Goal: Task Accomplishment & Management: Manage account settings

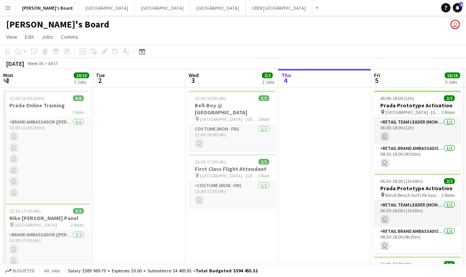
scroll to position [0, 185]
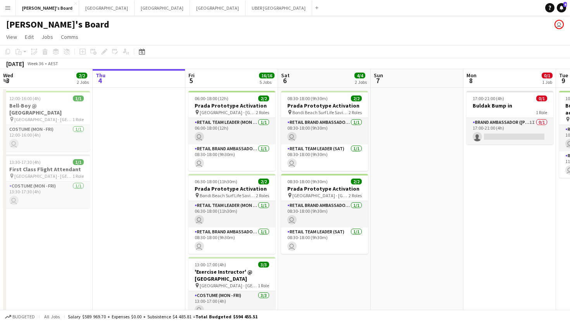
click at [405, 156] on app-date-cell at bounding box center [417, 321] width 93 height 466
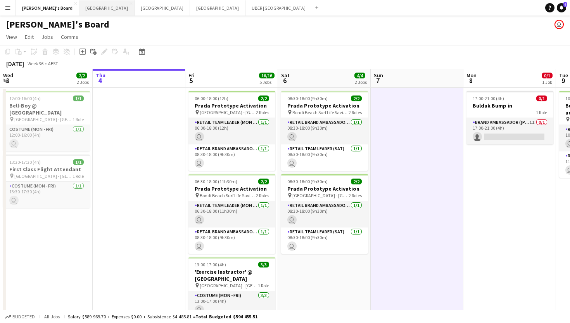
click at [79, 7] on button "Melbourne Close" at bounding box center [106, 7] width 55 height 15
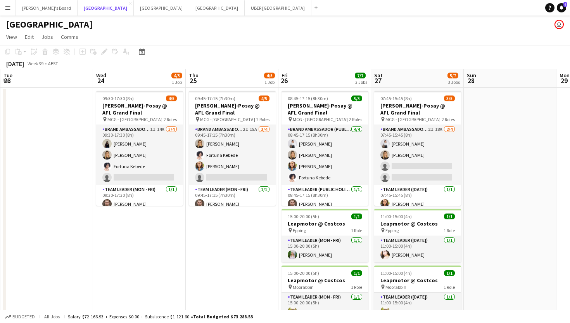
scroll to position [0, 386]
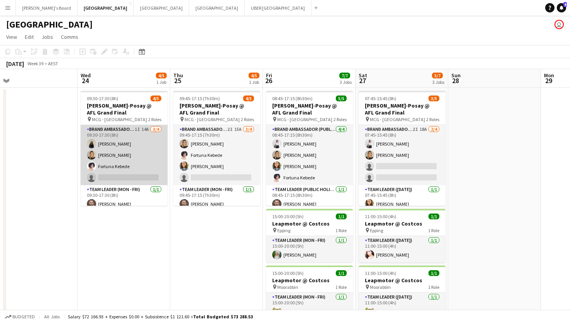
click at [142, 175] on app-card-role "Brand Ambassador (Mon - Fri) 1I 14A [DATE] 09:30-17:30 (8h) [PERSON_NAME] [PERS…" at bounding box center [124, 155] width 87 height 60
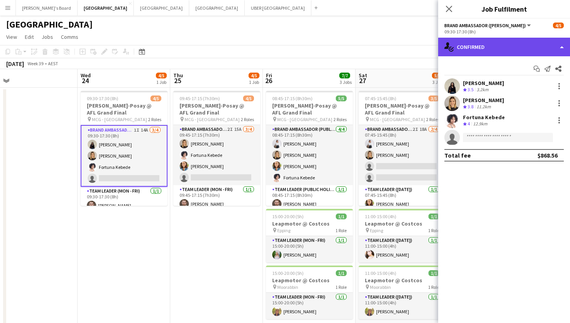
click at [466, 47] on div "single-neutral-actions-check-2 Confirmed" at bounding box center [504, 47] width 132 height 19
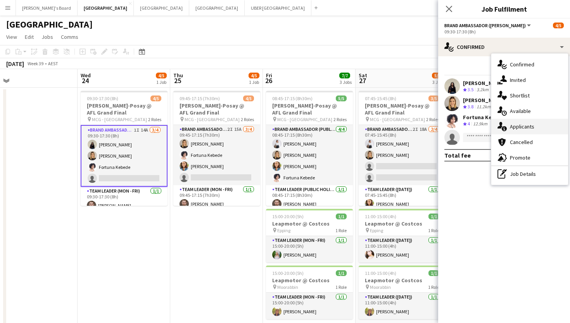
click at [466, 121] on div "single-neutral-actions-information Applicants" at bounding box center [529, 127] width 77 height 16
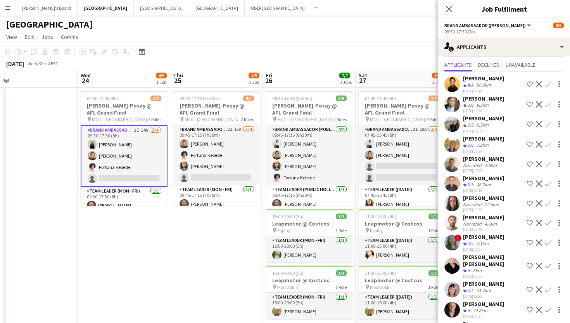
scroll to position [53, 0]
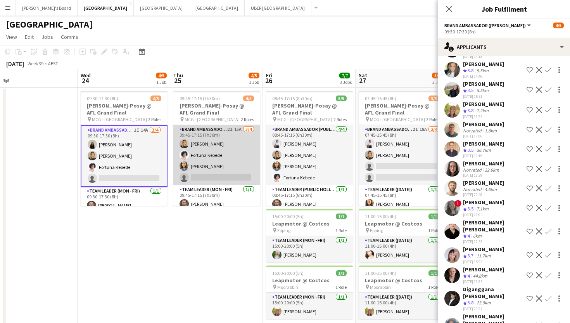
click at [238, 181] on app-card-role "Brand Ambassador ([PERSON_NAME]) 2I 15A [DATE] 09:45-17:15 (7h30m) [PERSON_NAME…" at bounding box center [216, 155] width 87 height 60
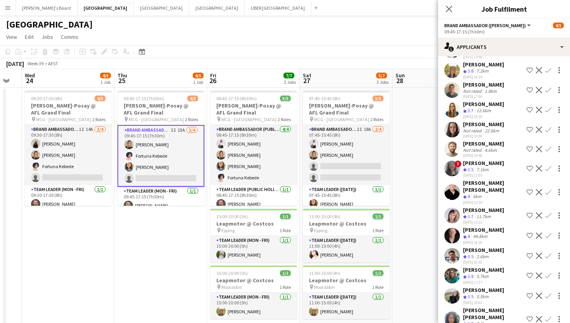
scroll to position [0, 258]
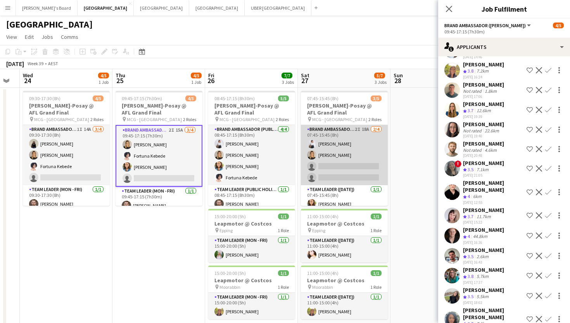
click at [335, 166] on app-card-role "Brand Ambassador ([DATE]) 2I 18A [DATE] 07:45-15:45 (8h) [PERSON_NAME] [PERSON_…" at bounding box center [344, 155] width 87 height 60
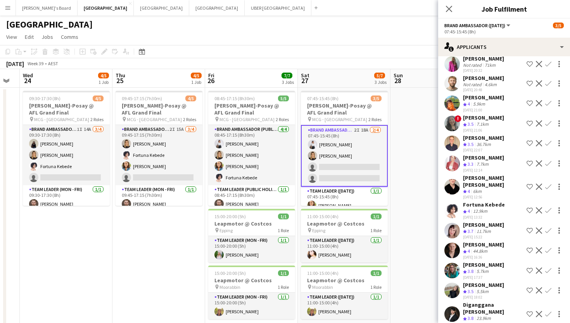
scroll to position [132, 0]
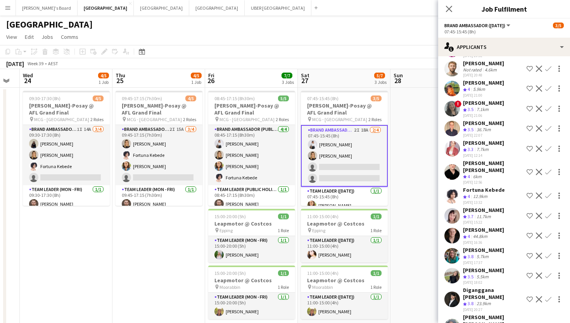
click at [466, 192] on app-icon "Confirm" at bounding box center [548, 195] width 6 height 6
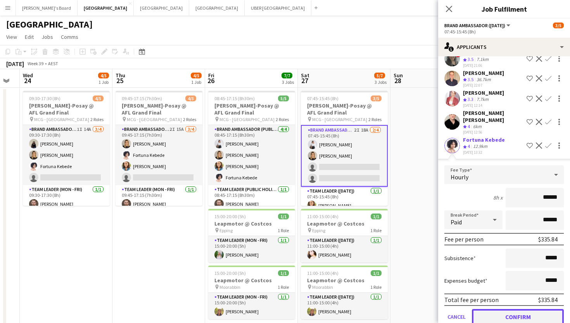
click at [466, 277] on button "Confirm" at bounding box center [518, 317] width 92 height 16
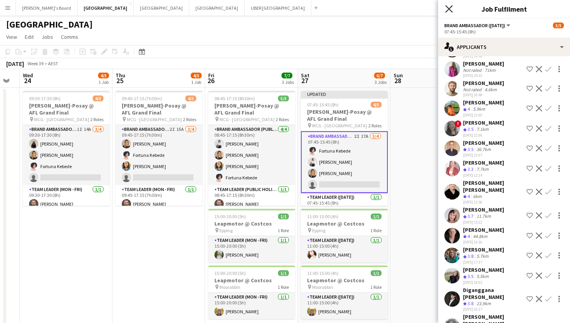
click at [450, 7] on icon at bounding box center [448, 8] width 7 height 7
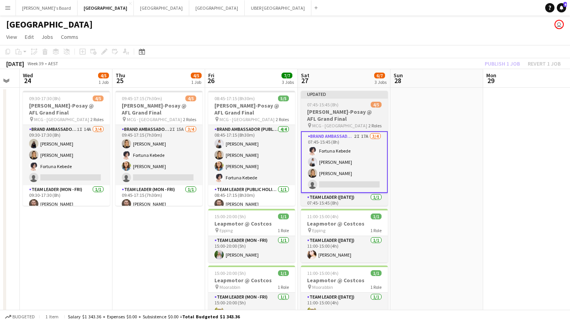
click at [333, 111] on h3 "[PERSON_NAME]-Posay @ AFL Grand Final" at bounding box center [344, 115] width 87 height 14
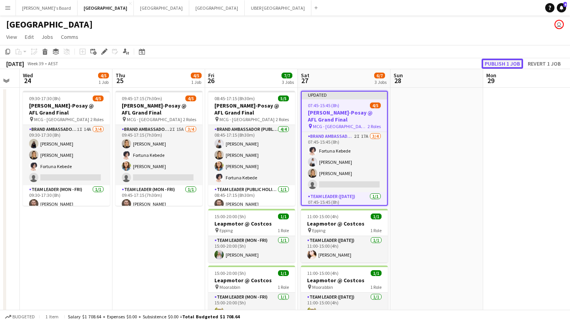
click at [466, 61] on button "Publish 1 job" at bounding box center [503, 64] width 42 height 10
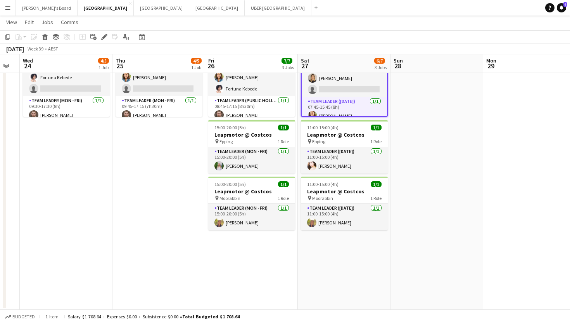
scroll to position [88, 0]
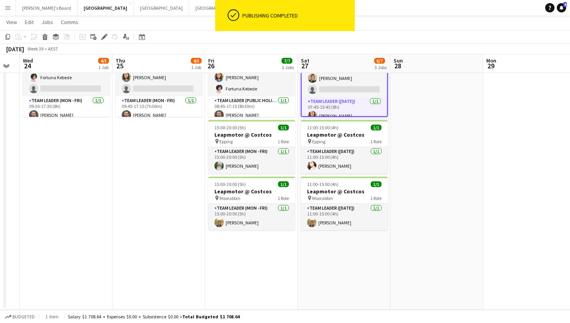
click at [241, 245] on app-date-cell "08:45-17:15 (8h30m) 5/5 [PERSON_NAME]-Posay @ AFL Grand Final pin MCG - Melbour…" at bounding box center [251, 154] width 93 height 311
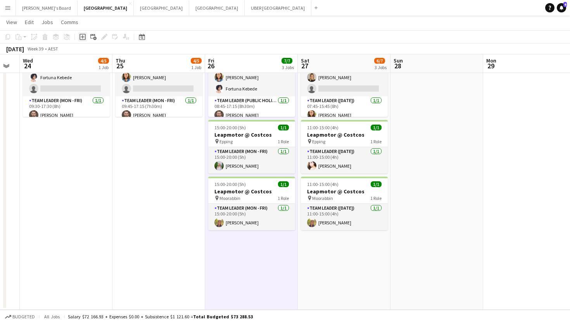
click at [82, 36] on icon "Add job" at bounding box center [83, 37] width 6 height 6
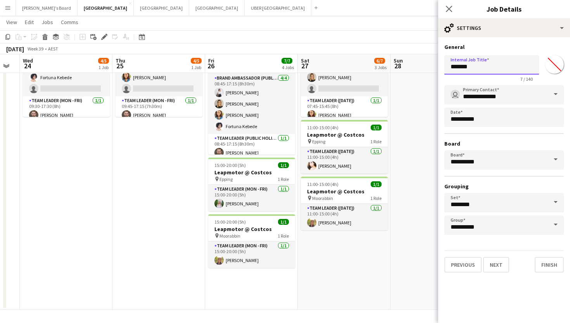
drag, startPoint x: 486, startPoint y: 64, endPoint x: 430, endPoint y: 64, distance: 56.2
click at [430, 64] on body "Menu Boards Boards Boards All jobs Status Workforce Workforce My Workforce Recr…" at bounding box center [285, 117] width 570 height 411
type input "**********"
click at [466, 264] on button "Next" at bounding box center [496, 265] width 26 height 16
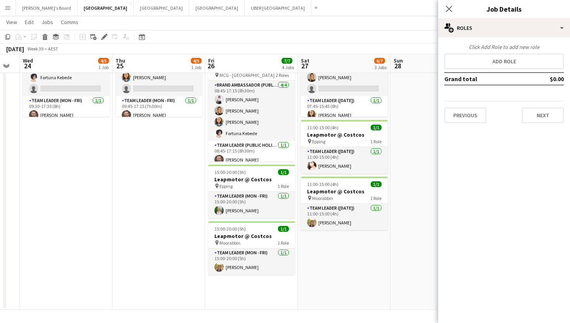
click at [466, 47] on div "Click Add Role to add new role" at bounding box center [504, 46] width 119 height 7
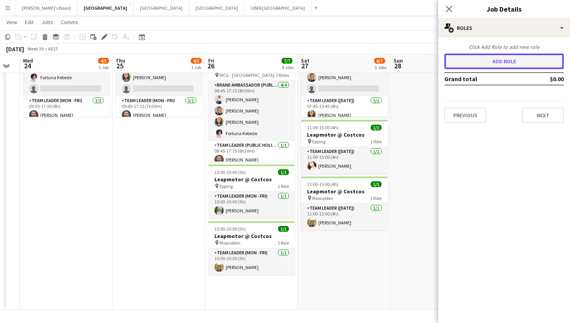
click at [466, 60] on button "Add role" at bounding box center [504, 62] width 119 height 16
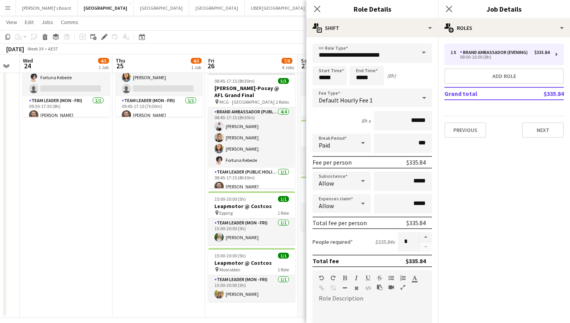
click at [425, 52] on span at bounding box center [424, 52] width 16 height 19
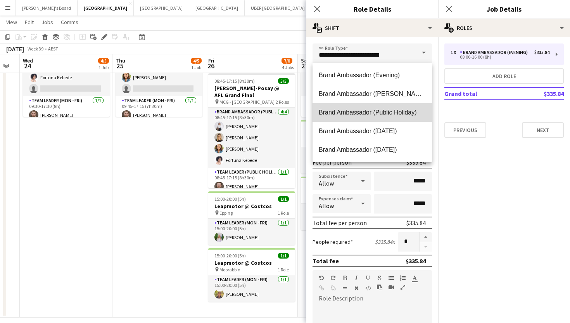
click at [376, 113] on span "Brand Ambassador (Public Holiday)" at bounding box center [372, 112] width 107 height 7
type input "**********"
type input "******"
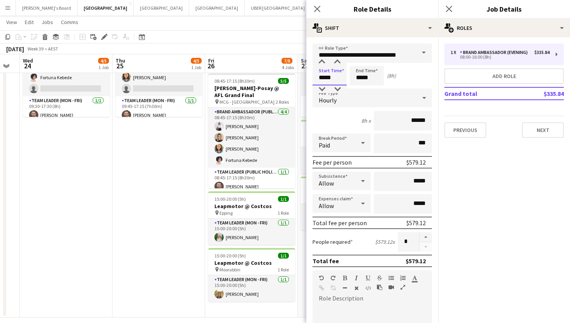
drag, startPoint x: 340, startPoint y: 77, endPoint x: 298, endPoint y: 77, distance: 41.5
click at [298, 77] on body "Menu Boards Boards Boards All jobs Status Workforce Workforce My Workforce Recr…" at bounding box center [285, 121] width 570 height 419
drag, startPoint x: 376, startPoint y: 77, endPoint x: 341, endPoint y: 77, distance: 34.9
click at [341, 77] on div "Start Time ***** End Time ***** (8h)" at bounding box center [372, 75] width 119 height 19
type input "*****"
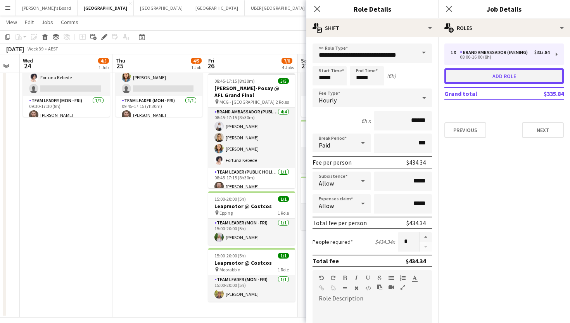
click at [466, 76] on button "Add role" at bounding box center [504, 76] width 119 height 16
type input "**********"
type input "*****"
type input "******"
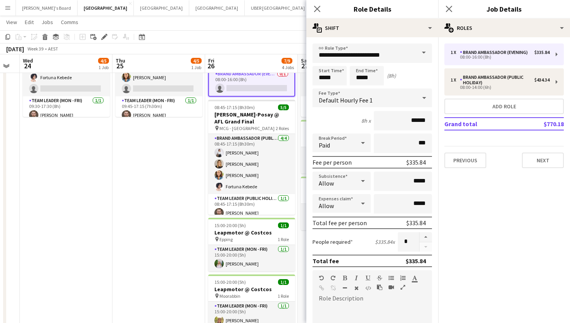
click at [422, 52] on span at bounding box center [424, 52] width 16 height 19
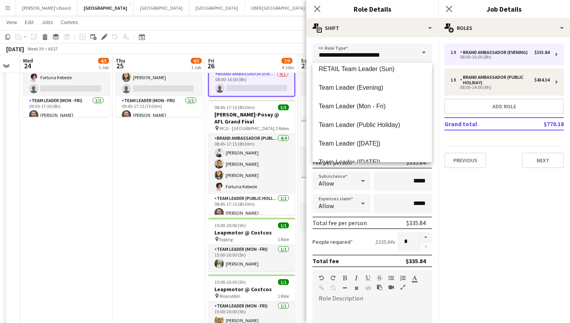
scroll to position [751, 0]
click at [337, 125] on span "Team Leader (Public Holiday)" at bounding box center [372, 124] width 107 height 7
type input "**********"
type input "******"
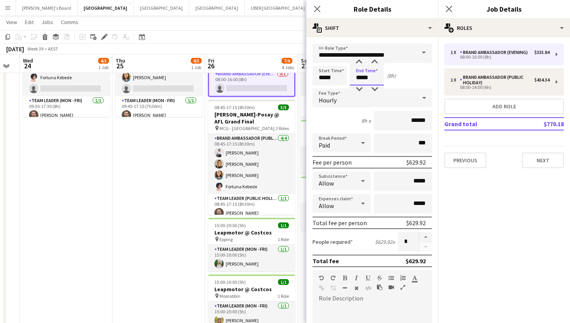
drag, startPoint x: 378, startPoint y: 79, endPoint x: 352, endPoint y: 79, distance: 25.6
click at [352, 79] on input "*****" at bounding box center [367, 75] width 34 height 19
type input "*****"
click at [466, 162] on button "Next" at bounding box center [543, 160] width 42 height 16
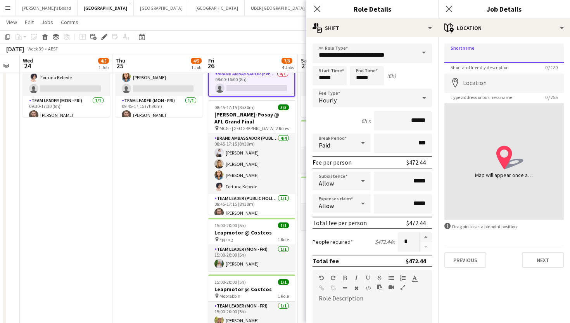
click at [466, 59] on input "Shortname" at bounding box center [504, 52] width 119 height 19
type input "**********"
click at [466, 87] on input "Location" at bounding box center [504, 82] width 119 height 19
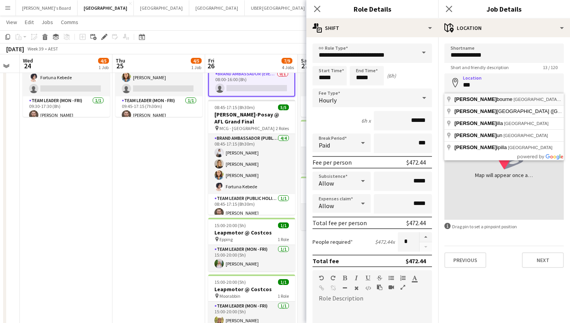
type input "**********"
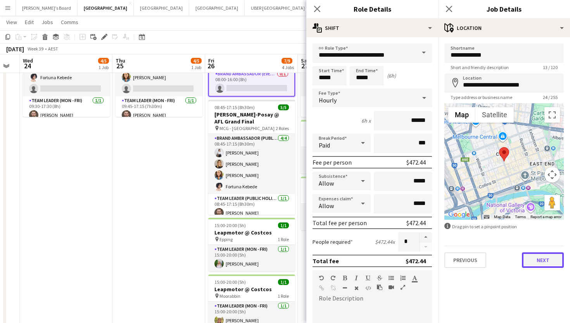
click at [466, 259] on button "Next" at bounding box center [543, 260] width 42 height 16
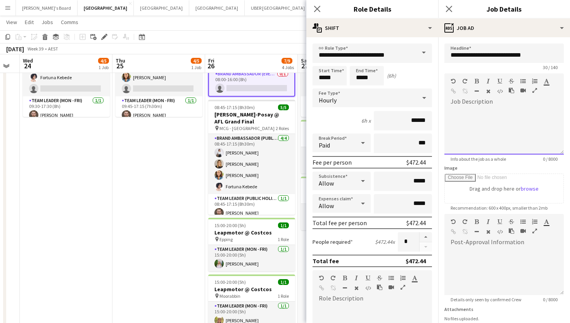
click at [466, 115] on div at bounding box center [504, 131] width 119 height 47
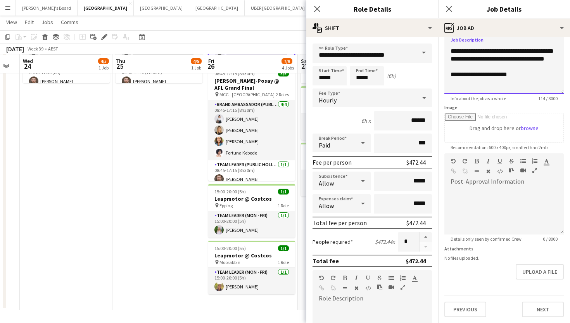
scroll to position [122, 0]
click at [466, 277] on button "Next" at bounding box center [543, 309] width 42 height 16
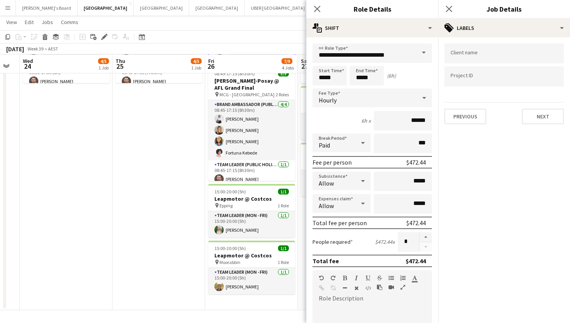
scroll to position [0, 0]
click at [466, 55] on input "Type to search client labels..." at bounding box center [504, 55] width 107 height 7
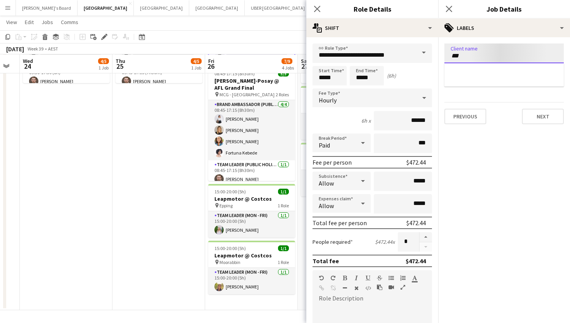
type input "***"
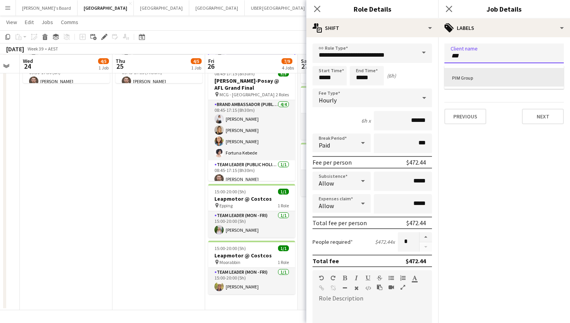
click at [466, 77] on div "PIM Group" at bounding box center [504, 77] width 119 height 19
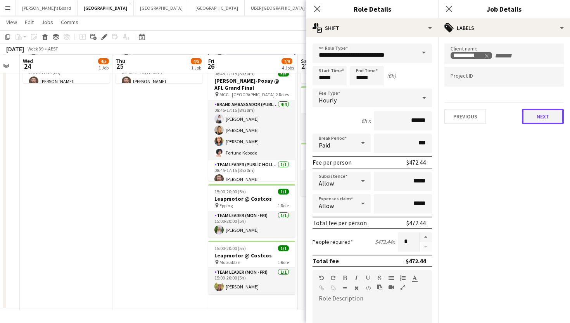
click at [466, 117] on button "Next" at bounding box center [543, 117] width 42 height 16
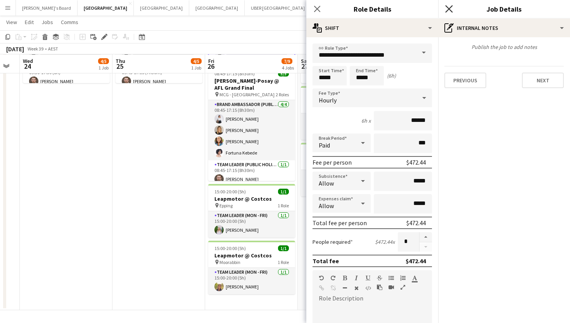
click at [450, 9] on icon at bounding box center [448, 8] width 7 height 7
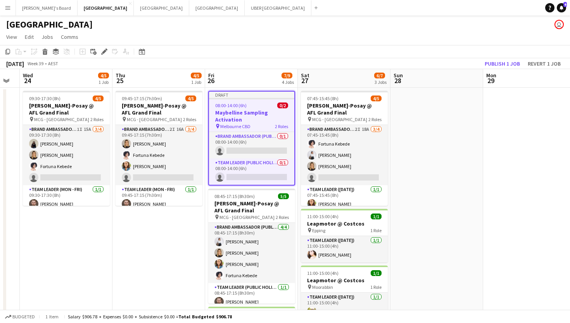
click at [253, 104] on div "08:00-14:00 (6h) 0/2" at bounding box center [251, 105] width 85 height 6
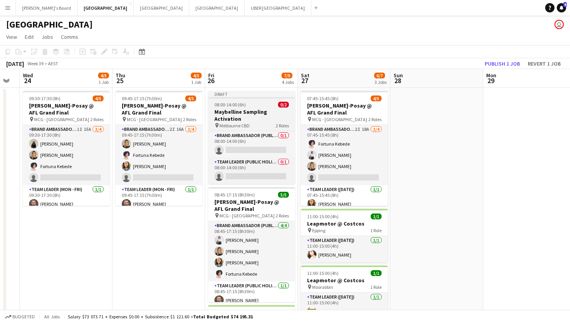
click at [238, 109] on h3 "Maybelline Sampling Activation" at bounding box center [251, 115] width 87 height 14
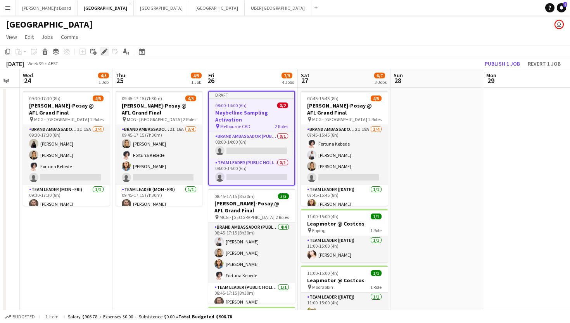
click at [102, 52] on icon at bounding box center [104, 52] width 4 height 4
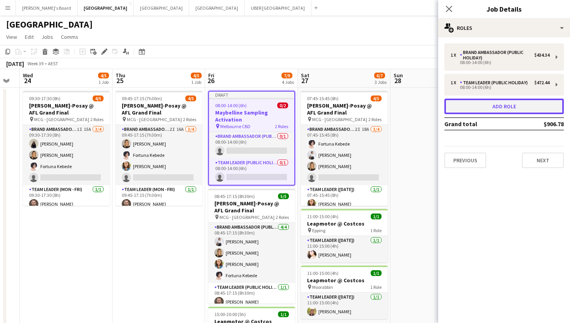
click at [466, 105] on button "Add role" at bounding box center [504, 107] width 119 height 16
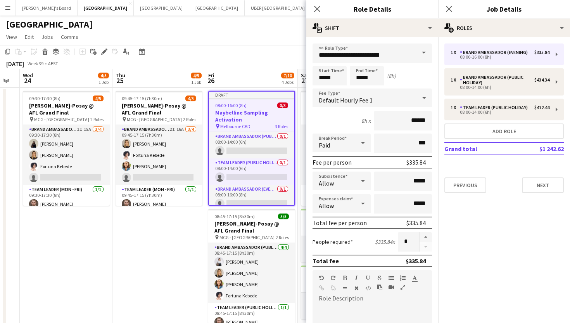
click at [422, 51] on span at bounding box center [424, 52] width 16 height 19
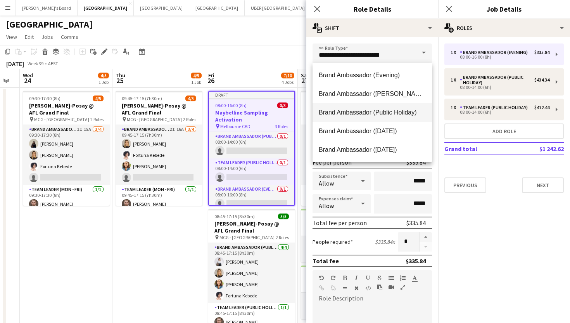
click at [384, 111] on span "Brand Ambassador (Public Holiday)" at bounding box center [372, 112] width 107 height 7
type input "**********"
type input "******"
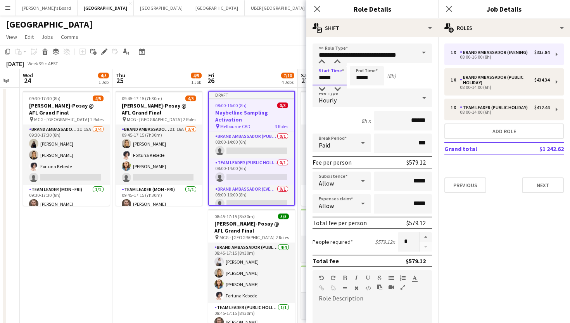
drag, startPoint x: 337, startPoint y: 74, endPoint x: 289, endPoint y: 74, distance: 48.1
click at [289, 74] on body "Menu Boards Boards Boards All jobs Status Workforce Workforce My Workforce Recr…" at bounding box center [285, 233] width 570 height 467
type input "*****"
drag, startPoint x: 376, startPoint y: 78, endPoint x: 345, endPoint y: 78, distance: 30.3
click at [345, 78] on div "Start Time ***** End Time ***** (5h)" at bounding box center [372, 75] width 119 height 19
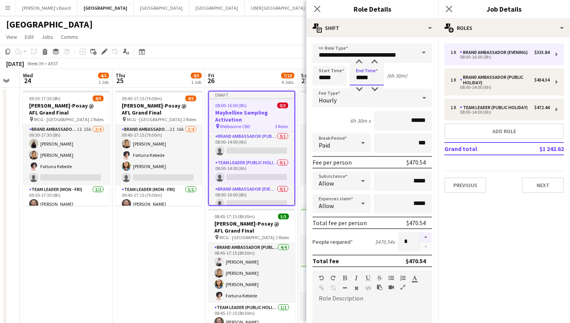
type input "*****"
click at [424, 237] on button "button" at bounding box center [426, 237] width 12 height 10
type input "*"
click at [448, 8] on icon "Close pop-in" at bounding box center [448, 8] width 7 height 7
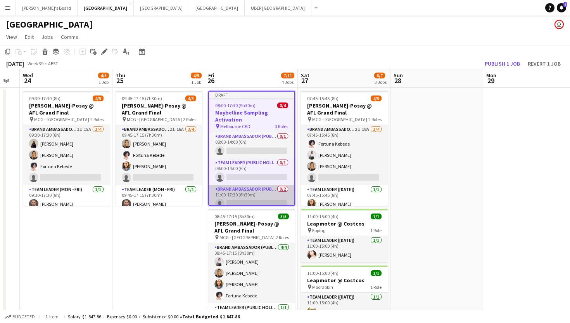
scroll to position [17, 0]
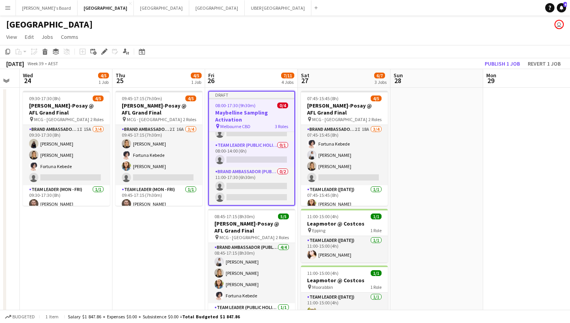
click at [249, 120] on h3 "Maybelline Sampling Activation" at bounding box center [251, 116] width 85 height 14
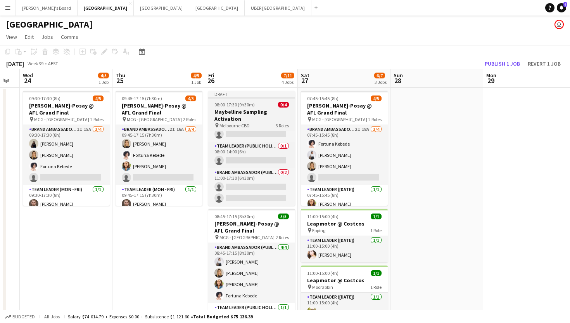
click at [248, 102] on span "08:00-17:30 (9h30m)" at bounding box center [235, 105] width 40 height 6
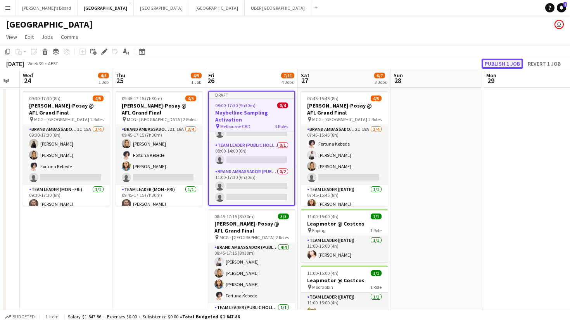
click at [466, 62] on button "Publish 1 job" at bounding box center [503, 64] width 42 height 10
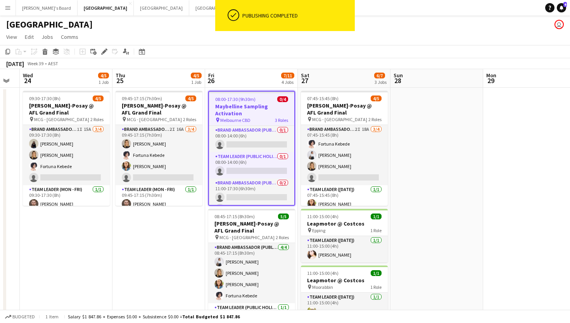
click at [243, 96] on app-job-card "08:00-17:30 (9h30m) 0/4 Maybelline Sampling Activation pin Melbourne CBD 3 Role…" at bounding box center [251, 148] width 87 height 115
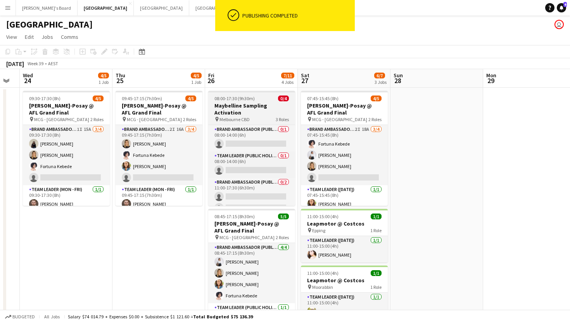
click at [233, 104] on h3 "Maybelline Sampling Activation" at bounding box center [251, 109] width 87 height 14
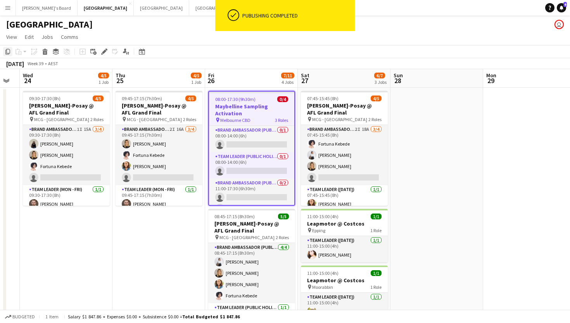
click at [7, 51] on icon at bounding box center [7, 51] width 5 height 5
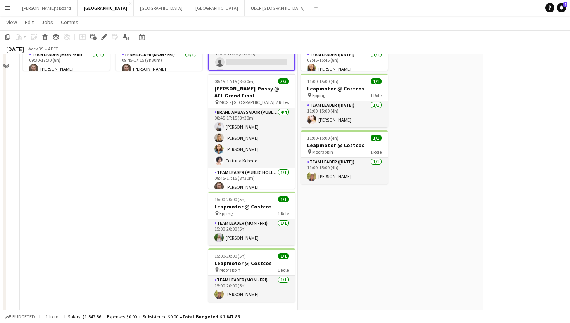
scroll to position [143, 0]
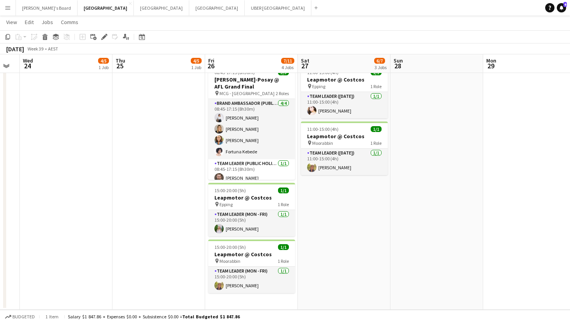
click at [370, 203] on app-date-cell "07:45-15:45 (8h) 4/5 [PERSON_NAME]-Posay @ AFL Grand Final pin MCG - Melbourne …" at bounding box center [344, 127] width 93 height 366
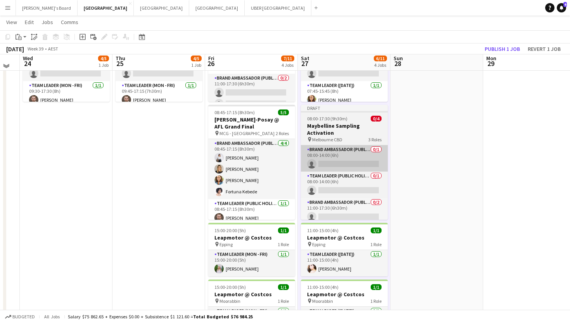
scroll to position [101, 0]
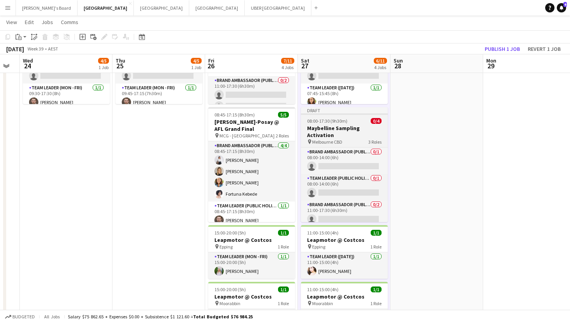
click at [346, 125] on h3 "Maybelline Sampling Activation" at bounding box center [344, 132] width 87 height 14
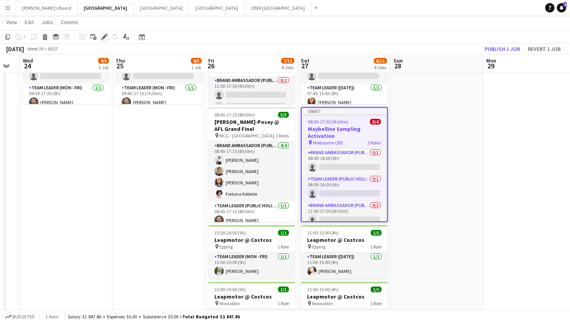
click at [105, 37] on icon "Edit" at bounding box center [104, 37] width 6 height 6
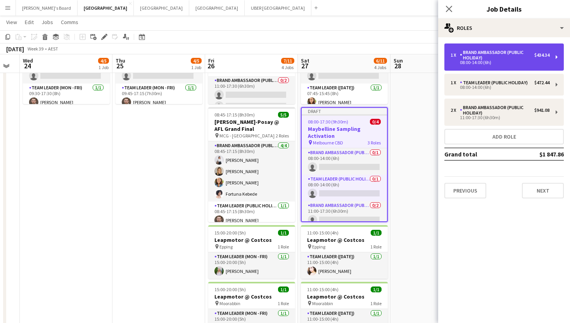
click at [466, 61] on div "08:00-14:00 (6h)" at bounding box center [500, 63] width 99 height 4
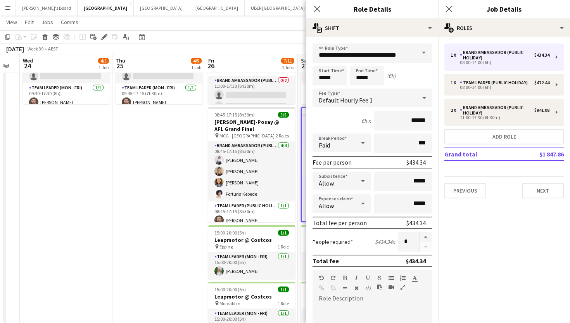
click at [422, 52] on span at bounding box center [424, 52] width 16 height 19
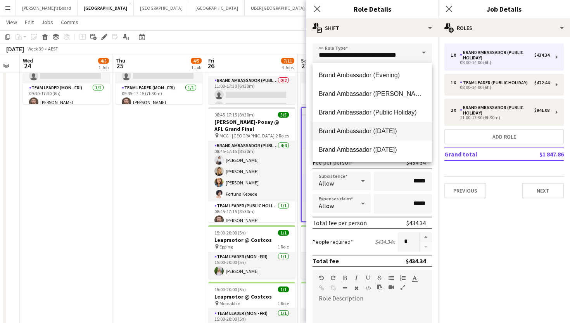
click at [360, 128] on span "Brand Ambassador ([DATE])" at bounding box center [372, 130] width 107 height 7
type input "**********"
type input "******"
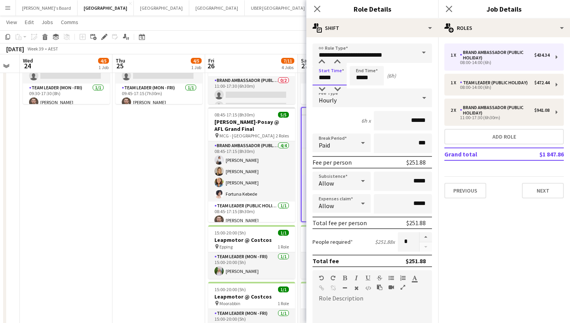
drag, startPoint x: 337, startPoint y: 72, endPoint x: 288, endPoint y: 72, distance: 49.7
click at [288, 72] on body "Menu Boards Boards Boards All jobs Status Workforce Workforce My Workforce Recr…" at bounding box center [285, 132] width 570 height 466
click at [338, 77] on input "*****" at bounding box center [330, 75] width 34 height 19
type input "*****"
drag, startPoint x: 372, startPoint y: 75, endPoint x: 342, endPoint y: 75, distance: 29.9
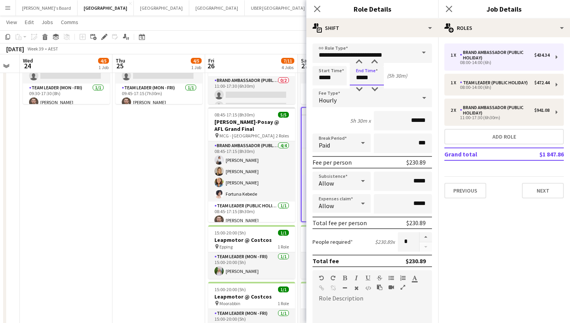
click at [342, 75] on div "Start Time ***** End Time ***** (5h 30m)" at bounding box center [372, 75] width 119 height 19
type input "*****"
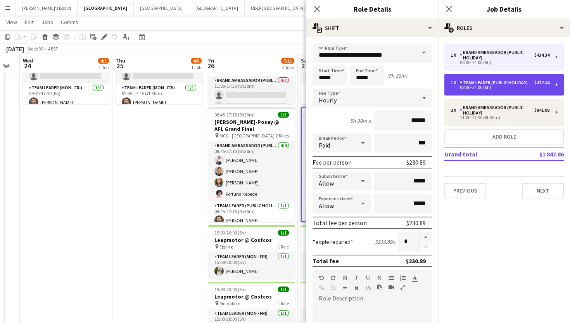
click at [466, 87] on div "08:00-14:00 (6h)" at bounding box center [500, 87] width 99 height 4
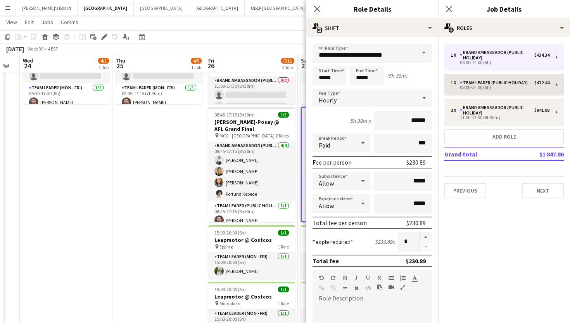
type input "**********"
type input "*****"
type input "******"
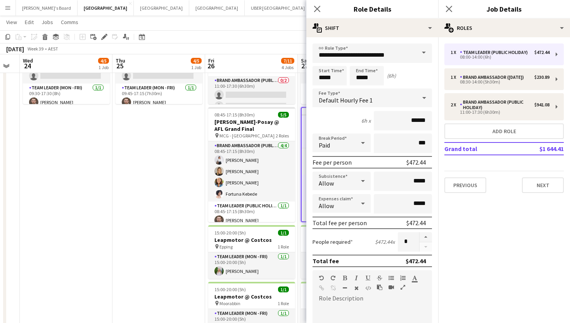
click at [427, 52] on span at bounding box center [424, 52] width 16 height 19
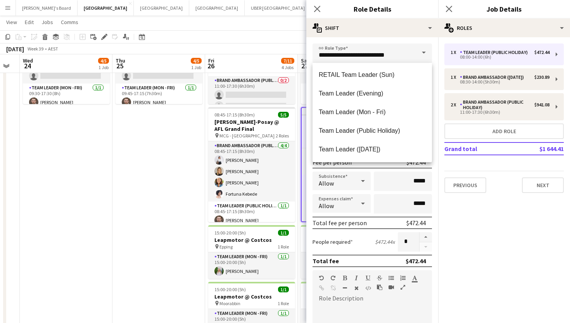
scroll to position [768, 0]
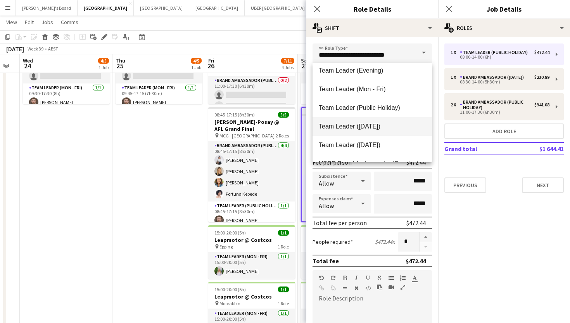
click at [349, 128] on span "Team Leader ([DATE])" at bounding box center [372, 126] width 107 height 7
type input "**********"
type input "******"
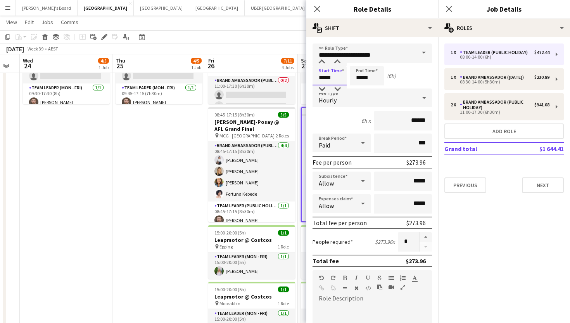
drag, startPoint x: 341, startPoint y: 78, endPoint x: 312, endPoint y: 78, distance: 29.9
click at [312, 78] on form "**********" at bounding box center [372, 284] width 132 height 482
click at [344, 73] on input "*****" at bounding box center [330, 75] width 34 height 19
click at [339, 74] on input "*****" at bounding box center [330, 75] width 34 height 19
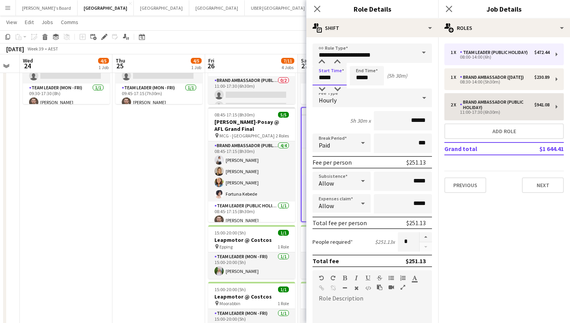
type input "*****"
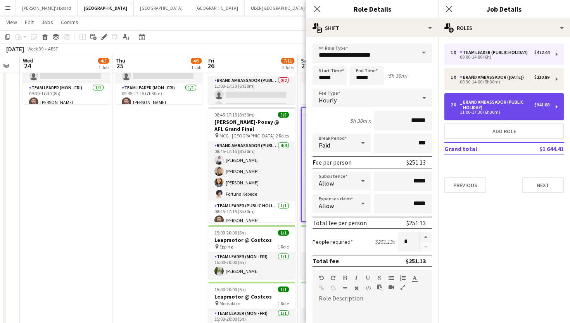
click at [466, 102] on div "Brand Ambassador (Public Holiday)" at bounding box center [497, 104] width 74 height 11
type input "**********"
type input "*****"
type input "******"
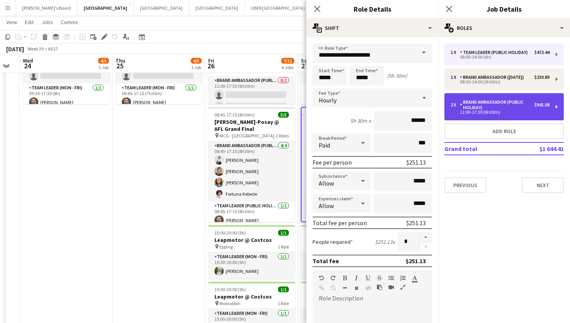
type input "*"
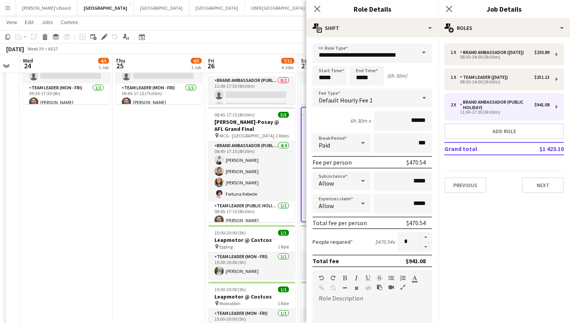
click at [426, 48] on span at bounding box center [424, 52] width 16 height 19
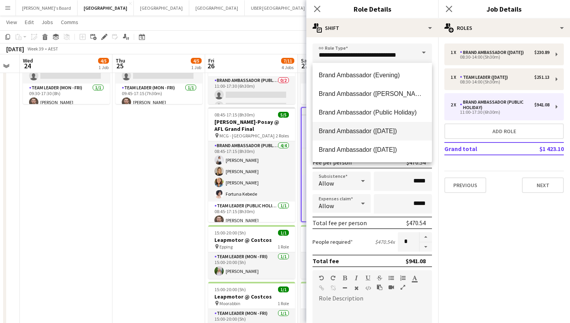
click at [375, 133] on span "Brand Ambassador ([DATE])" at bounding box center [372, 130] width 107 height 7
type input "**********"
type input "******"
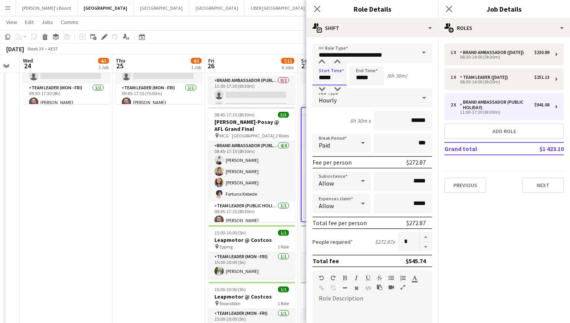
drag, startPoint x: 339, startPoint y: 82, endPoint x: 311, endPoint y: 81, distance: 27.9
click at [311, 81] on form "**********" at bounding box center [372, 284] width 132 height 482
click at [336, 78] on input "*****" at bounding box center [330, 75] width 34 height 19
type input "*****"
click at [374, 78] on input "*****" at bounding box center [367, 75] width 34 height 19
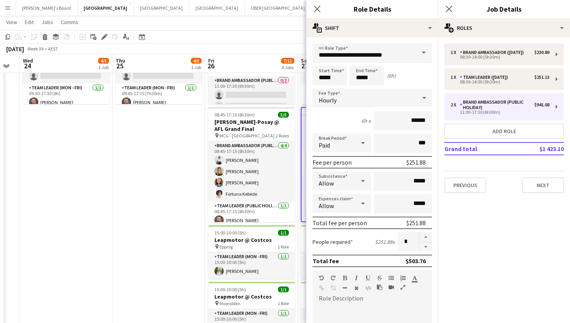
click at [466, 215] on mat-expansion-panel "pencil3 General details 1 x Brand Ambassador ([DATE]) $230.89 08:30-14:00 (5h30…" at bounding box center [504, 180] width 132 height 286
click at [444, 5] on app-icon "Close pop-in" at bounding box center [449, 8] width 11 height 11
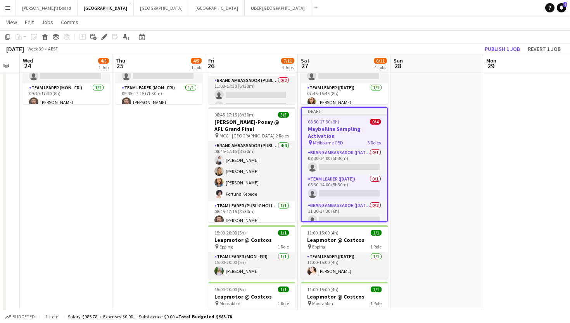
click at [355, 123] on div "08:30-17:30 (9h) 0/4" at bounding box center [344, 122] width 85 height 6
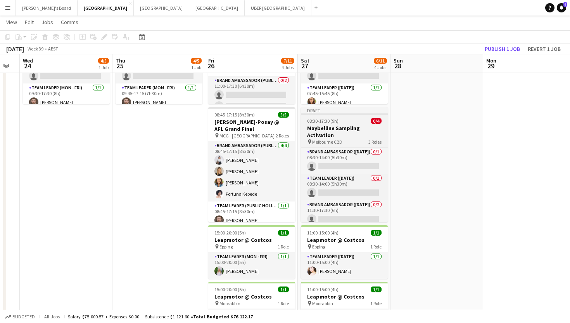
click at [332, 144] on span "Melbourne CBD" at bounding box center [327, 142] width 30 height 6
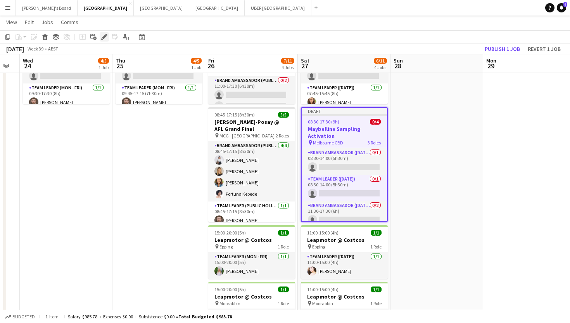
click at [107, 36] on div "Edit" at bounding box center [104, 36] width 9 height 9
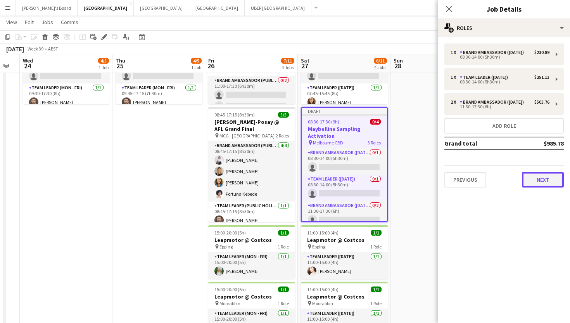
click at [466, 185] on button "Next" at bounding box center [543, 180] width 42 height 16
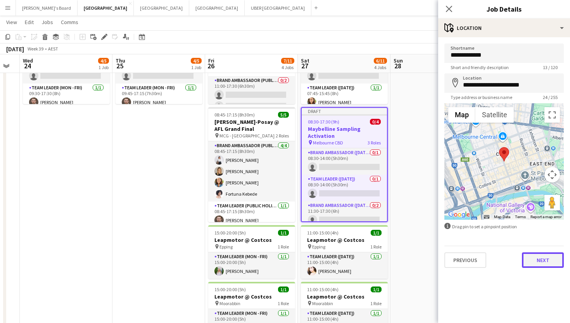
click at [466, 263] on button "Next" at bounding box center [543, 260] width 42 height 16
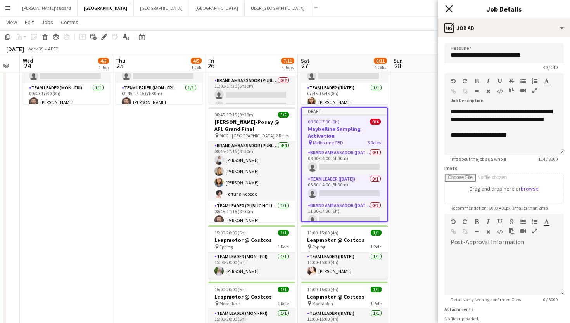
click at [449, 10] on icon "Close pop-in" at bounding box center [448, 8] width 7 height 7
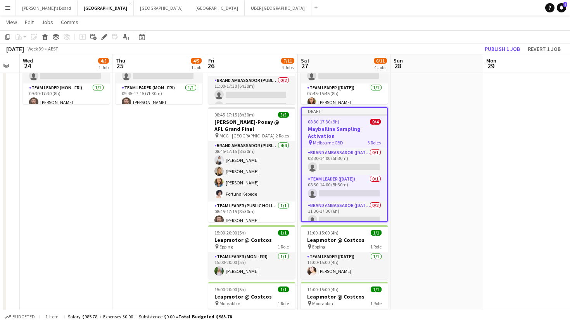
click at [343, 125] on app-job-card "Draft 08:30-17:30 (9h) 0/4 Maybelline Sampling Activation pin Melbourne CBD 3 R…" at bounding box center [344, 164] width 87 height 115
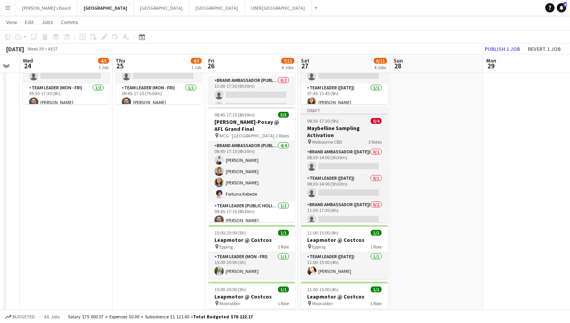
click at [360, 116] on app-job-card "Draft 08:30-17:30 (9h) 0/4 Maybelline Sampling Activation pin Melbourne CBD 3 R…" at bounding box center [344, 164] width 87 height 115
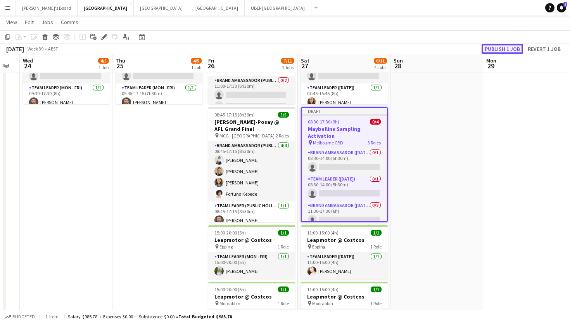
click at [466, 49] on button "Publish 1 job" at bounding box center [503, 49] width 42 height 10
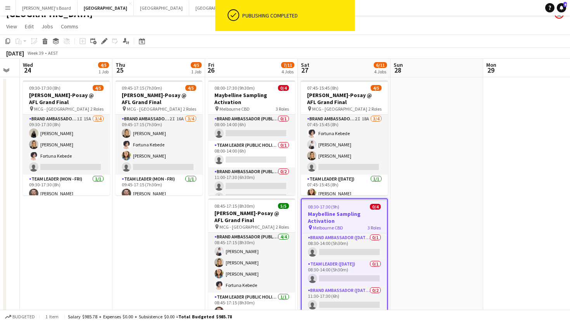
scroll to position [0, 0]
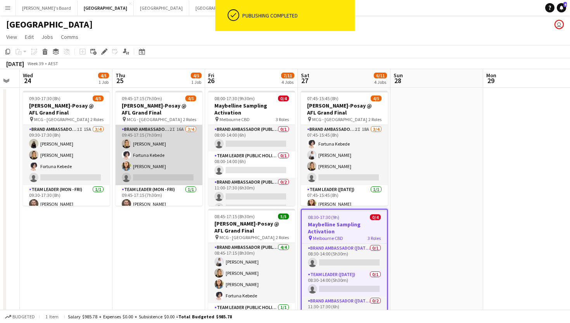
click at [149, 176] on app-card-role "Brand Ambassador (Mon - Fri) 2I 16A [DATE] 09:45-17:15 (7h30m) [PERSON_NAME] [P…" at bounding box center [159, 155] width 87 height 60
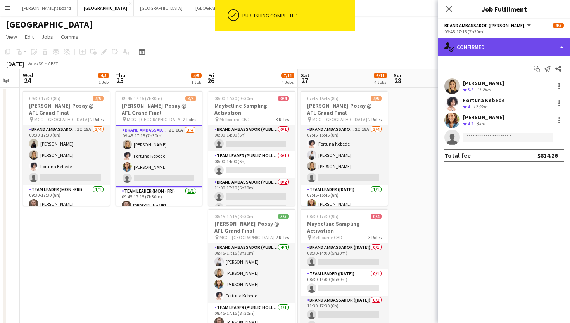
click at [466, 46] on div "single-neutral-actions-check-2 Confirmed" at bounding box center [504, 47] width 132 height 19
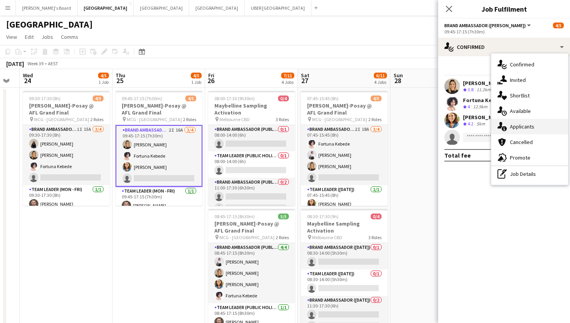
click at [466, 120] on div "single-neutral-actions-information Applicants" at bounding box center [529, 127] width 77 height 16
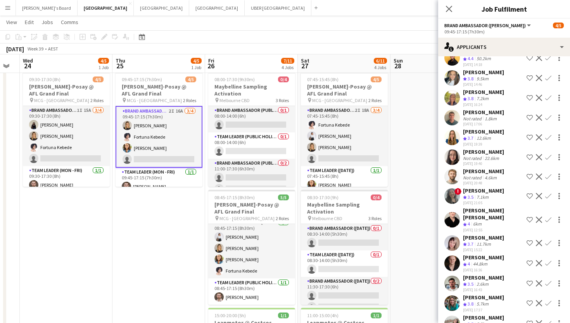
scroll to position [93, 0]
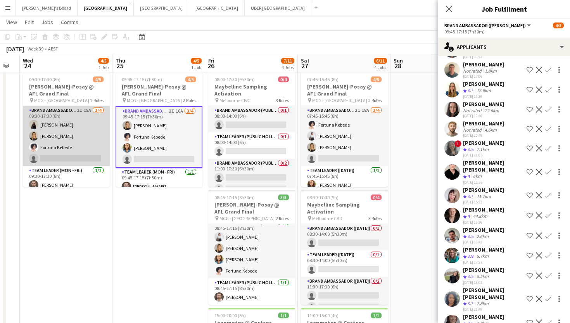
click at [83, 157] on app-card-role "Brand Ambassador (Mon - Fri) 1I 15A [DATE] 09:30-17:30 (8h) [PERSON_NAME] [PERS…" at bounding box center [66, 136] width 87 height 60
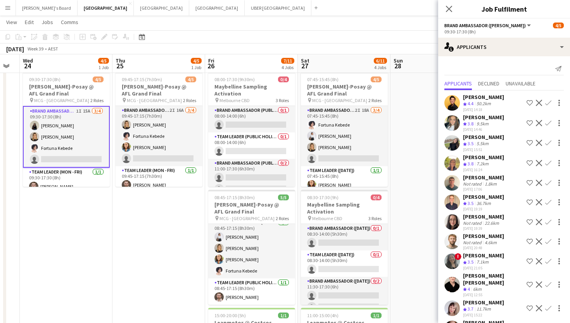
scroll to position [73, 0]
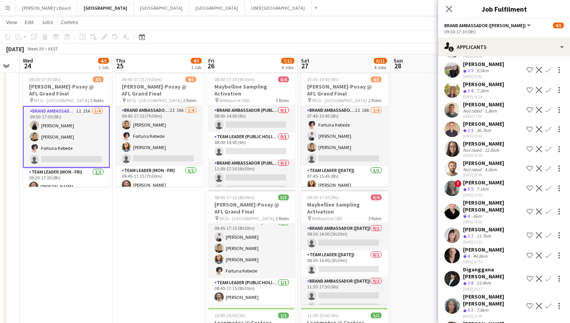
click at [466, 277] on div "[PERSON_NAME]" at bounding box center [483, 323] width 41 height 7
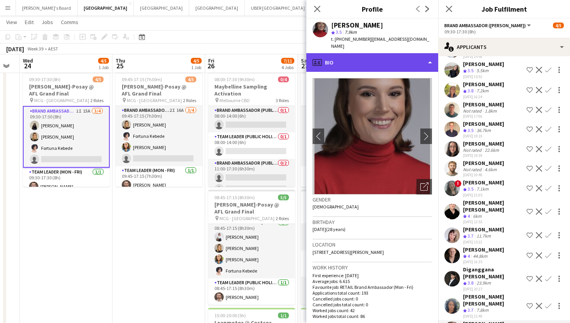
click at [355, 61] on div "profile Bio" at bounding box center [372, 62] width 132 height 19
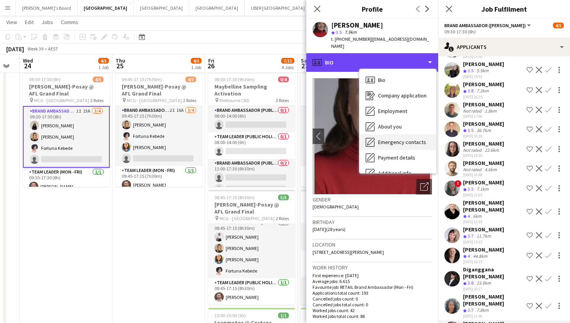
scroll to position [57, 0]
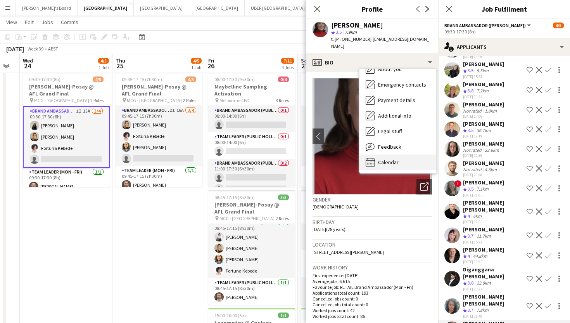
click at [388, 159] on span "Calendar" at bounding box center [388, 162] width 21 height 7
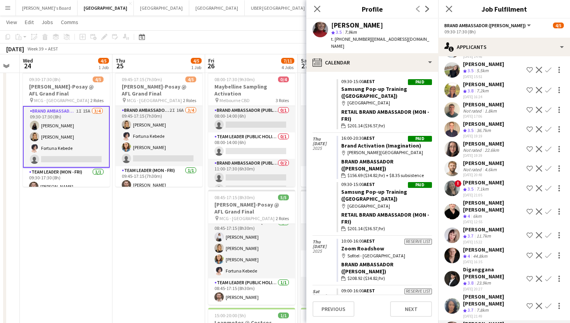
scroll to position [3047, 0]
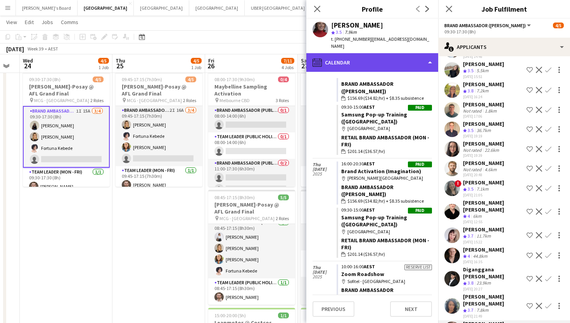
click at [341, 53] on div "calendar-full Calendar" at bounding box center [372, 62] width 132 height 19
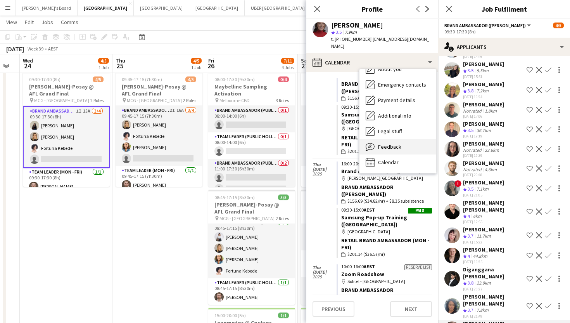
click at [396, 143] on span "Feedback" at bounding box center [389, 146] width 23 height 7
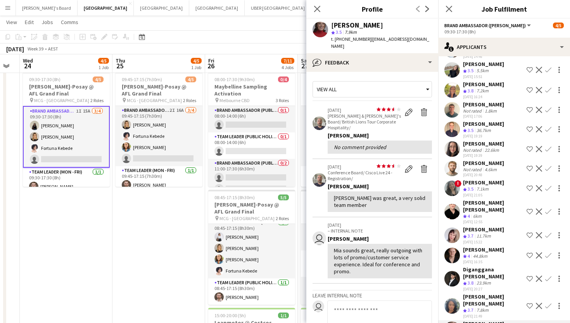
click at [344, 28] on div "[PERSON_NAME]" at bounding box center [357, 25] width 52 height 7
click at [466, 277] on div "[PERSON_NAME]" at bounding box center [483, 323] width 41 height 7
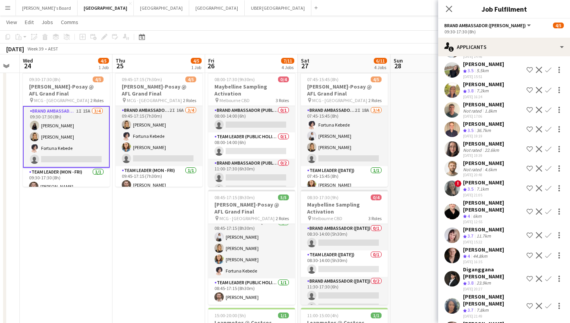
click at [466, 277] on div "[PERSON_NAME]" at bounding box center [483, 323] width 41 height 7
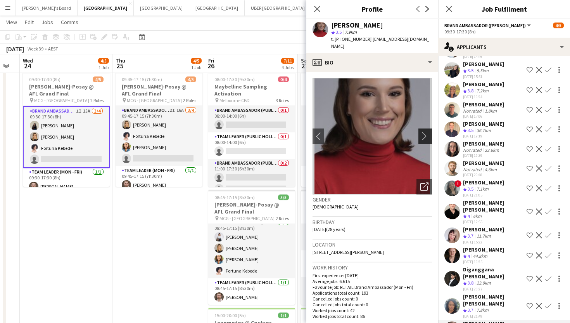
click at [424, 132] on app-icon "chevron-right" at bounding box center [427, 136] width 12 height 8
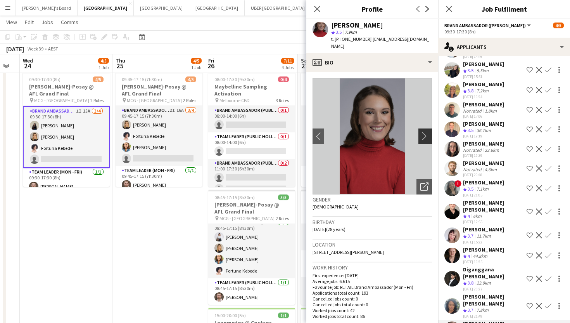
click at [424, 132] on app-icon "chevron-right" at bounding box center [427, 136] width 12 height 8
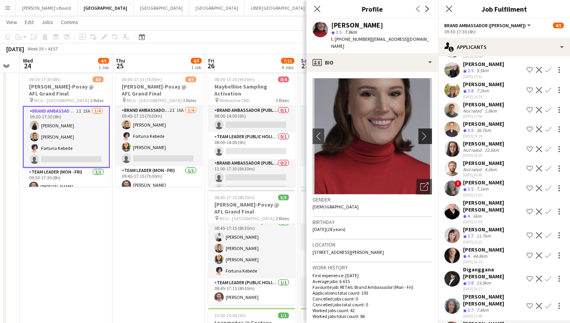
click at [424, 132] on app-icon "chevron-right" at bounding box center [427, 136] width 12 height 8
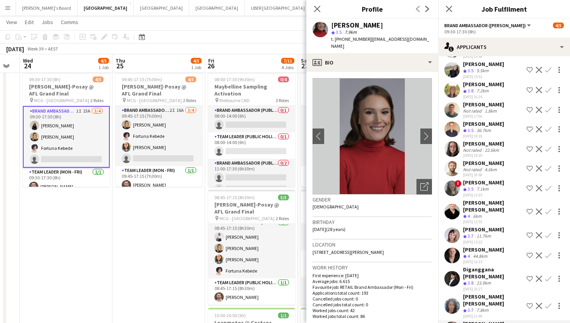
click at [466, 277] on app-icon "Confirm" at bounding box center [548, 329] width 6 height 6
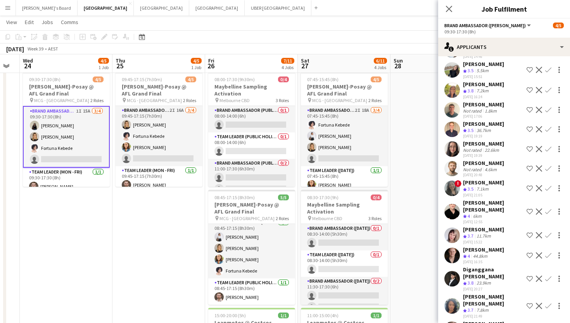
click at [466, 277] on app-icon "Confirm" at bounding box center [548, 329] width 6 height 6
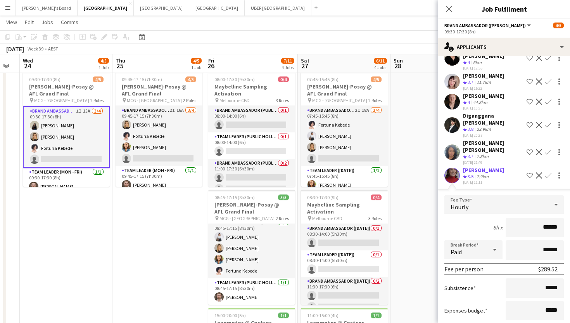
scroll to position [231, 0]
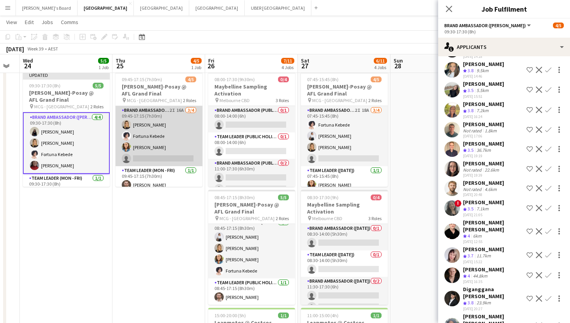
click at [153, 156] on app-card-role "Brand Ambassador (Mon - Fri) 2I 16A [DATE] 09:45-17:15 (7h30m) [PERSON_NAME] [P…" at bounding box center [159, 136] width 87 height 60
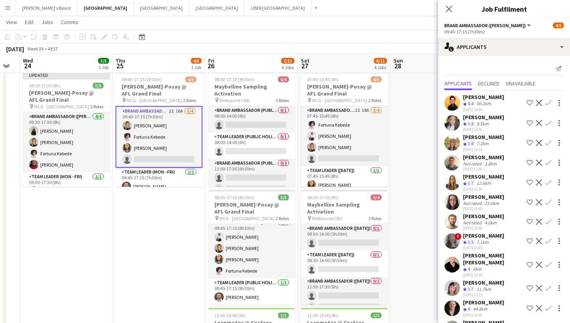
scroll to position [93, 0]
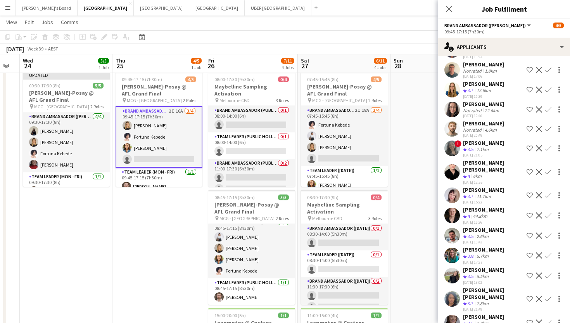
click at [466, 277] on app-icon "Confirm" at bounding box center [548, 322] width 6 height 6
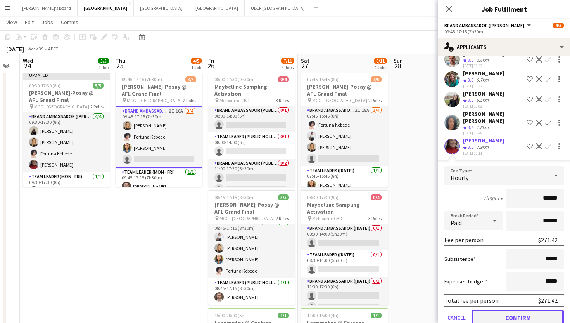
click at [466, 277] on button "Confirm" at bounding box center [518, 318] width 92 height 16
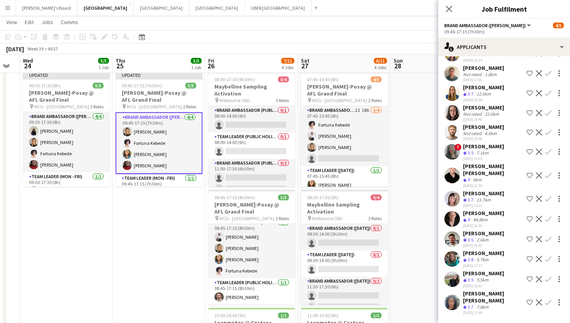
scroll to position [73, 0]
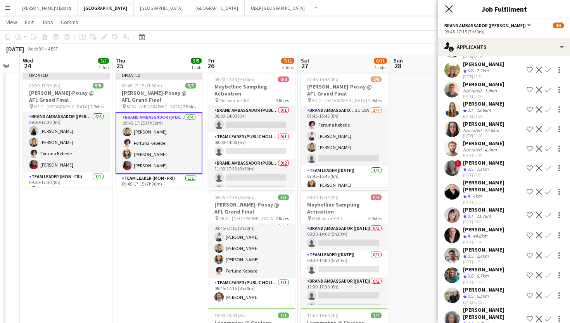
click at [449, 8] on icon "Close pop-in" at bounding box center [448, 8] width 7 height 7
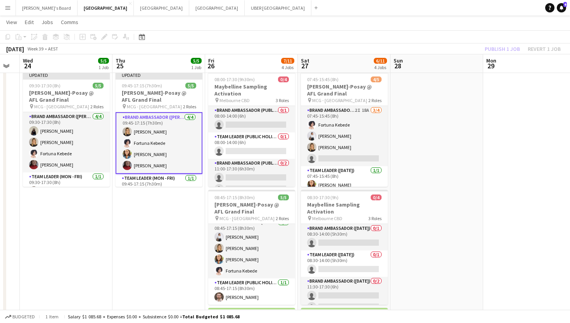
click at [451, 10] on app-navbar "Menu Boards Boards Boards All jobs Status Workforce Workforce My Workforce Recr…" at bounding box center [285, 8] width 570 height 16
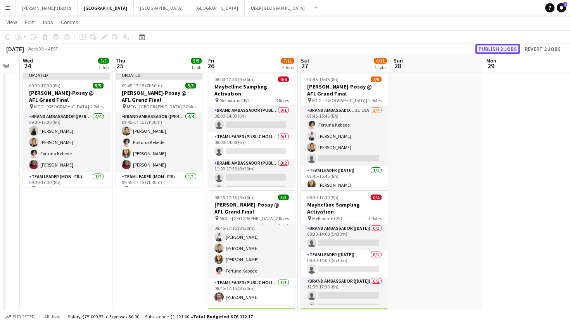
click at [466, 47] on button "Publish 2 jobs" at bounding box center [498, 49] width 45 height 10
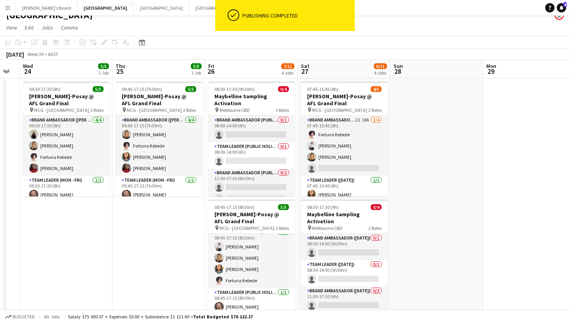
scroll to position [7, 0]
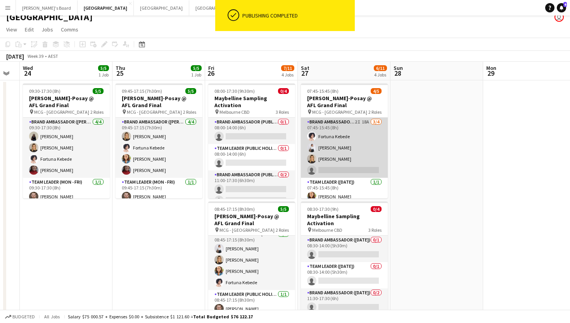
click at [344, 164] on app-card-role "Brand Ambassador ([DATE]) 2I 18A [DATE] 07:45-15:45 (8h) [PERSON_NAME] [PERSON_…" at bounding box center [344, 148] width 87 height 60
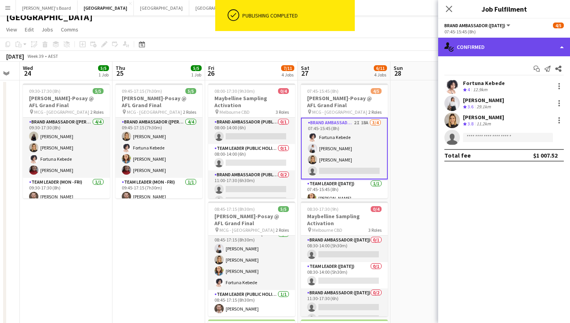
click at [466, 51] on div "single-neutral-actions-check-2 Confirmed" at bounding box center [504, 47] width 132 height 19
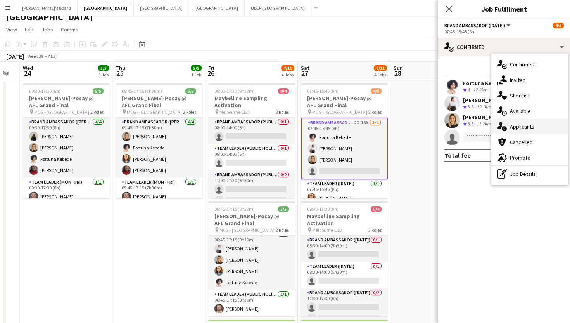
click at [466, 125] on span "Applicants" at bounding box center [522, 126] width 24 height 7
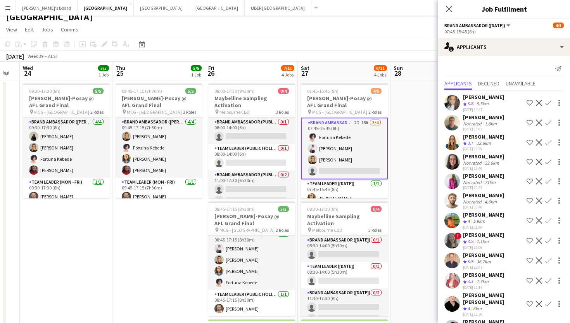
scroll to position [132, 0]
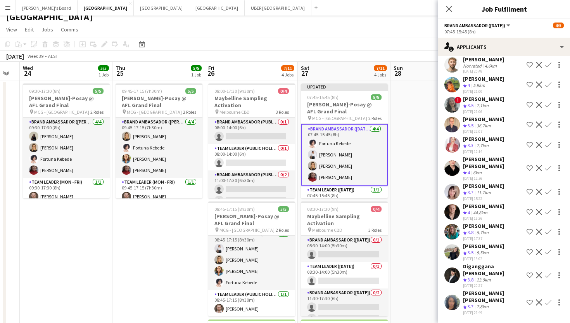
scroll to position [112, 0]
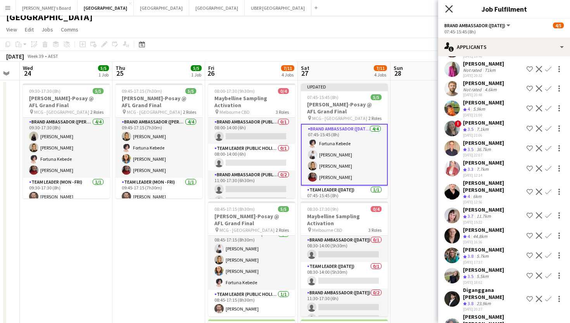
click at [449, 8] on icon at bounding box center [448, 8] width 7 height 7
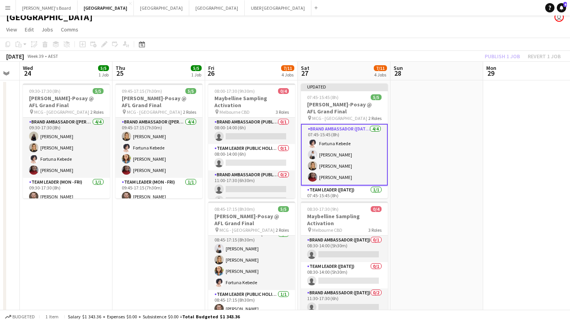
click at [466, 41] on app-toolbar "Copy Paste Paste Command V Paste with crew Command Shift V Paste linked Job [GE…" at bounding box center [285, 44] width 570 height 13
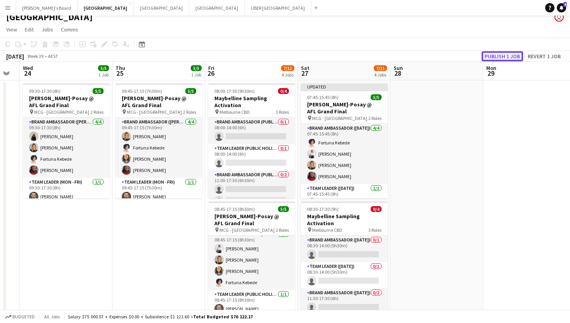
click at [466, 53] on button "Publish 1 job" at bounding box center [503, 56] width 42 height 10
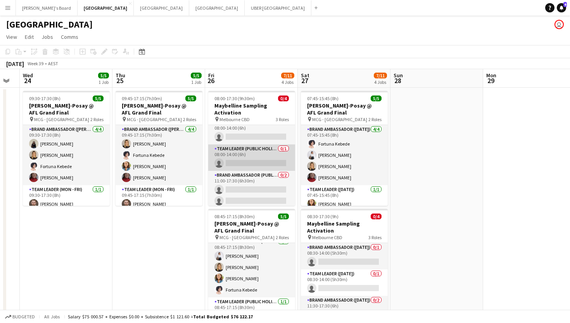
scroll to position [6, 0]
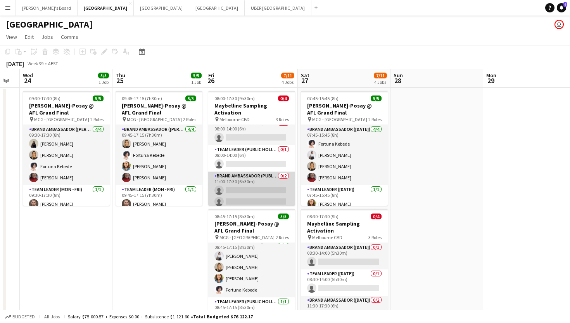
click at [252, 185] on app-card-role "Brand Ambassador (Public Holiday) 0/2 11:00-17:30 (6h30m) single-neutral-action…" at bounding box center [251, 190] width 87 height 38
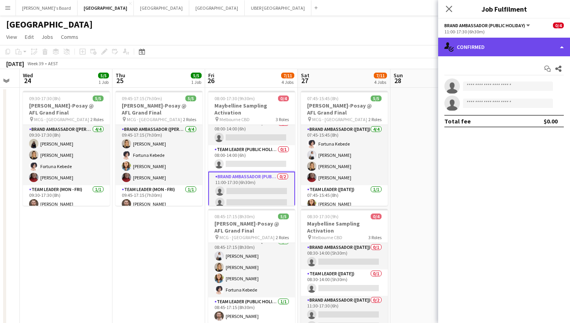
click at [466, 44] on div "single-neutral-actions-check-2 Confirmed" at bounding box center [504, 47] width 132 height 19
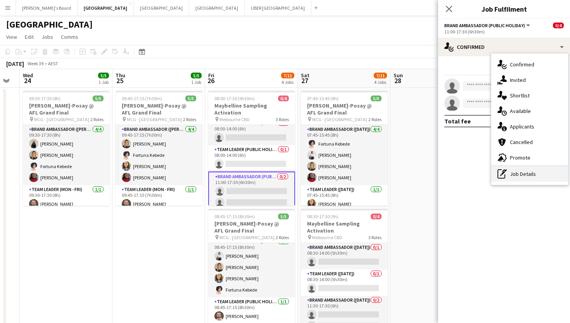
click at [466, 178] on div "pen-write Job Details" at bounding box center [529, 174] width 77 height 16
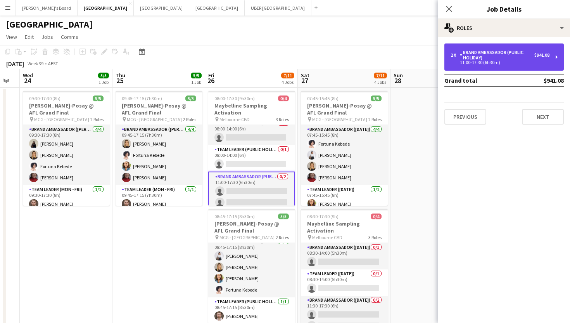
click at [466, 60] on div "Brand Ambassador (Public Holiday)" at bounding box center [497, 55] width 74 height 11
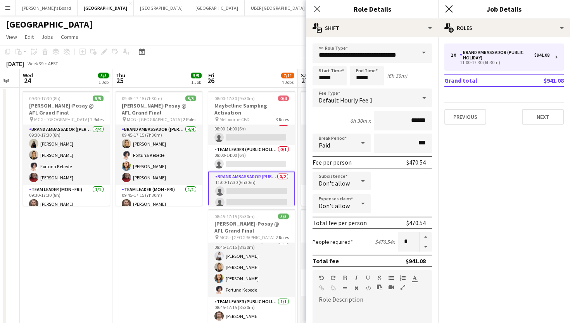
click at [448, 9] on icon at bounding box center [448, 8] width 7 height 7
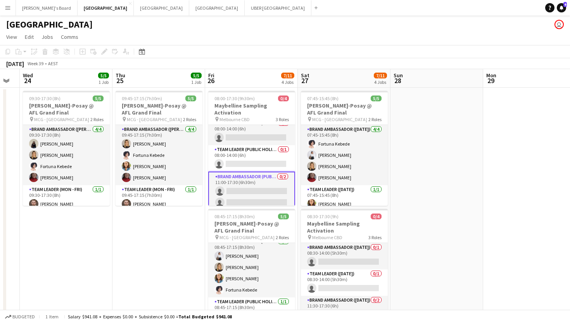
click at [135, 260] on app-date-cell "09:45-17:15 (7h30m) 5/5 [PERSON_NAME]-Posay @ AFL Grand Final pin MCG - Melbour…" at bounding box center [158, 271] width 93 height 366
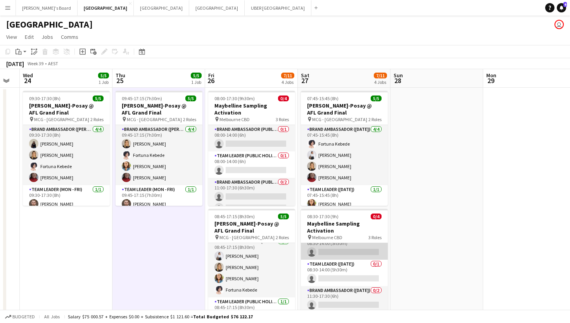
scroll to position [0, 0]
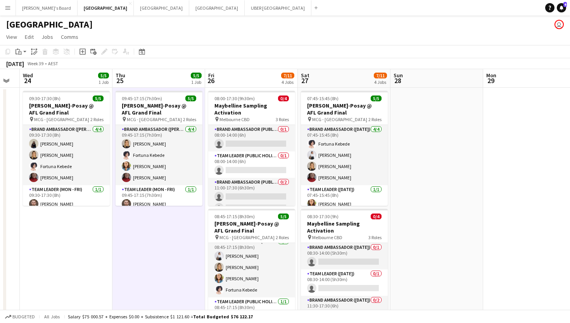
click at [9, 5] on app-icon "Menu" at bounding box center [8, 8] width 6 height 6
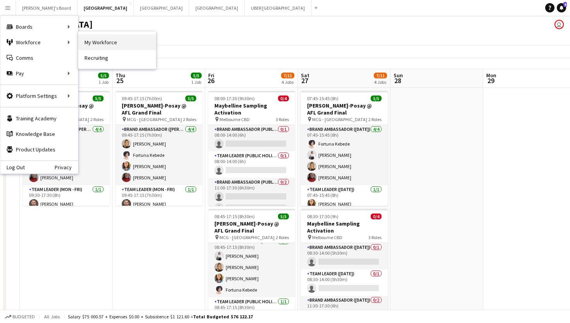
click at [121, 45] on link "My Workforce" at bounding box center [117, 43] width 78 height 16
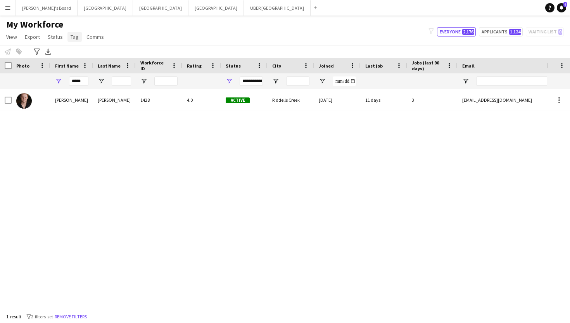
click at [71, 38] on span "Tag" at bounding box center [75, 36] width 8 height 7
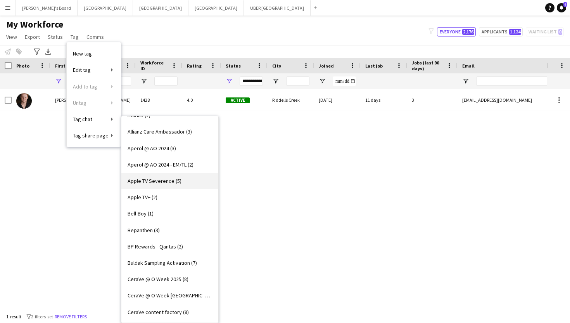
scroll to position [31, 0]
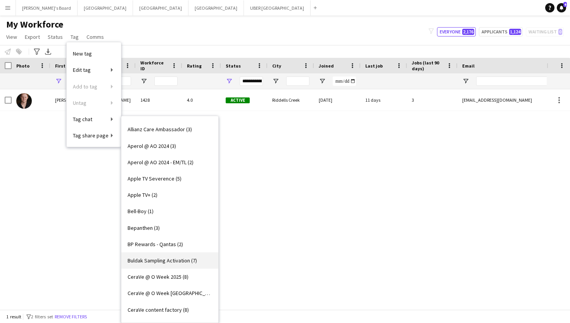
click at [153, 257] on span "Buldak Sampling Activation (7)" at bounding box center [162, 260] width 69 height 7
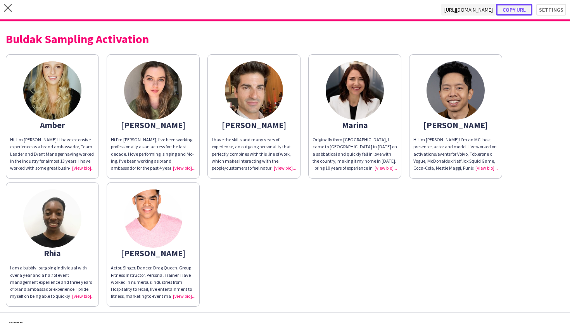
click at [466, 10] on button "Copy url" at bounding box center [514, 10] width 36 height 12
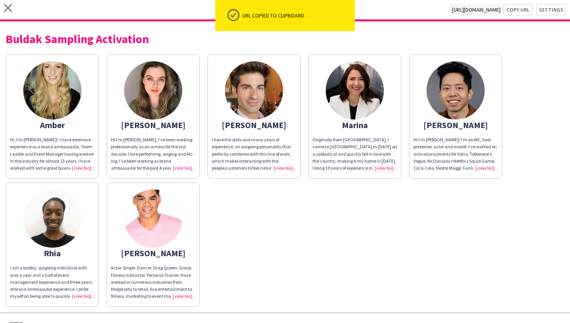
click at [466, 167] on div "Hi I’m [PERSON_NAME]! I’m an MC, host presenter, actor and model. I’ve worked o…" at bounding box center [456, 153] width 85 height 35
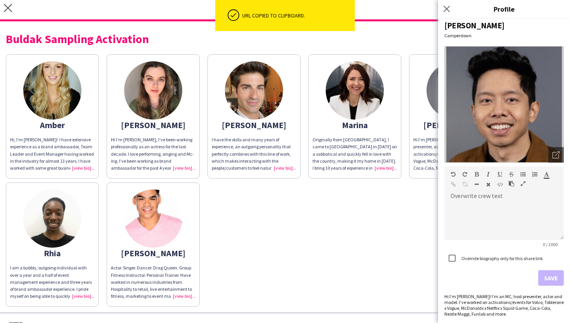
scroll to position [4, 0]
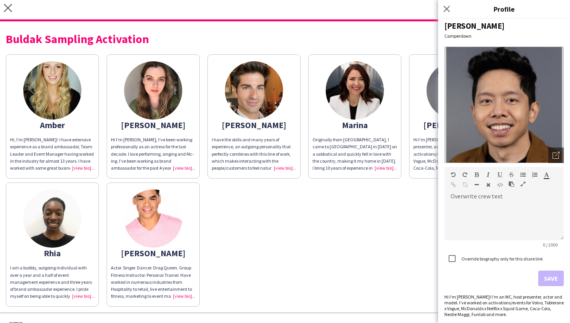
click at [288, 166] on div "I have the skills and many years of experience, an outgoing personality that pe…" at bounding box center [254, 153] width 85 height 35
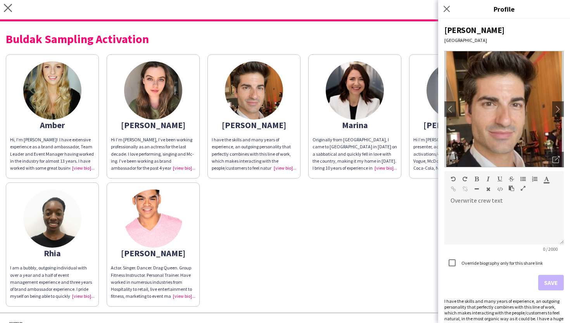
scroll to position [16, 0]
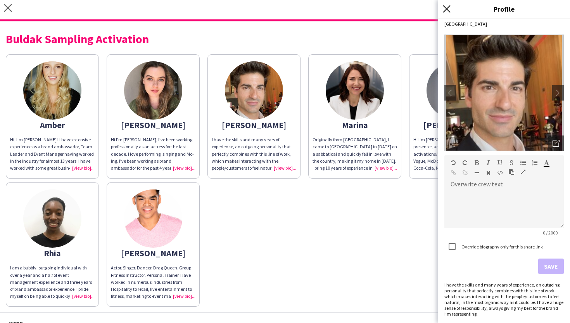
click at [448, 6] on icon "Close pop-in" at bounding box center [446, 8] width 7 height 7
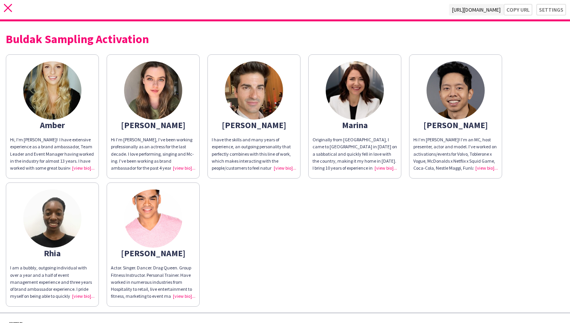
click at [7, 5] on icon "close" at bounding box center [8, 8] width 8 height 8
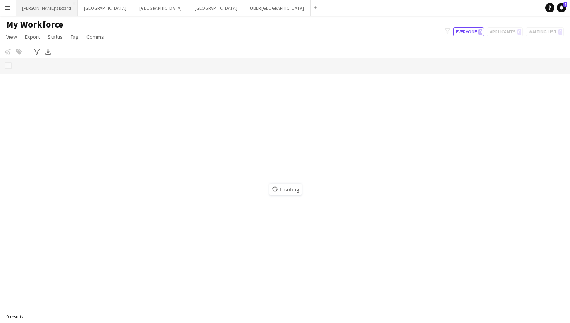
click at [35, 10] on button "Tennille's Board Close" at bounding box center [47, 7] width 62 height 15
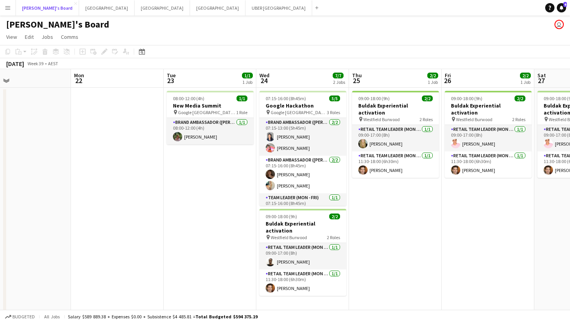
scroll to position [0, 202]
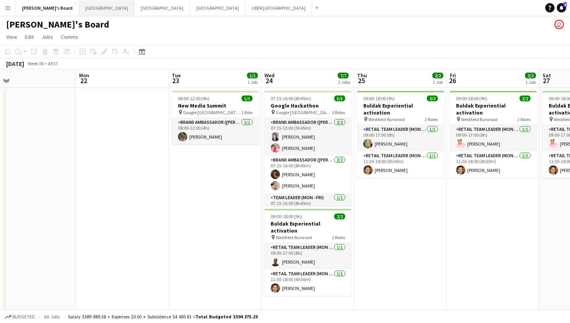
click at [79, 5] on button "Melbourne Close" at bounding box center [106, 7] width 55 height 15
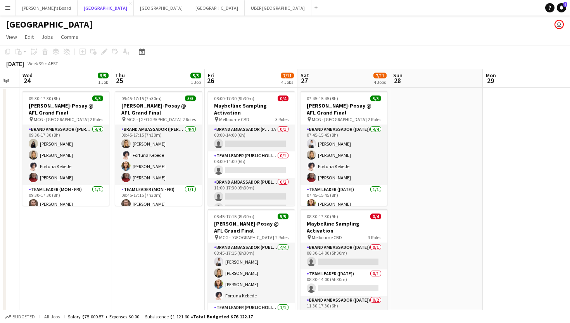
scroll to position [0, 352]
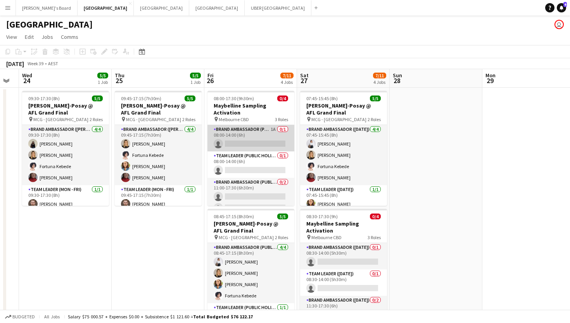
click at [241, 141] on app-card-role "Brand Ambassador (Public Holiday) 1A 0/1 08:00-14:00 (6h) single-neutral-actions" at bounding box center [251, 138] width 87 height 26
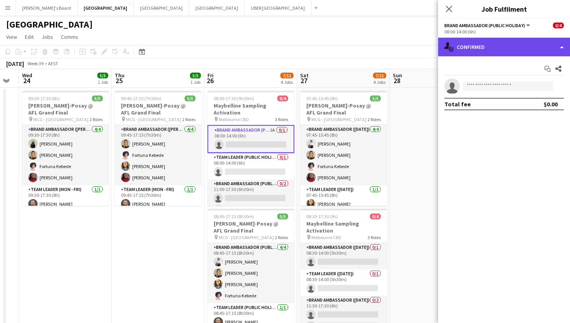
click at [466, 49] on div "single-neutral-actions-check-2 Confirmed" at bounding box center [504, 47] width 132 height 19
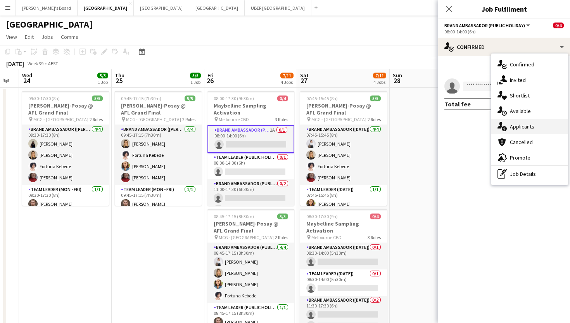
click at [466, 122] on div "single-neutral-actions-information Applicants" at bounding box center [529, 127] width 77 height 16
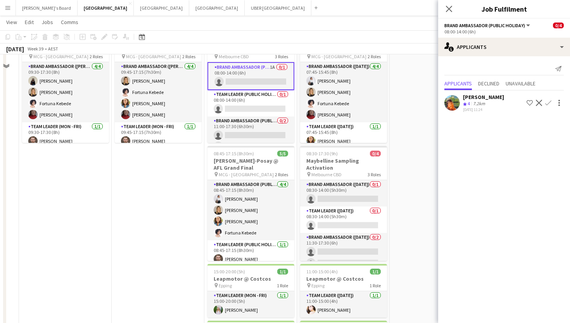
scroll to position [25, 0]
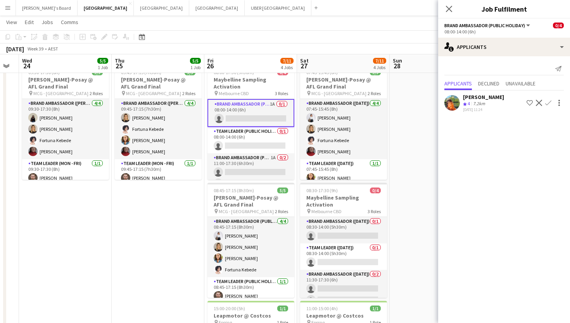
click at [466, 98] on div "[PERSON_NAME]" at bounding box center [483, 96] width 41 height 7
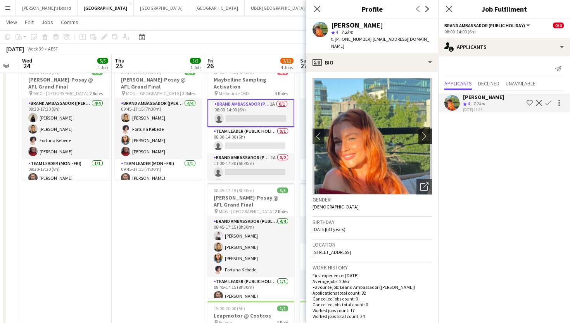
click at [423, 132] on app-icon "chevron-right" at bounding box center [427, 136] width 12 height 8
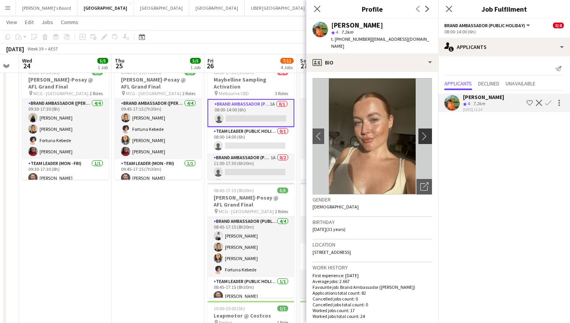
click at [423, 132] on app-icon "chevron-right" at bounding box center [427, 136] width 12 height 8
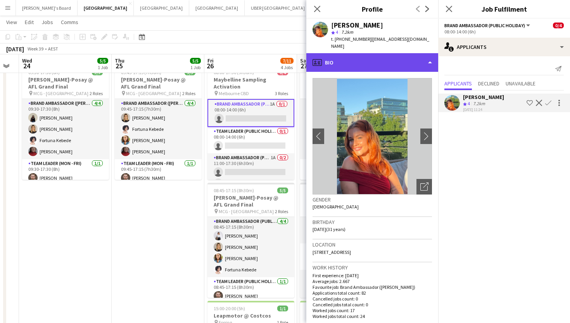
click at [380, 55] on div "profile Bio" at bounding box center [372, 62] width 132 height 19
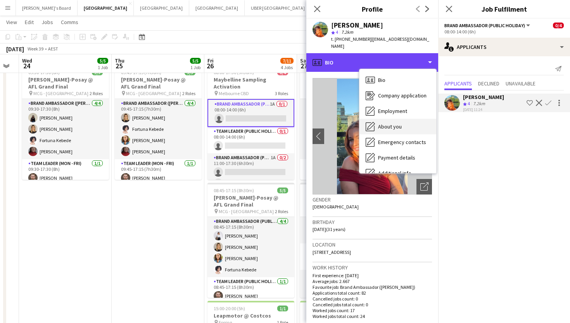
scroll to position [57, 0]
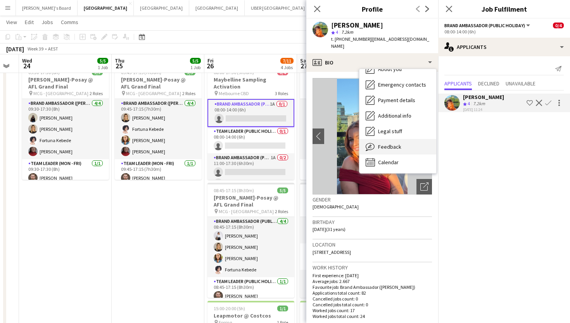
click at [386, 143] on span "Feedback" at bounding box center [389, 146] width 23 height 7
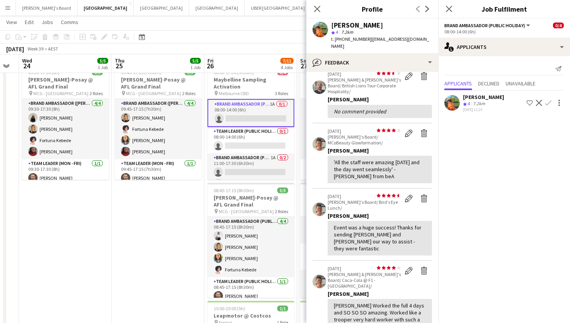
scroll to position [0, 0]
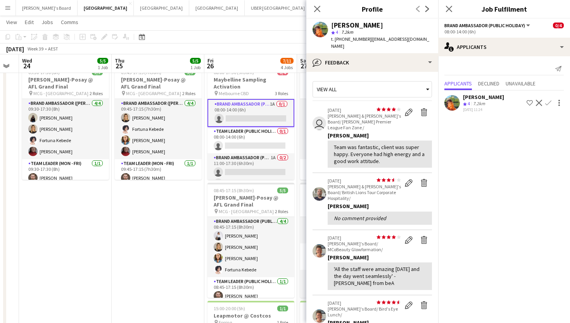
click at [466, 99] on button "Confirm" at bounding box center [548, 102] width 9 height 9
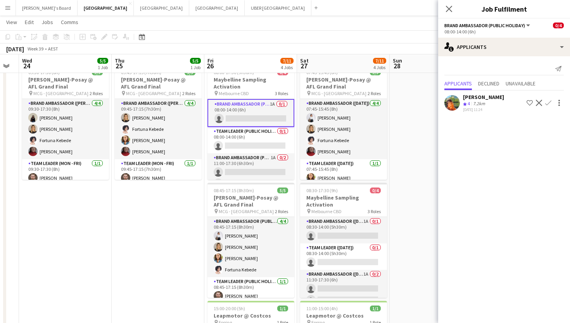
click at [466, 100] on app-icon "Confirm" at bounding box center [548, 103] width 6 height 6
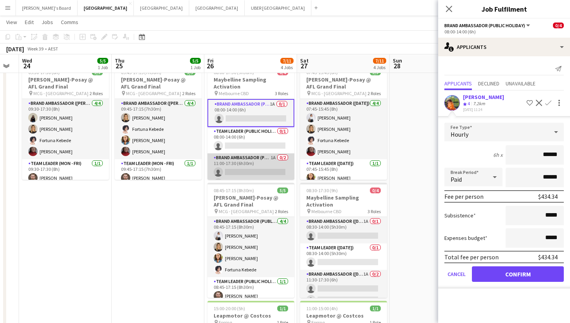
click at [258, 175] on app-card-role "Brand Ambassador (Public Holiday) 1A 0/2 11:00-17:30 (6h30m) single-neutral-act…" at bounding box center [251, 172] width 87 height 38
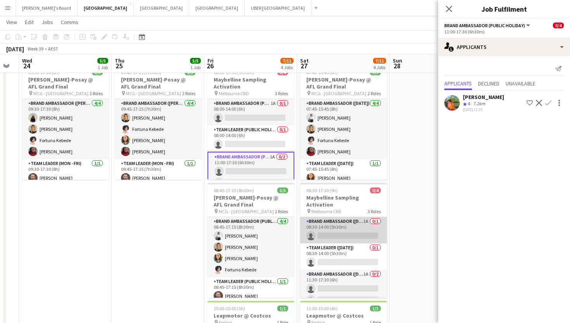
click at [344, 231] on app-card-role "Brand Ambassador ([DATE]) 1A 0/1 08:30-14:00 (5h30m) single-neutral-actions" at bounding box center [343, 230] width 87 height 26
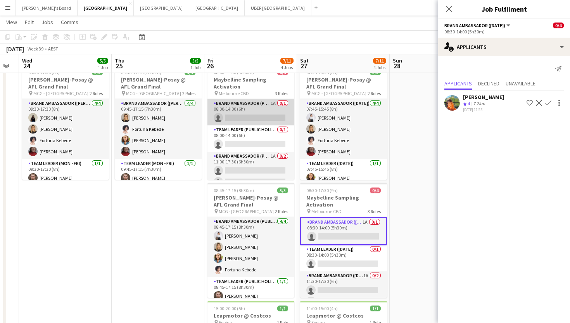
click at [233, 118] on app-card-role "Brand Ambassador (Public Holiday) 1A 0/1 08:00-14:00 (6h) single-neutral-actions" at bounding box center [251, 112] width 87 height 26
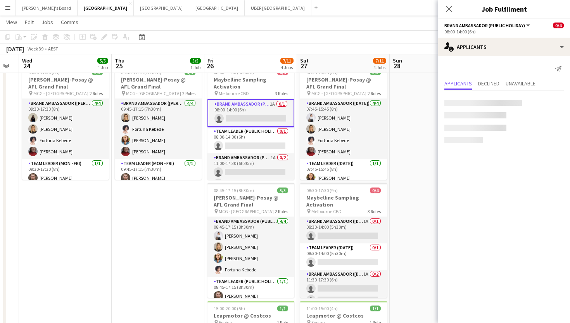
scroll to position [0, 352]
click at [466, 102] on app-icon "Confirm" at bounding box center [548, 103] width 6 height 6
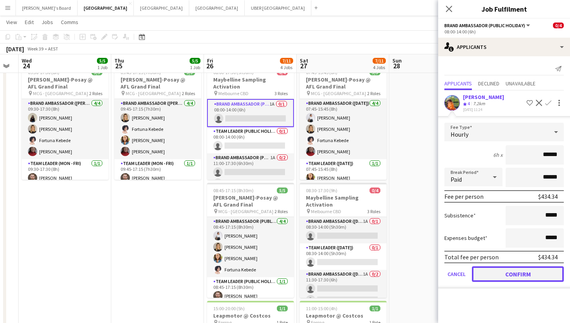
click at [466, 275] on button "Confirm" at bounding box center [518, 274] width 92 height 16
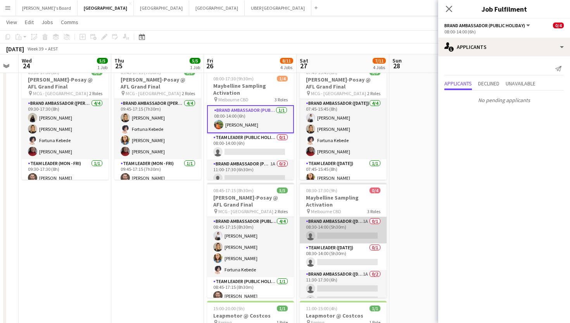
click at [332, 234] on app-card-role "Brand Ambassador ([DATE]) 1A 0/1 08:30-14:00 (5h30m) single-neutral-actions" at bounding box center [343, 230] width 87 height 26
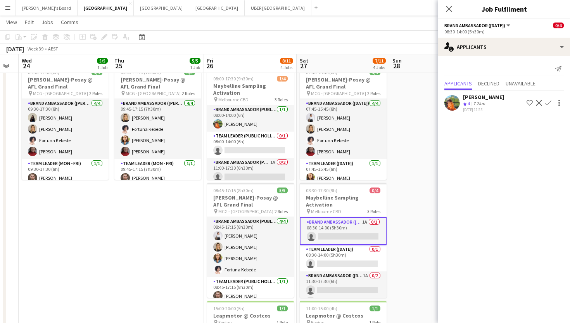
click at [466, 104] on app-icon "Confirm" at bounding box center [548, 103] width 6 height 6
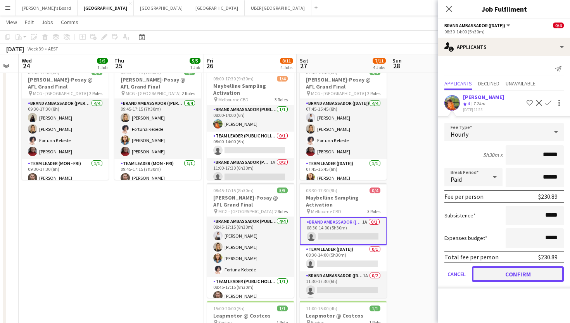
click at [466, 274] on button "Confirm" at bounding box center [518, 274] width 92 height 16
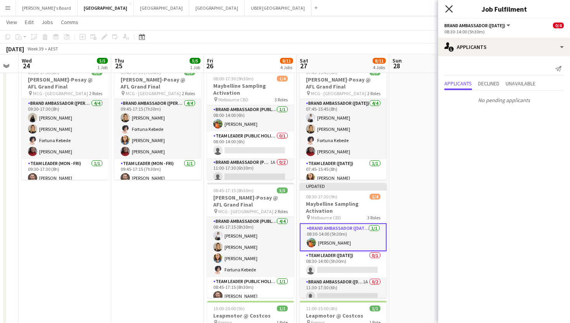
click at [451, 7] on icon at bounding box center [448, 8] width 7 height 7
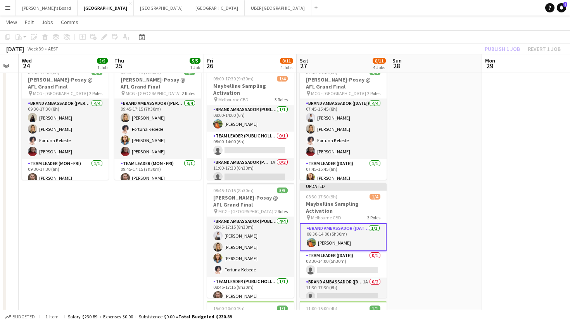
click at [446, 144] on app-date-cell at bounding box center [435, 245] width 93 height 366
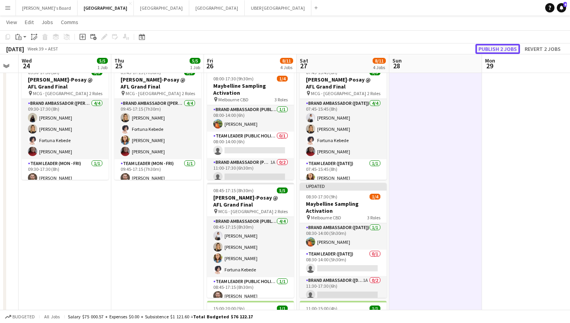
click at [466, 46] on button "Publish 2 jobs" at bounding box center [498, 49] width 45 height 10
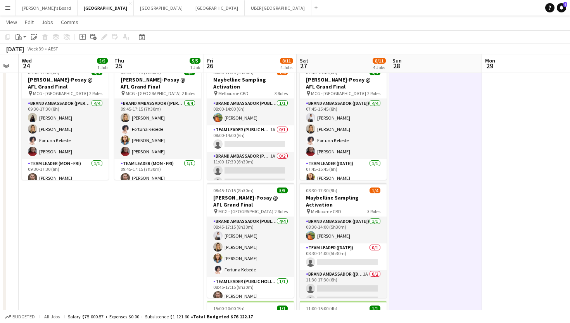
scroll to position [0, 0]
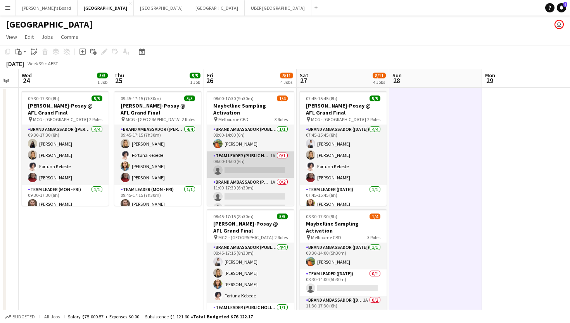
click at [263, 165] on app-card-role "Team Leader (Public Holiday) 1A 0/1 08:00-14:00 (6h) single-neutral-actions" at bounding box center [250, 164] width 87 height 26
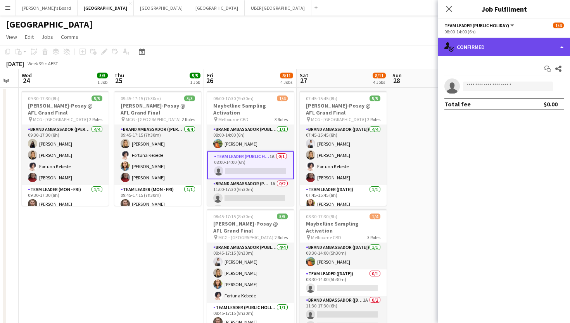
click at [466, 43] on div "single-neutral-actions-check-2 Confirmed" at bounding box center [504, 47] width 132 height 19
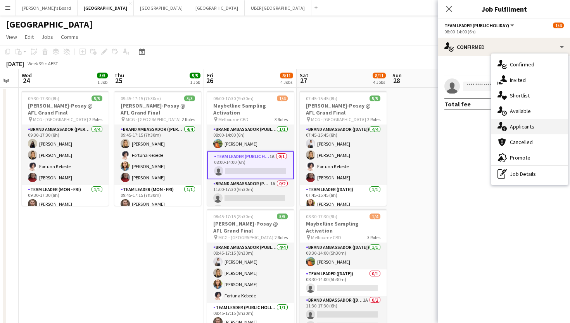
click at [466, 126] on div "single-neutral-actions-information Applicants" at bounding box center [529, 127] width 77 height 16
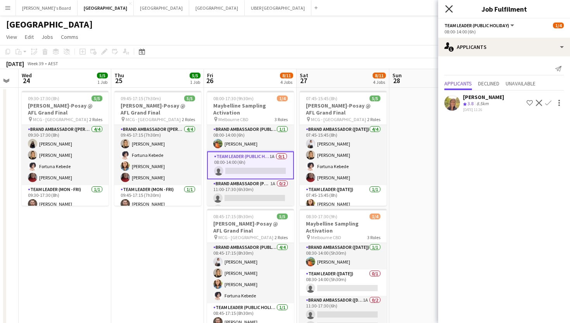
click at [447, 10] on icon "Close pop-in" at bounding box center [448, 8] width 7 height 7
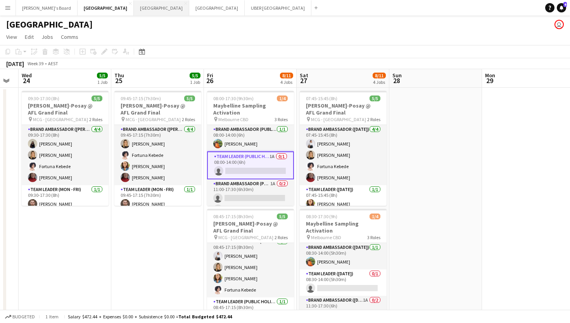
click at [134, 13] on button "Sydney Close" at bounding box center [161, 7] width 55 height 15
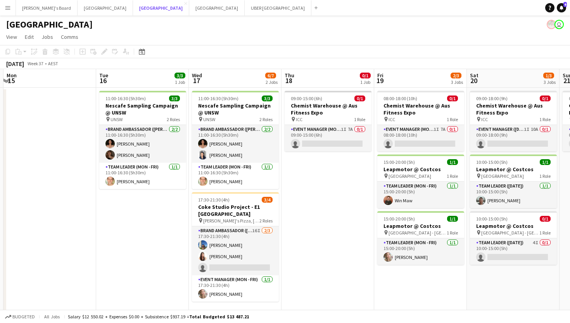
scroll to position [0, 279]
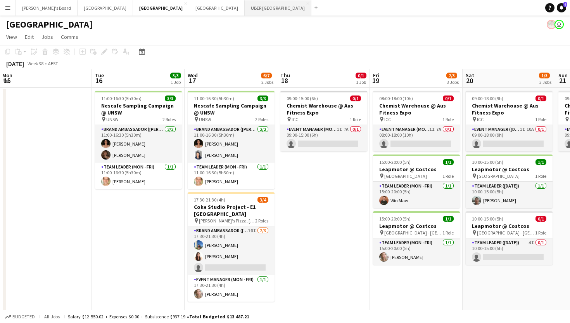
click at [245, 6] on button "UBER [GEOGRAPHIC_DATA] Close" at bounding box center [278, 7] width 67 height 15
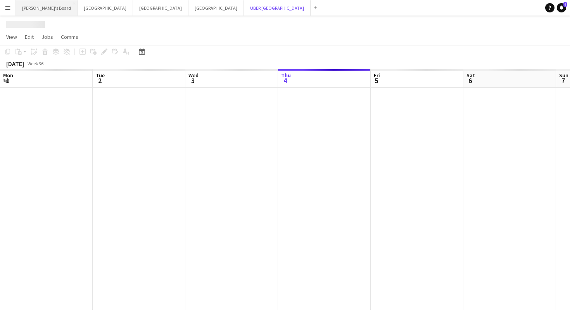
scroll to position [0, 185]
click at [31, 5] on button "Tennille's Board Close" at bounding box center [47, 7] width 62 height 15
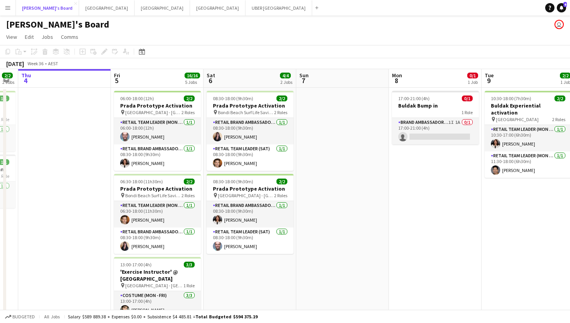
scroll to position [0, 260]
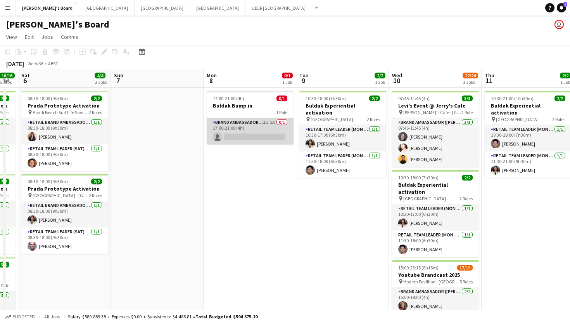
click at [270, 140] on app-card-role "Brand Ambassador (Mon - Fri) 1I 1A 0/1 17:00-21:00 (4h) single-neutral-actions" at bounding box center [250, 131] width 87 height 26
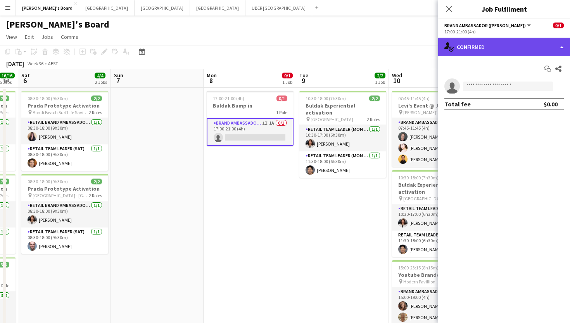
click at [466, 50] on div "single-neutral-actions-check-2 Confirmed" at bounding box center [504, 47] width 132 height 19
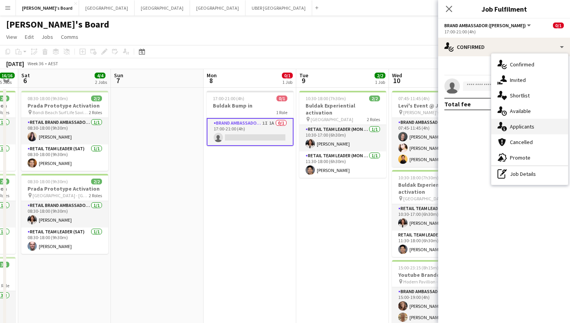
click at [466, 124] on span "Applicants" at bounding box center [522, 126] width 24 height 7
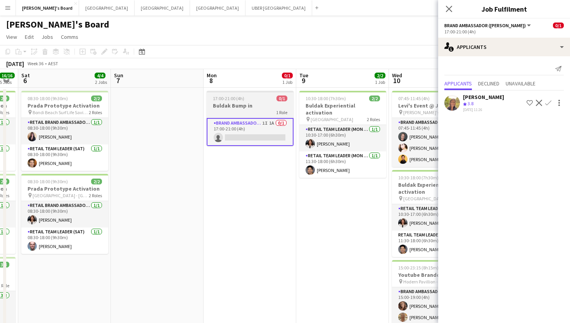
click at [251, 100] on div "17:00-21:00 (4h) 0/1" at bounding box center [250, 98] width 87 height 6
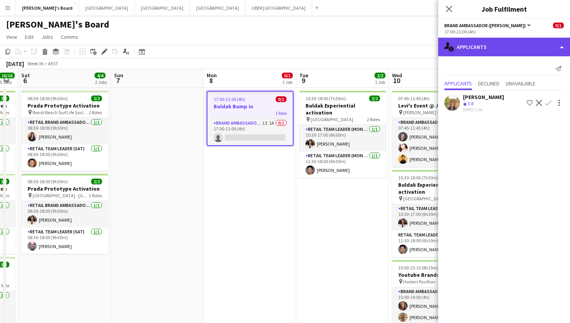
click at [466, 47] on div "single-neutral-actions-information Applicants" at bounding box center [504, 47] width 132 height 19
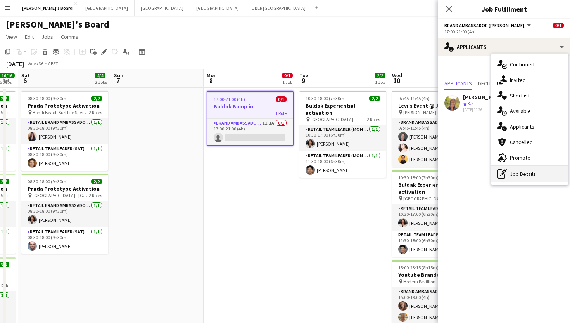
click at [466, 173] on div "pen-write Job Details" at bounding box center [529, 174] width 77 height 16
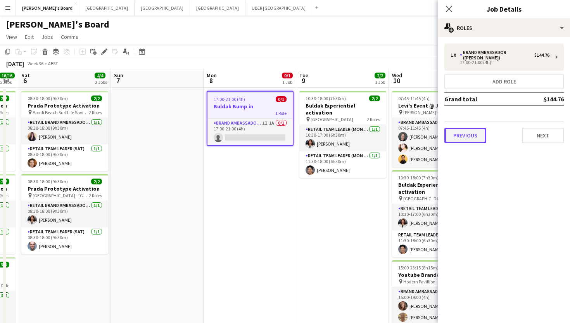
click at [457, 135] on button "Previous" at bounding box center [466, 136] width 42 height 16
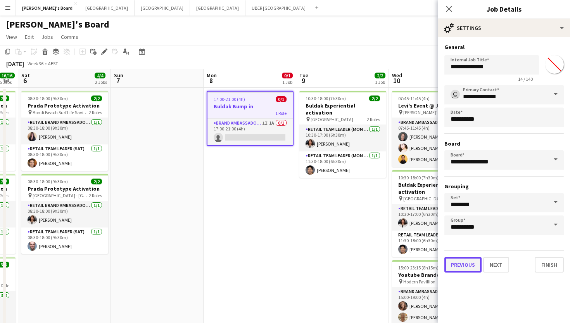
click at [465, 261] on button "Previous" at bounding box center [463, 265] width 37 height 16
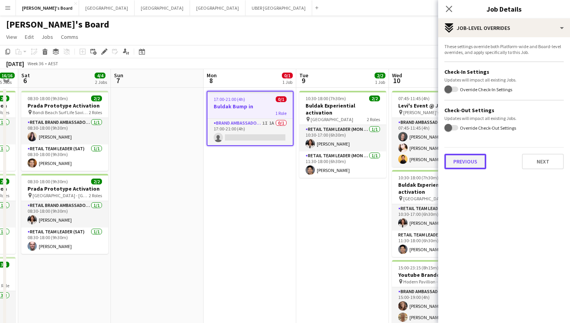
click at [454, 158] on button "Previous" at bounding box center [466, 162] width 42 height 16
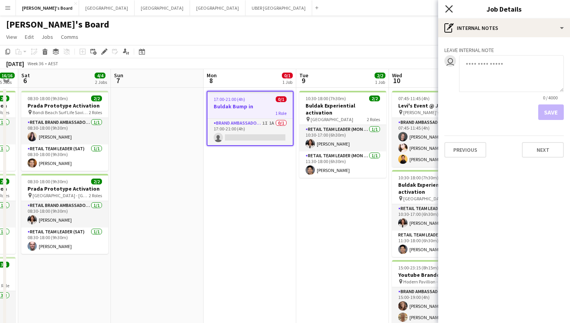
click at [449, 9] on icon at bounding box center [448, 8] width 7 height 7
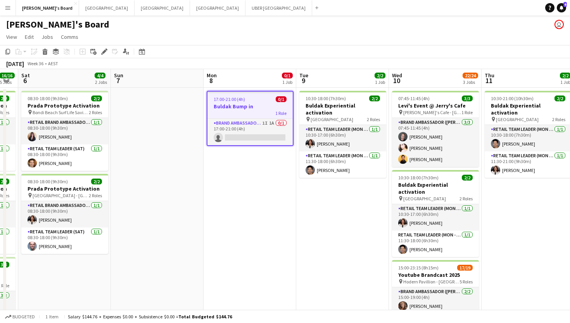
click at [223, 108] on h3 "Buldak Bump in" at bounding box center [250, 106] width 85 height 7
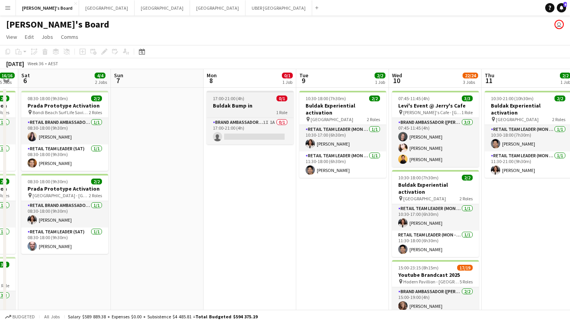
click at [244, 111] on div "1 Role" at bounding box center [250, 112] width 87 height 6
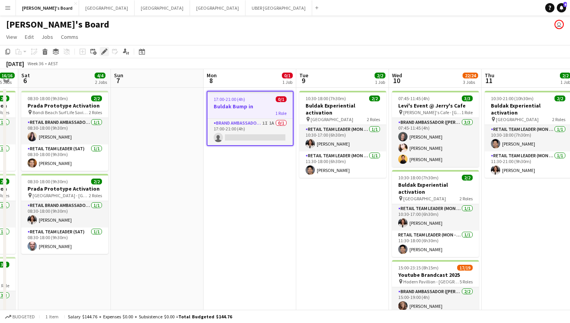
click at [103, 52] on icon at bounding box center [104, 52] width 4 height 4
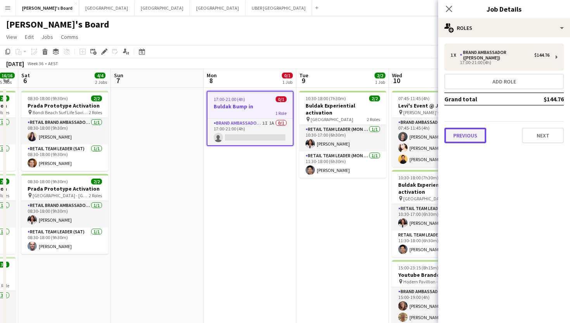
click at [466, 130] on button "Previous" at bounding box center [466, 136] width 42 height 16
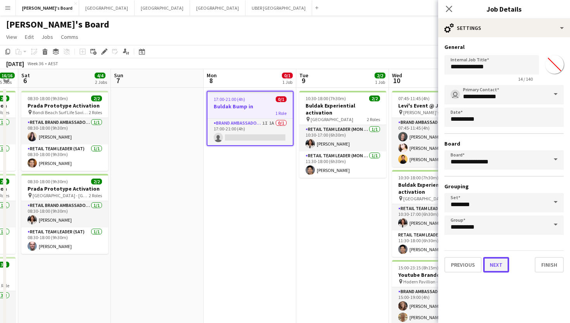
click at [466, 267] on button "Next" at bounding box center [496, 265] width 26 height 16
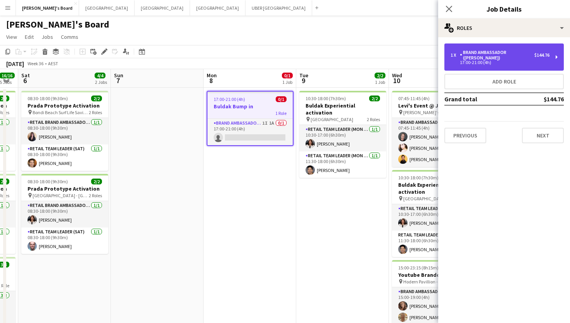
click at [466, 53] on div "Brand Ambassador ([PERSON_NAME])" at bounding box center [497, 55] width 74 height 11
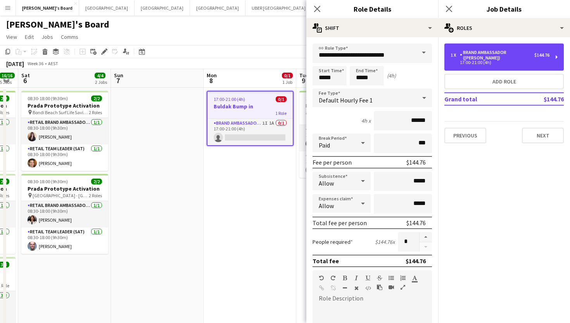
scroll to position [202, 0]
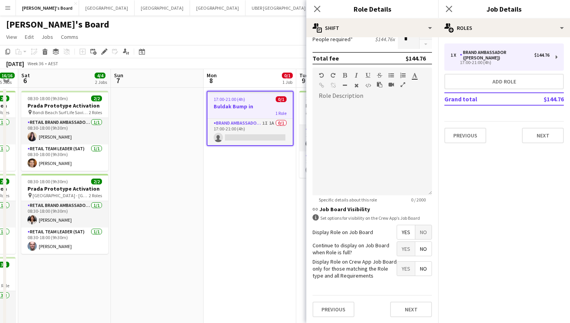
click at [421, 232] on span "No" at bounding box center [423, 232] width 16 height 14
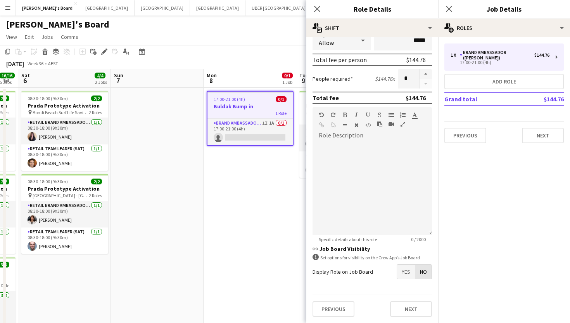
scroll to position [163, 0]
click at [447, 10] on icon at bounding box center [448, 8] width 7 height 7
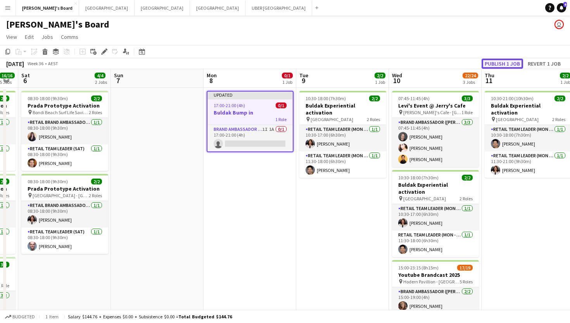
click at [466, 66] on button "Publish 1 job" at bounding box center [503, 64] width 42 height 10
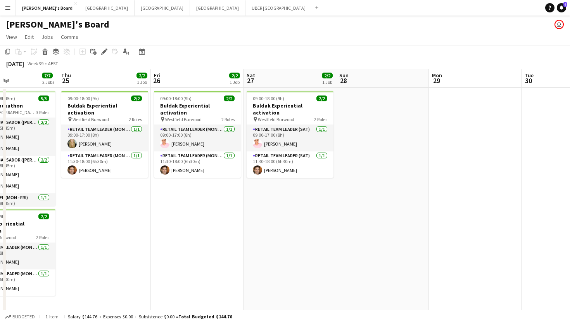
scroll to position [0, 221]
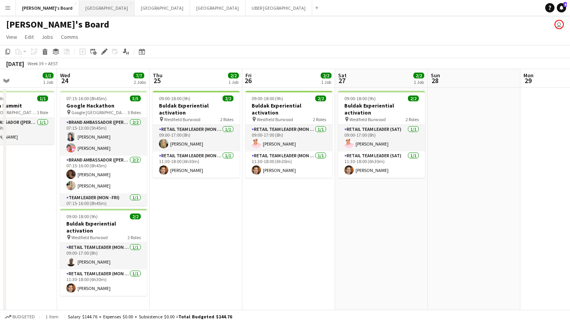
click at [79, 9] on button "Melbourne Close" at bounding box center [106, 7] width 55 height 15
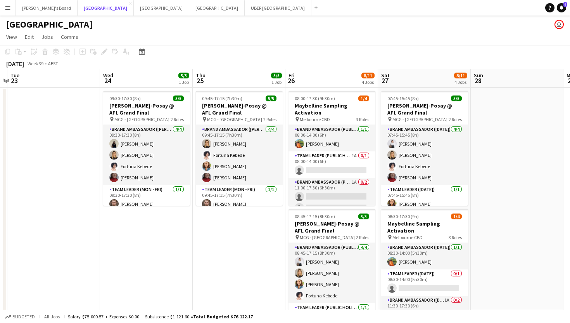
scroll to position [0, 272]
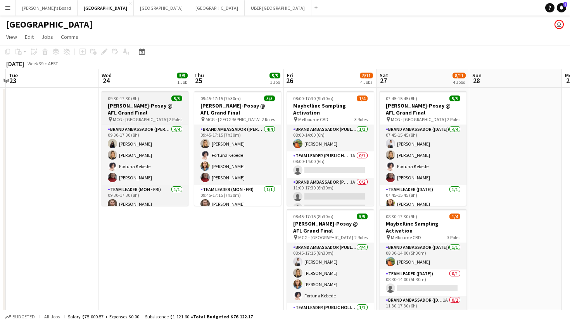
click at [145, 98] on div "09:30-17:30 (8h) 5/5" at bounding box center [145, 98] width 87 height 6
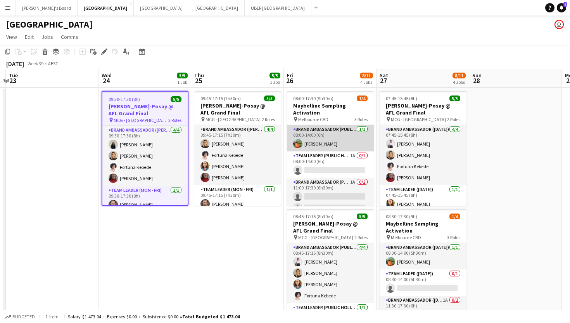
click at [341, 136] on app-card-role "Brand Ambassador (Public Holiday) [DATE] 08:00-14:00 (6h) [PERSON_NAME]" at bounding box center [330, 138] width 87 height 26
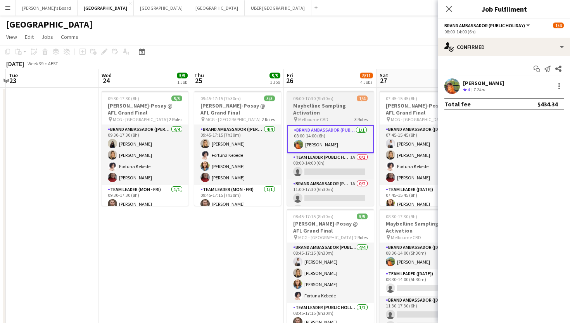
click at [343, 102] on h3 "Maybelline Sampling Activation" at bounding box center [330, 109] width 87 height 14
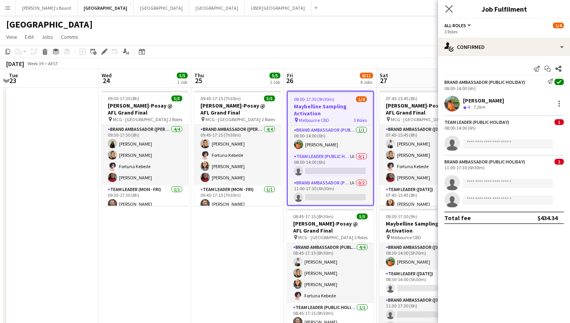
click at [449, 4] on app-icon "Close pop-in" at bounding box center [449, 8] width 11 height 11
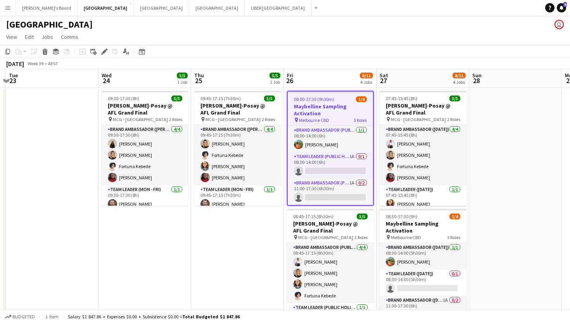
click at [338, 93] on div at bounding box center [330, 93] width 85 height 2
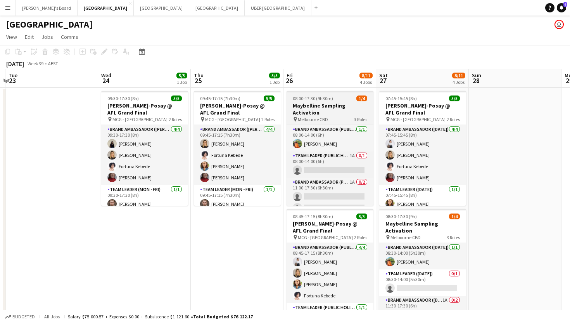
click at [334, 107] on h3 "Maybelline Sampling Activation" at bounding box center [330, 109] width 87 height 14
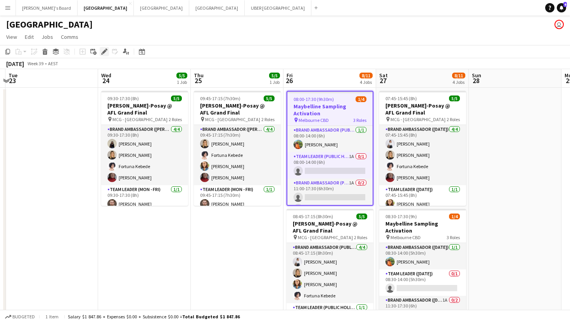
click at [104, 53] on icon at bounding box center [104, 52] width 4 height 4
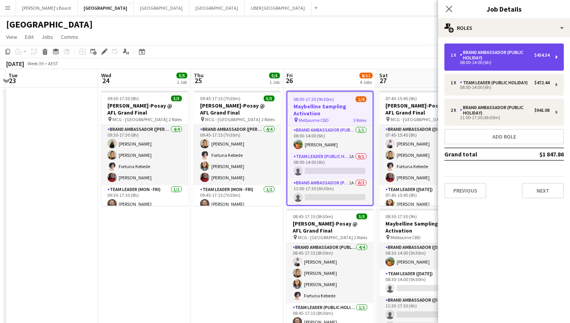
click at [466, 58] on div "Brand Ambassador (Public Holiday)" at bounding box center [497, 55] width 74 height 11
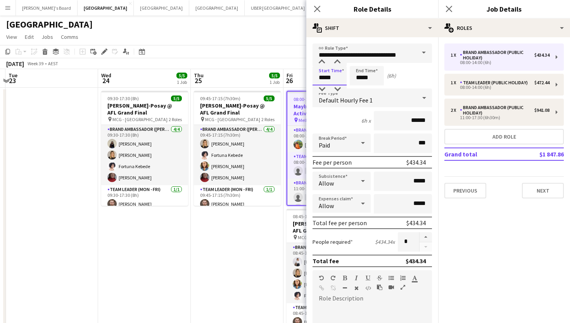
drag, startPoint x: 340, startPoint y: 78, endPoint x: 303, endPoint y: 78, distance: 36.9
click at [303, 78] on body "Menu Boards Boards Boards All jobs Status Workforce Workforce My Workforce Recr…" at bounding box center [285, 233] width 570 height 467
type input "*****"
drag, startPoint x: 361, startPoint y: 76, endPoint x: 346, endPoint y: 76, distance: 15.1
click at [346, 76] on div "Start Time ***** End Time ***** (7h)" at bounding box center [372, 75] width 119 height 19
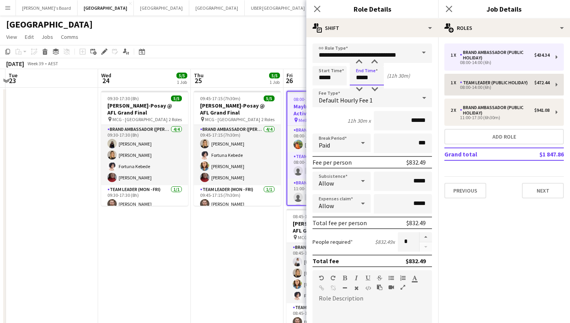
type input "*****"
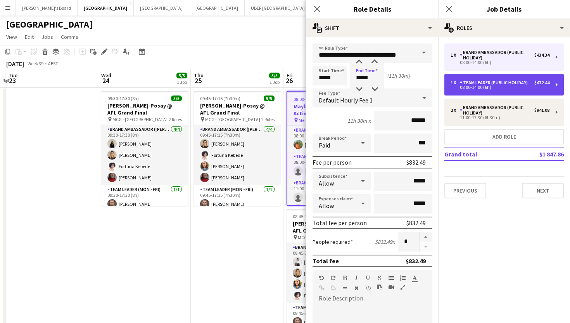
click at [466, 82] on div "Team Leader (Public Holiday)" at bounding box center [495, 82] width 71 height 5
type input "**********"
type input "*****"
type input "******"
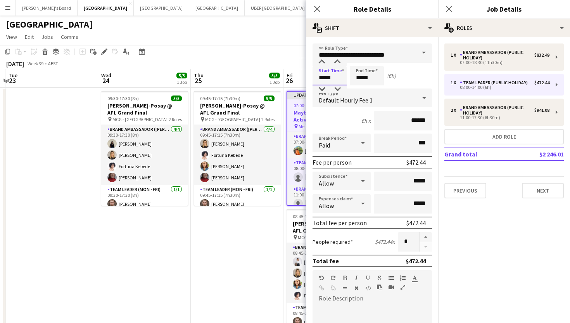
drag, startPoint x: 341, startPoint y: 78, endPoint x: 297, endPoint y: 77, distance: 44.2
click at [297, 77] on body "Menu Boards Boards Boards All jobs Status Workforce Workforce My Workforce Recr…" at bounding box center [285, 233] width 570 height 467
type input "*****"
drag, startPoint x: 369, startPoint y: 78, endPoint x: 331, endPoint y: 78, distance: 38.4
click at [331, 78] on div "Start Time ***** End Time ***** (7h)" at bounding box center [372, 75] width 119 height 19
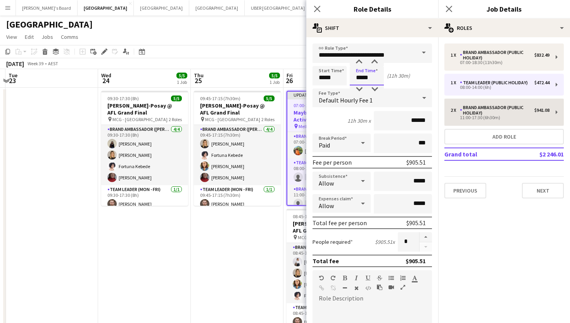
type input "*****"
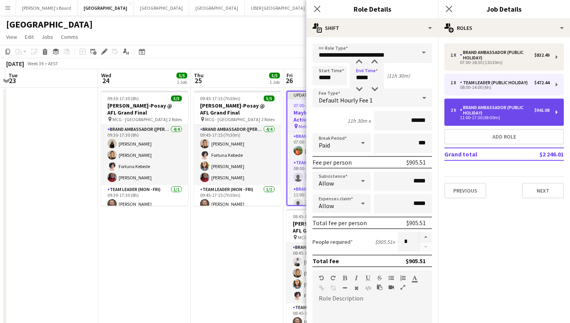
click at [466, 111] on div "Brand Ambassador (Public Holiday)" at bounding box center [497, 110] width 74 height 11
type input "**********"
type input "*****"
type input "******"
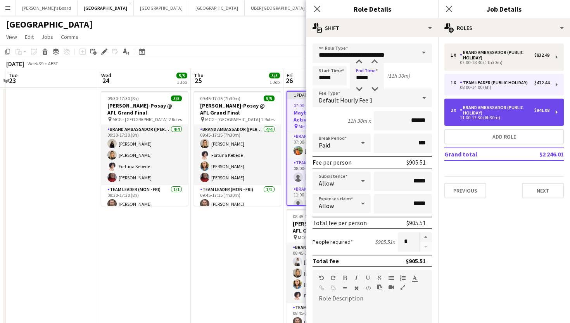
type input "*"
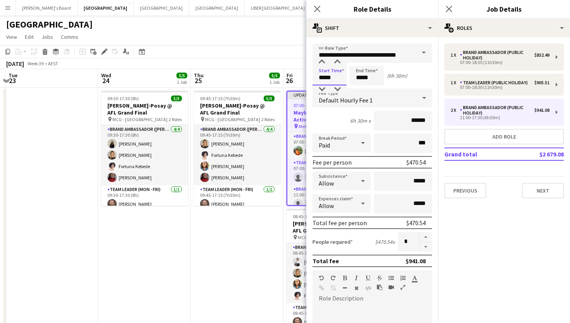
drag, startPoint x: 340, startPoint y: 79, endPoint x: 292, endPoint y: 79, distance: 47.3
click at [292, 79] on body "Menu Boards Boards Boards All jobs Status Workforce Workforce My Workforce Recr…" at bounding box center [285, 233] width 570 height 467
type input "*****"
drag, startPoint x: 361, startPoint y: 78, endPoint x: 330, endPoint y: 78, distance: 30.6
click at [330, 78] on div "Start Time ***** End Time ***** (9h)" at bounding box center [372, 75] width 119 height 19
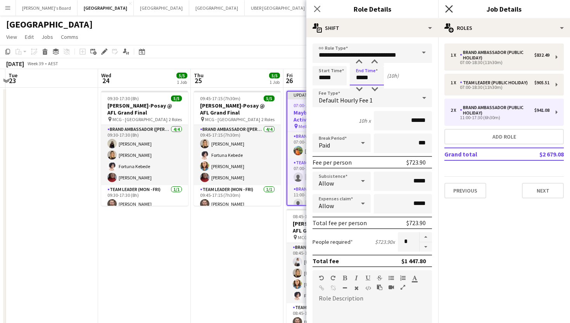
type input "*****"
click at [448, 8] on icon "Close pop-in" at bounding box center [448, 8] width 7 height 7
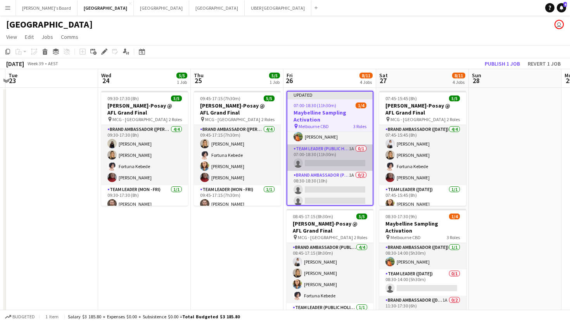
scroll to position [17, 0]
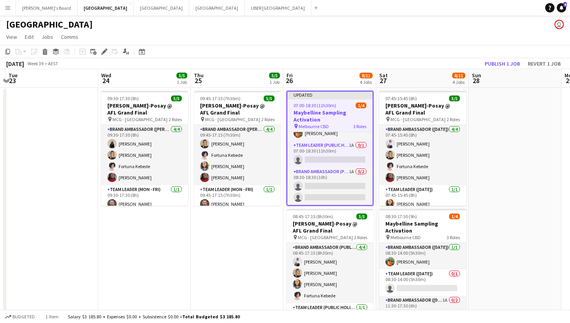
click at [333, 106] on span "07:00-18:30 (11h30m)" at bounding box center [315, 105] width 43 height 6
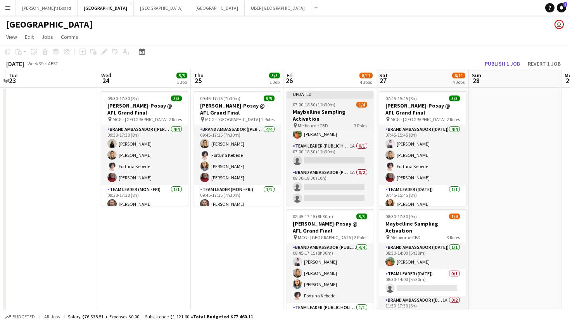
click at [333, 106] on span "07:00-18:30 (11h30m)" at bounding box center [314, 105] width 43 height 6
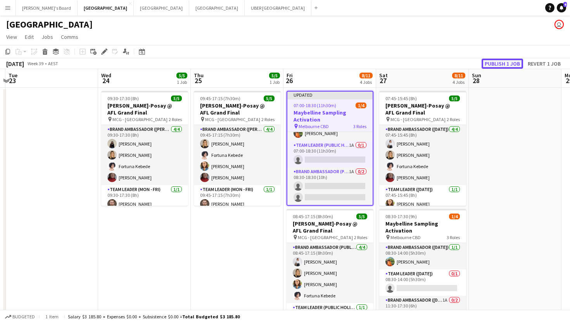
click at [466, 61] on button "Publish 1 job" at bounding box center [503, 64] width 42 height 10
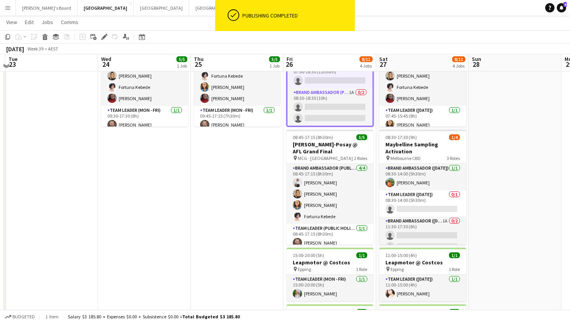
scroll to position [77, 0]
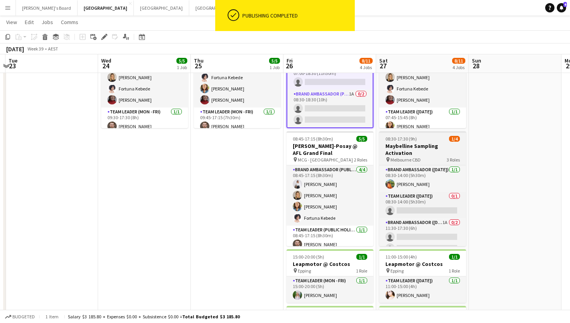
click at [414, 141] on span "08:30-17:30 (9h)" at bounding box center [401, 139] width 31 height 6
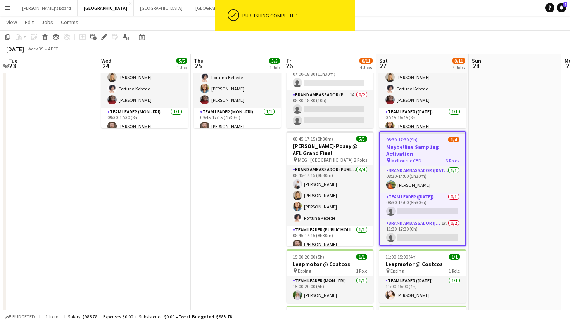
scroll to position [10, 0]
click at [105, 37] on icon at bounding box center [104, 37] width 4 height 4
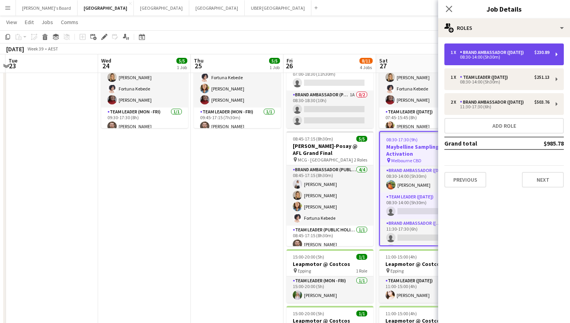
click at [466, 52] on div "Brand Ambassador ([DATE])" at bounding box center [493, 52] width 67 height 5
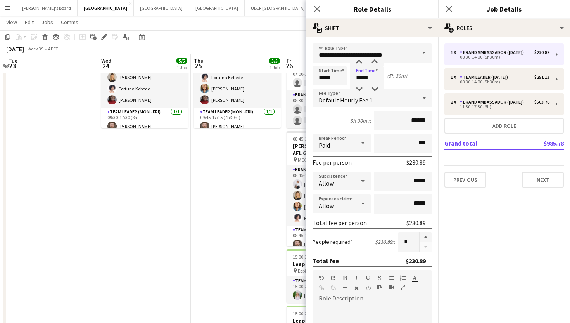
drag, startPoint x: 376, startPoint y: 79, endPoint x: 352, endPoint y: 79, distance: 23.7
click at [352, 79] on input "*****" at bounding box center [367, 75] width 34 height 19
type input "*****"
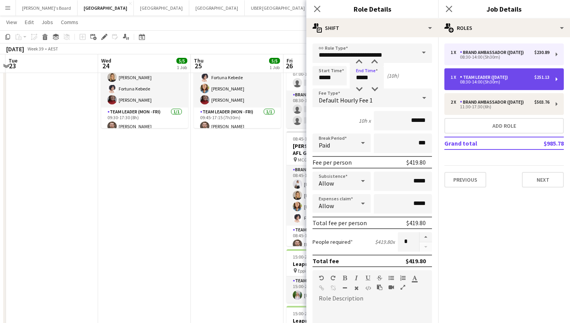
click at [466, 83] on div "08:30-14:00 (5h30m)" at bounding box center [500, 82] width 99 height 4
type input "**********"
type input "*****"
type input "******"
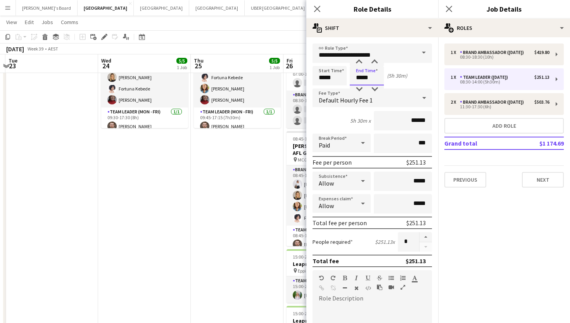
drag, startPoint x: 377, startPoint y: 79, endPoint x: 341, endPoint y: 79, distance: 36.9
click at [341, 79] on div "Start Time ***** End Time ***** (5h 30m)" at bounding box center [372, 75] width 119 height 19
type input "*****"
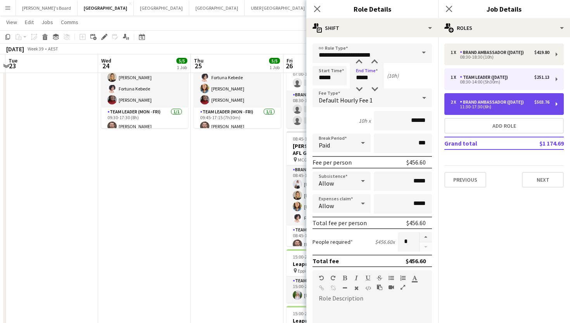
click at [466, 105] on div "11:30-17:30 (6h)" at bounding box center [500, 107] width 99 height 4
type input "**********"
type input "*****"
type input "******"
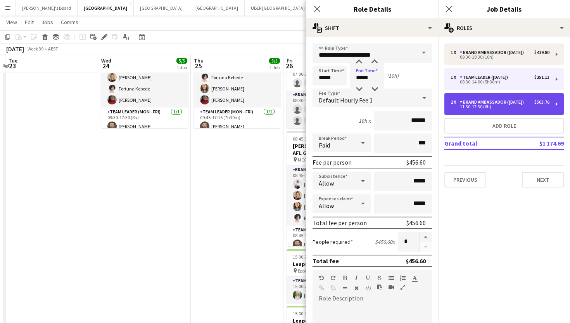
type input "*"
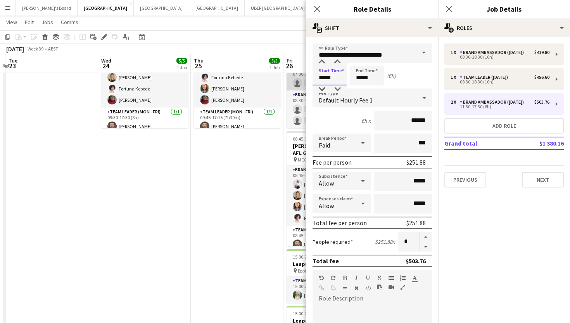
drag, startPoint x: 337, startPoint y: 76, endPoint x: 290, endPoint y: 77, distance: 47.3
click at [290, 77] on body "Menu Boards Boards Boards All jobs Status Workforce Workforce My Workforce Recr…" at bounding box center [285, 156] width 570 height 466
type input "*****"
drag, startPoint x: 379, startPoint y: 80, endPoint x: 325, endPoint y: 80, distance: 53.9
click at [325, 80] on div "Start Time ***** End Time ***** (9h)" at bounding box center [372, 75] width 119 height 19
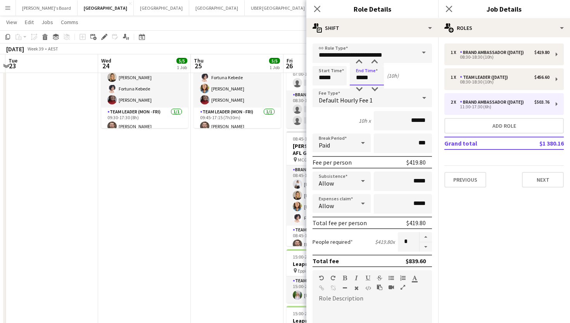
type input "*****"
click at [466, 242] on mat-expansion-panel "pencil3 General details 1 x Brand Ambassador ([DATE]) $419.80 08:30-18:30 (10h)…" at bounding box center [504, 180] width 132 height 286
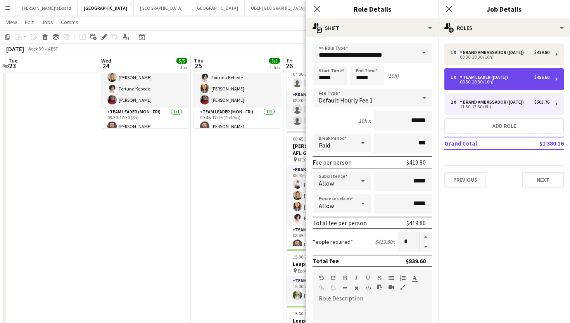
click at [466, 78] on div "Team Leader ([DATE])" at bounding box center [485, 76] width 51 height 5
type input "**********"
type input "******"
type input "*"
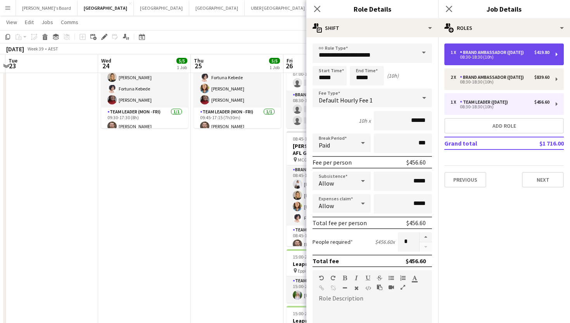
click at [466, 55] on div "Brand Ambassador ([DATE])" at bounding box center [493, 52] width 67 height 5
type input "**********"
type input "******"
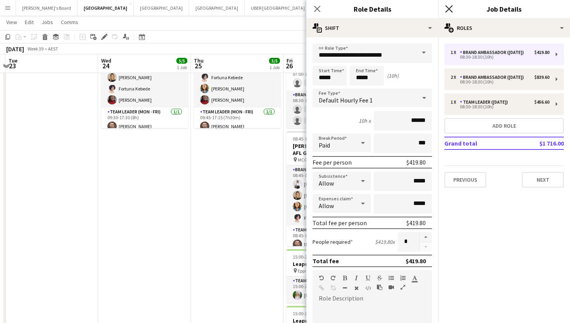
click at [447, 9] on icon "Close pop-in" at bounding box center [448, 8] width 7 height 7
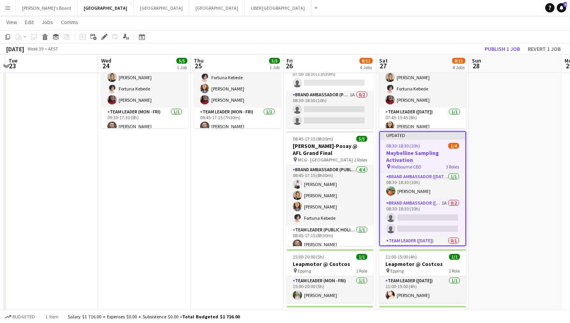
click at [421, 151] on h3 "Maybelline Sampling Activation" at bounding box center [422, 156] width 85 height 14
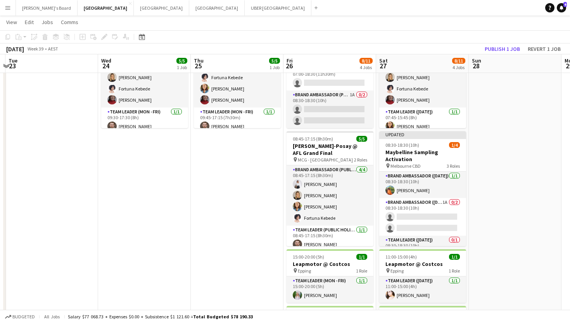
click at [466, 42] on app-toolbar "Copy Paste Paste Command V Paste with crew Command Shift V Paste linked Job [GE…" at bounding box center [285, 36] width 570 height 13
click at [466, 47] on button "Publish 1 job" at bounding box center [503, 49] width 42 height 10
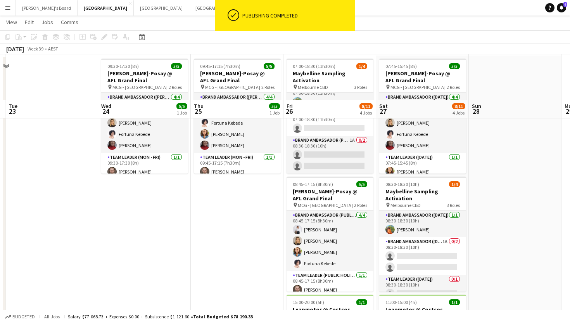
scroll to position [23, 0]
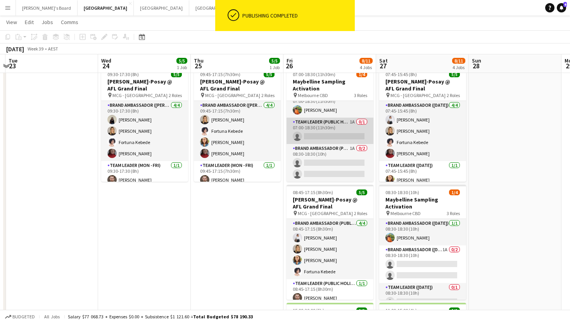
click at [320, 133] on app-card-role "Team Leader (Public Holiday) 1A 0/1 07:00-18:30 (11h30m) single-neutral-actions" at bounding box center [330, 131] width 87 height 26
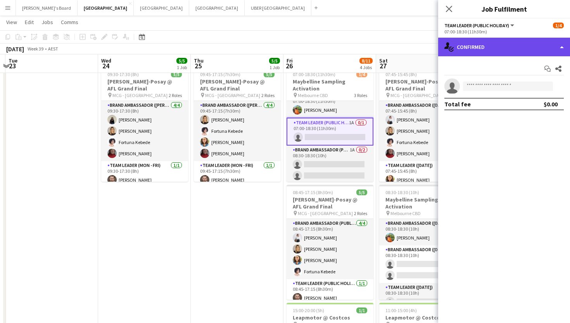
click at [466, 48] on div "single-neutral-actions-check-2 Confirmed" at bounding box center [504, 47] width 132 height 19
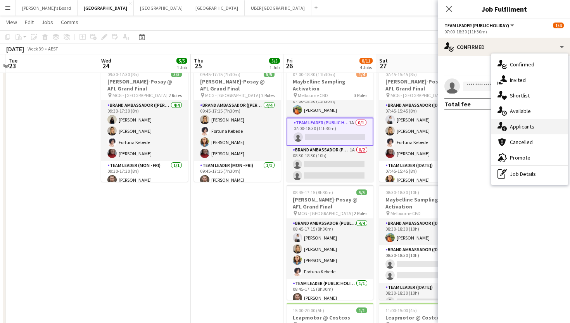
click at [466, 123] on icon "single-neutral-actions-information" at bounding box center [502, 126] width 9 height 9
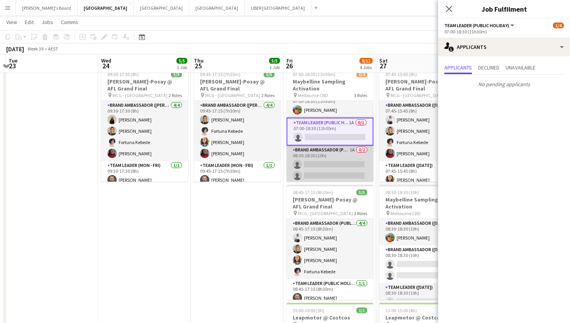
click at [347, 158] on app-card-role "Brand Ambassador (Public Holiday) 1A 0/2 08:30-18:30 (10h) single-neutral-actio…" at bounding box center [330, 164] width 87 height 38
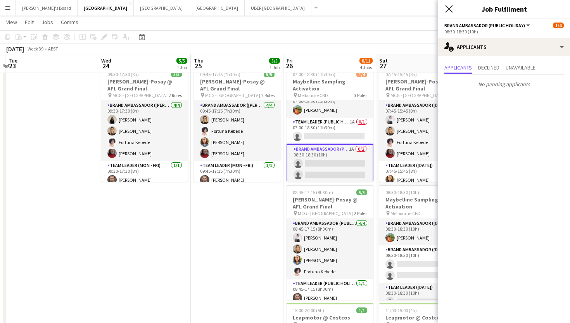
click at [448, 9] on icon at bounding box center [448, 8] width 7 height 7
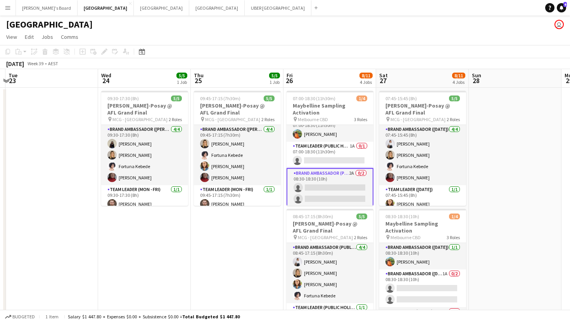
scroll to position [0, 0]
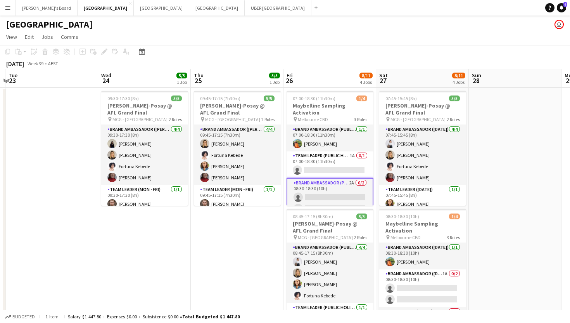
click at [313, 202] on app-card-role "Brand Ambassador (Public Holiday) 2A 0/2 08:30-18:30 (10h) single-neutral-actio…" at bounding box center [330, 197] width 87 height 39
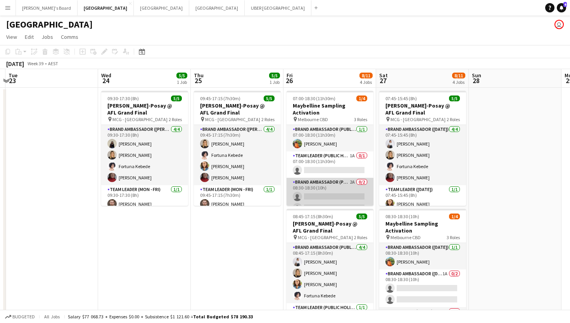
click at [311, 192] on app-card-role "Brand Ambassador (Public Holiday) 2A 0/2 08:30-18:30 (10h) single-neutral-actio…" at bounding box center [330, 197] width 87 height 38
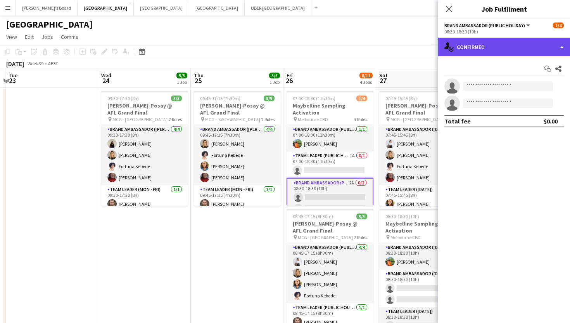
click at [466, 44] on div "single-neutral-actions-check-2 Confirmed" at bounding box center [504, 47] width 132 height 19
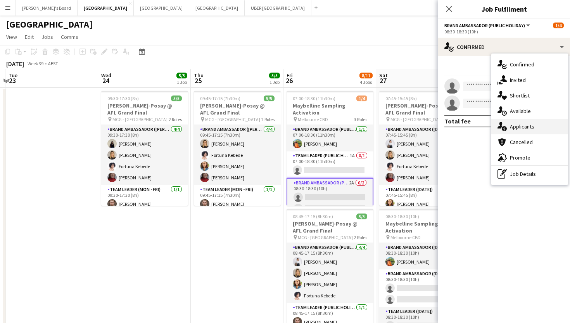
click at [466, 127] on span "Applicants" at bounding box center [522, 126] width 24 height 7
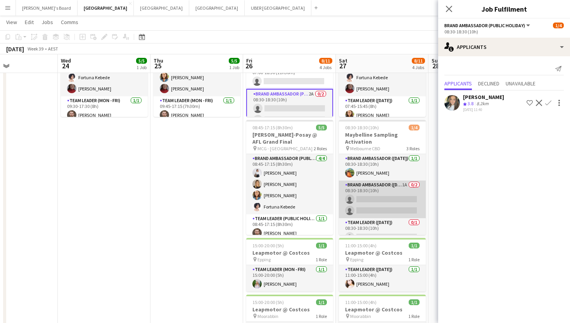
scroll to position [0, 312]
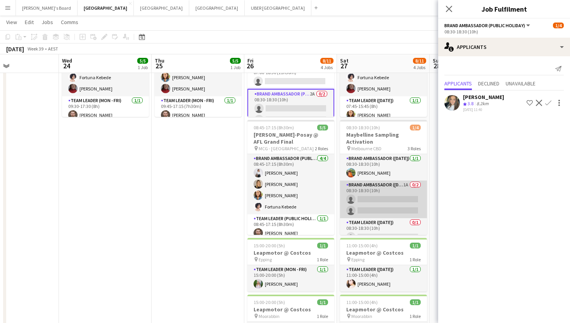
click at [379, 196] on app-card-role "Brand Ambassador ([DATE]) 1A 0/2 08:30-18:30 (10h) single-neutral-actions singl…" at bounding box center [383, 199] width 87 height 38
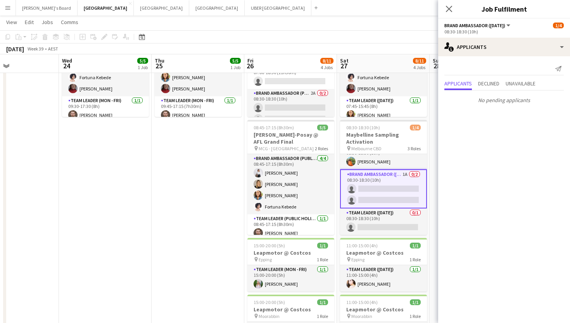
scroll to position [11, 0]
click at [449, 8] on icon at bounding box center [448, 8] width 7 height 7
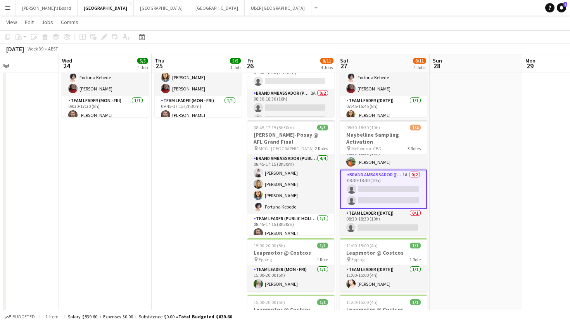
click at [466, 171] on app-date-cell at bounding box center [476, 182] width 93 height 366
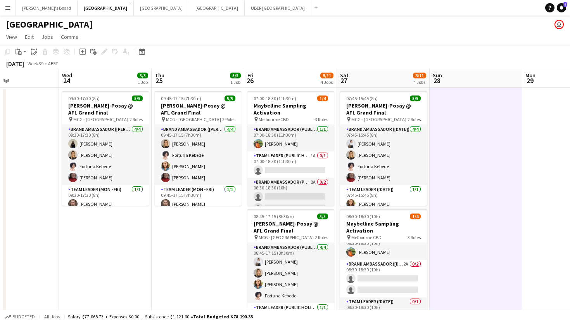
scroll to position [2, 0]
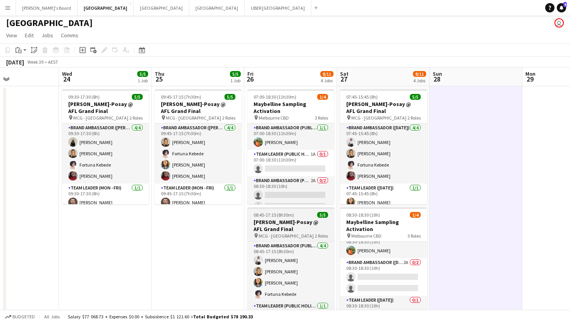
click at [257, 232] on h3 "[PERSON_NAME]-Posay @ AFL Grand Final" at bounding box center [290, 225] width 87 height 14
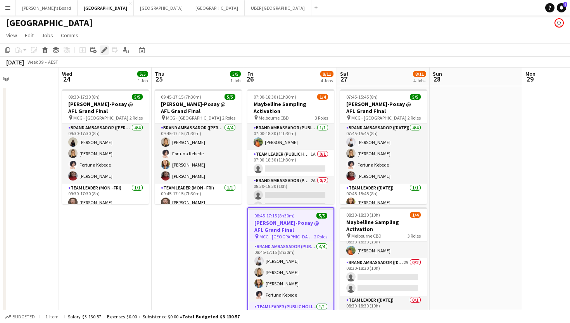
click at [106, 51] on icon "Edit" at bounding box center [104, 50] width 6 height 6
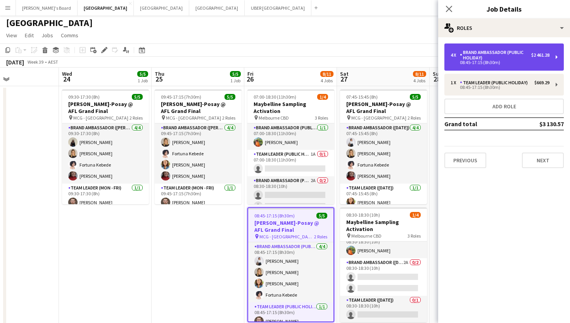
click at [466, 61] on div "08:45-17:15 (8h30m)" at bounding box center [500, 63] width 99 height 4
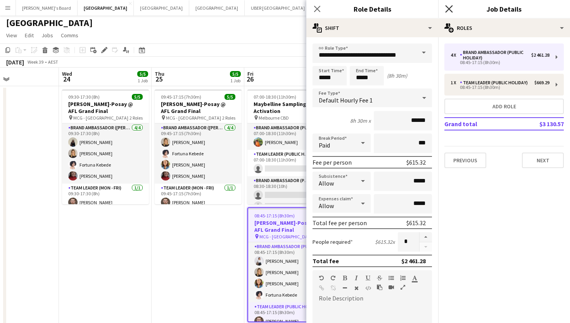
click at [447, 9] on icon "Close pop-in" at bounding box center [448, 8] width 7 height 7
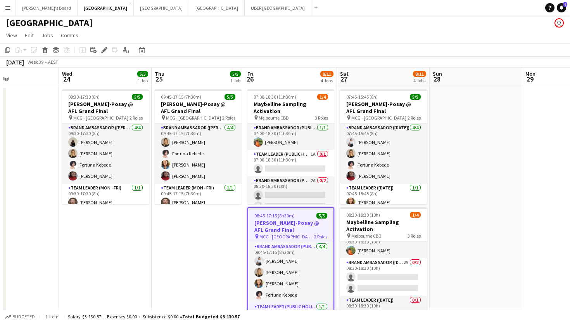
click at [448, 252] on app-date-cell at bounding box center [476, 269] width 93 height 366
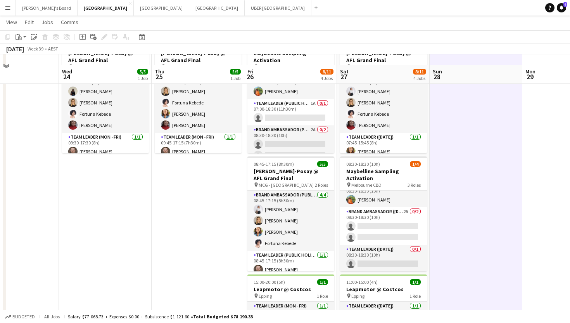
scroll to position [62, 0]
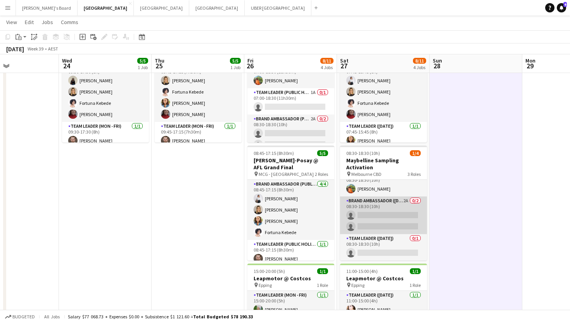
click at [387, 217] on app-card-role "Brand Ambassador ([DATE]) 2A 0/2 08:30-18:30 (10h) single-neutral-actions singl…" at bounding box center [383, 215] width 87 height 38
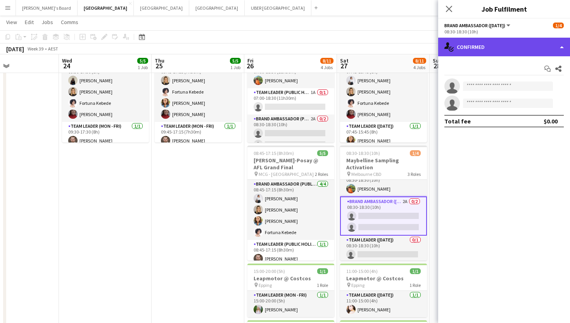
click at [465, 44] on div "single-neutral-actions-check-2 Confirmed" at bounding box center [504, 47] width 132 height 19
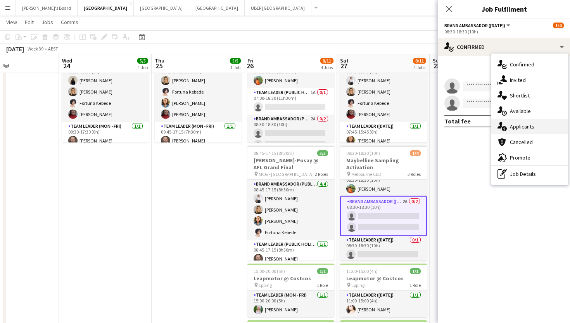
click at [466, 123] on span "Applicants" at bounding box center [522, 126] width 24 height 7
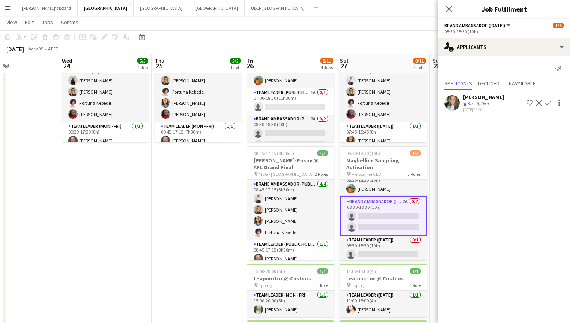
click at [466, 97] on div "[PERSON_NAME]" at bounding box center [483, 96] width 41 height 7
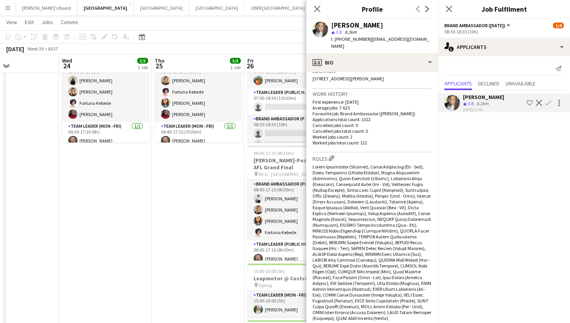
scroll to position [0, 0]
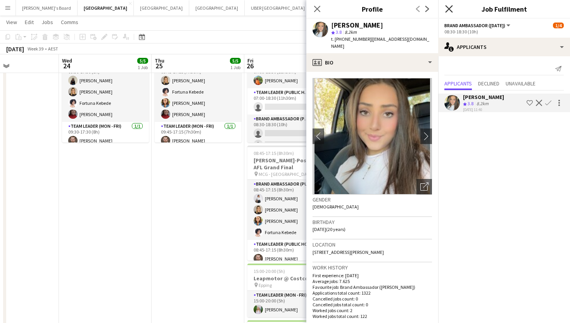
click at [450, 9] on icon at bounding box center [448, 8] width 7 height 7
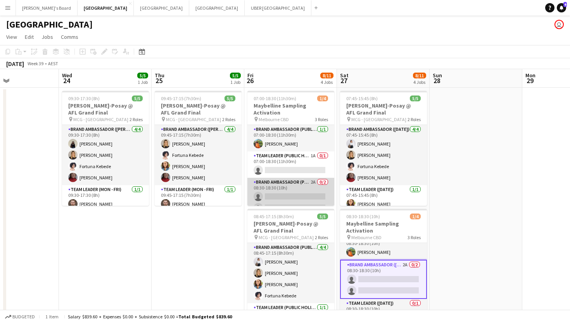
click at [289, 192] on app-card-role "Brand Ambassador (Public Holiday) 2A 0/2 08:30-18:30 (10h) single-neutral-actio…" at bounding box center [290, 197] width 87 height 38
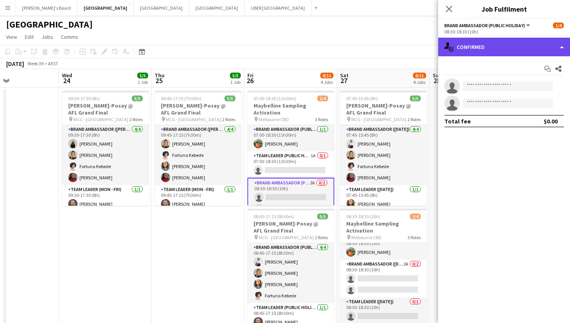
click at [466, 47] on div "single-neutral-actions-check-2 Confirmed" at bounding box center [504, 47] width 132 height 19
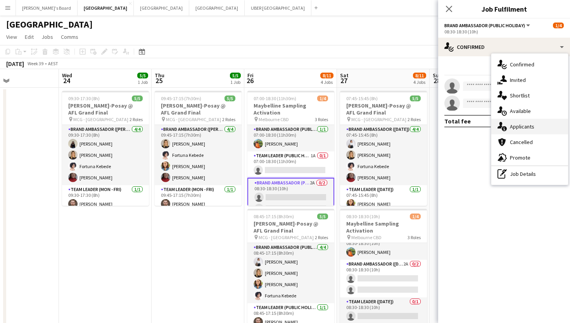
click at [466, 127] on span "Applicants" at bounding box center [522, 126] width 24 height 7
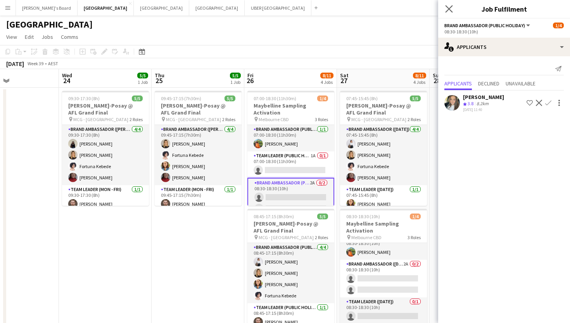
click at [447, 3] on app-icon "Close pop-in" at bounding box center [449, 8] width 11 height 11
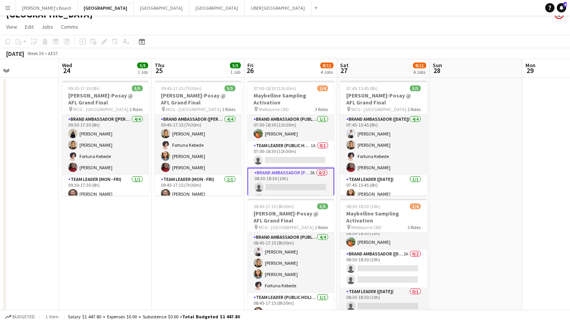
scroll to position [7, 0]
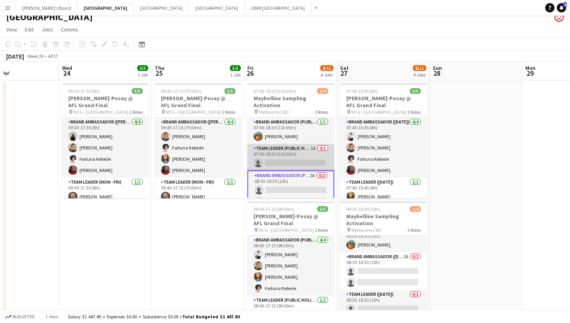
click at [291, 163] on app-card-role "Team Leader (Public Holiday) 1A 0/1 07:00-18:30 (11h30m) single-neutral-actions" at bounding box center [290, 157] width 87 height 26
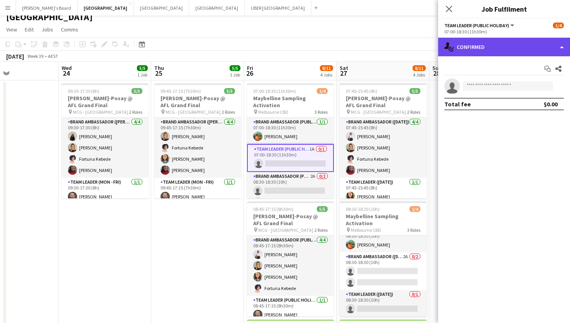
click at [466, 48] on div "single-neutral-actions-check-2 Confirmed" at bounding box center [504, 47] width 132 height 19
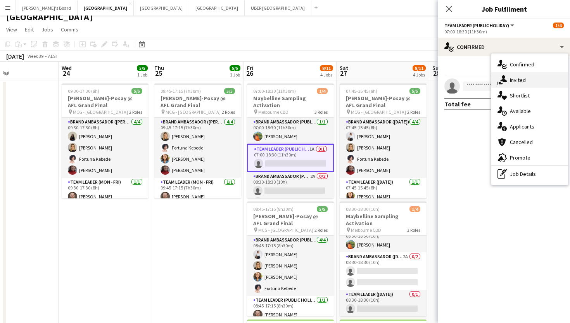
click at [466, 82] on span "Invited" at bounding box center [518, 79] width 16 height 7
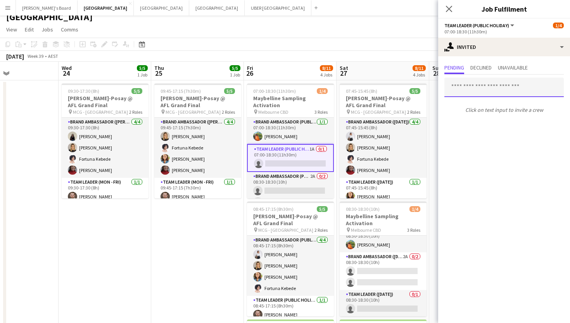
click at [466, 84] on input "text" at bounding box center [504, 87] width 119 height 19
type input "******"
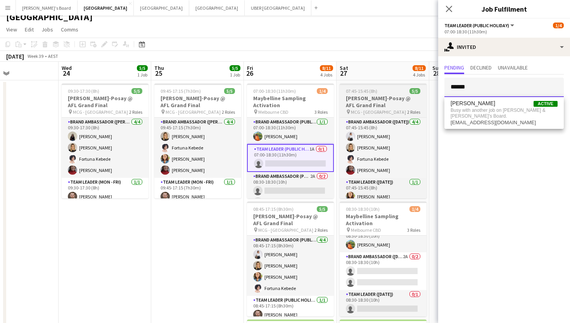
drag, startPoint x: 484, startPoint y: 89, endPoint x: 421, endPoint y: 89, distance: 62.8
click at [420, 89] on body "Menu Boards Boards Boards All jobs Status Workforce Workforce My Workforce Recr…" at bounding box center [285, 226] width 570 height 467
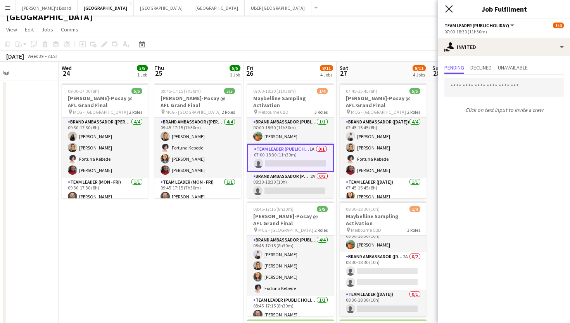
click at [450, 12] on icon "Close pop-in" at bounding box center [448, 8] width 7 height 7
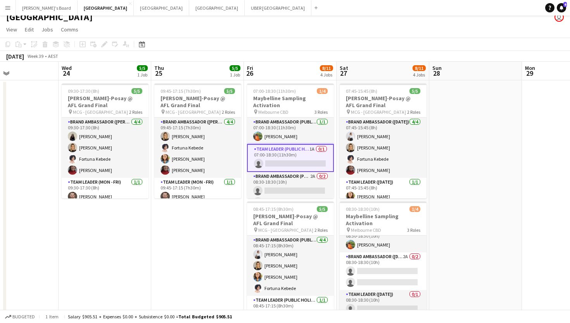
click at [454, 239] on app-date-cell at bounding box center [475, 263] width 93 height 366
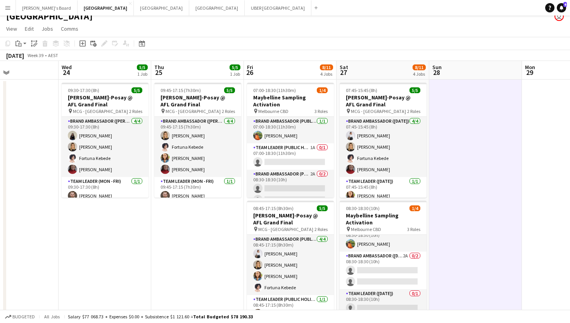
scroll to position [0, 0]
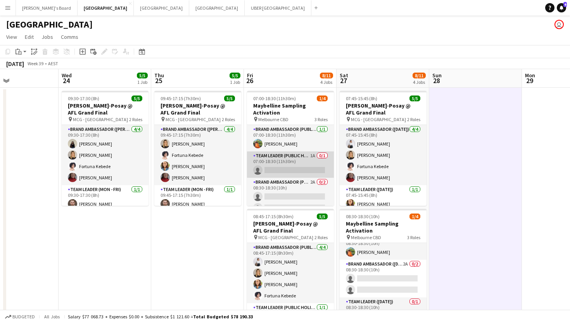
click at [294, 167] on app-card-role "Team Leader (Public Holiday) 1A 0/1 07:00-18:30 (11h30m) single-neutral-actions" at bounding box center [290, 164] width 87 height 26
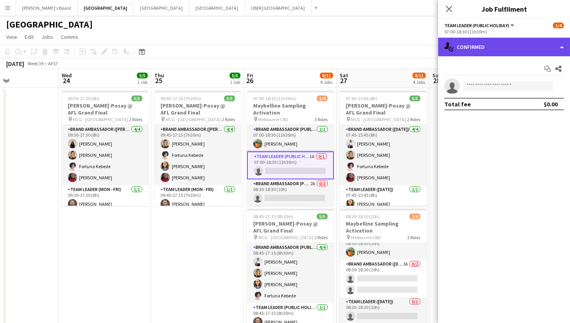
click at [466, 38] on div "single-neutral-actions-check-2 Confirmed" at bounding box center [504, 47] width 132 height 19
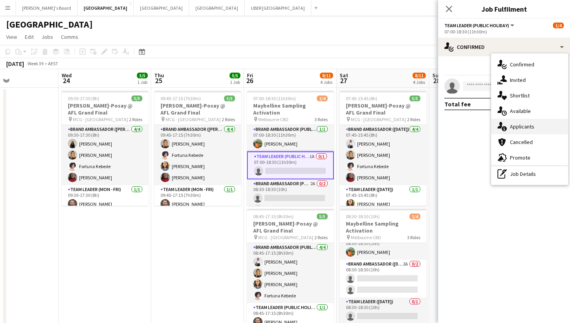
click at [466, 124] on span "Applicants" at bounding box center [522, 126] width 24 height 7
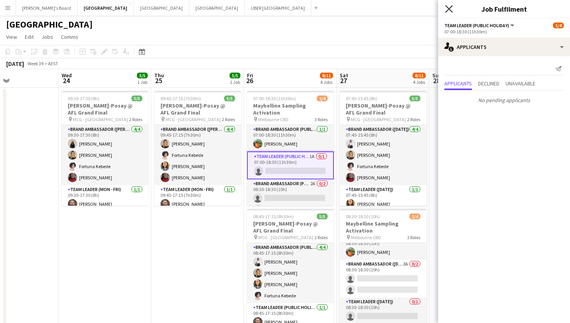
click at [448, 10] on icon "Close pop-in" at bounding box center [448, 8] width 7 height 7
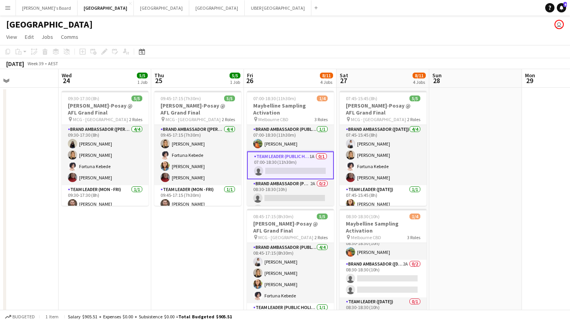
click at [466, 192] on app-date-cell at bounding box center [475, 271] width 93 height 366
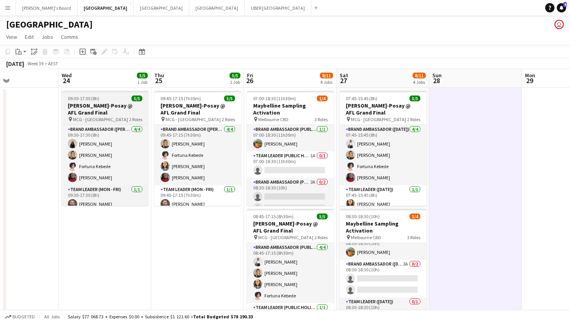
click at [100, 100] on div "09:30-17:30 (8h) 5/5" at bounding box center [105, 98] width 87 height 6
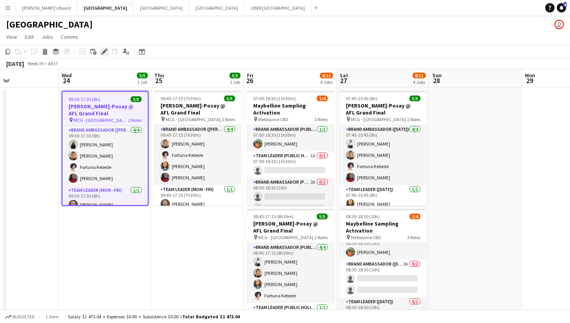
click at [104, 51] on icon at bounding box center [104, 52] width 4 height 4
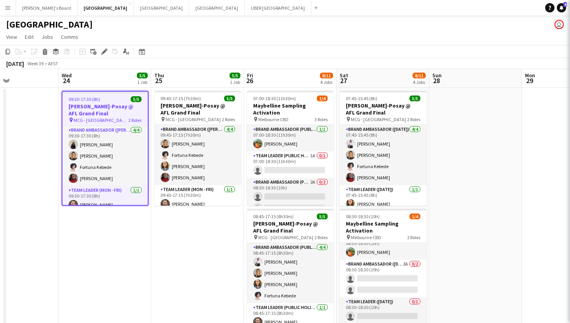
type input "**********"
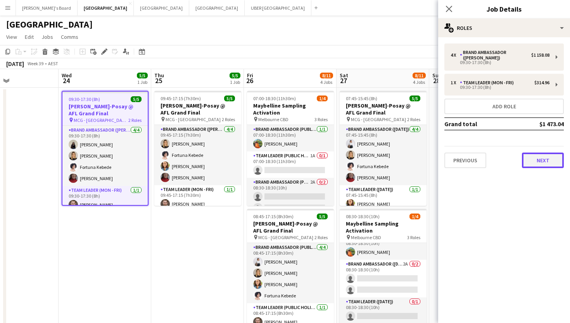
click at [466, 163] on button "Next" at bounding box center [543, 160] width 42 height 16
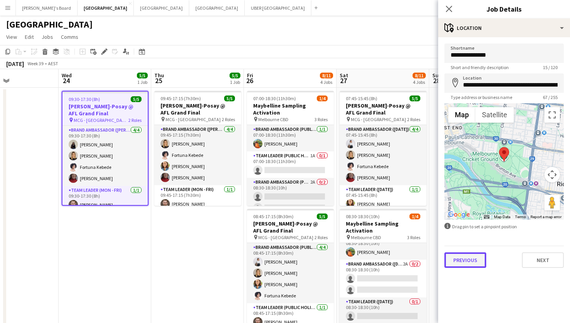
click at [466, 258] on button "Previous" at bounding box center [466, 260] width 42 height 16
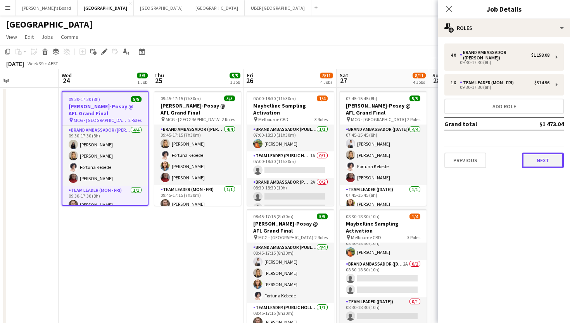
click at [466, 164] on button "Next" at bounding box center [543, 160] width 42 height 16
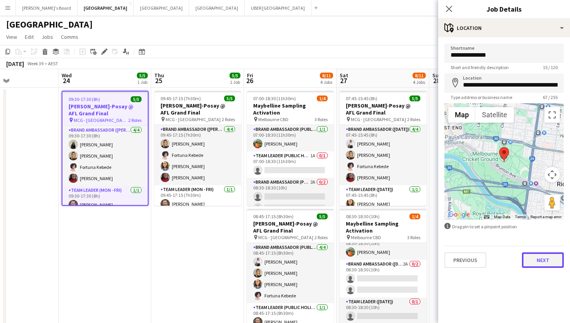
click at [466, 264] on button "Next" at bounding box center [543, 260] width 42 height 16
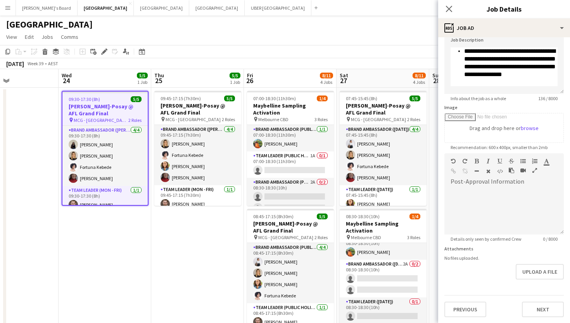
scroll to position [60, 0]
click at [459, 277] on button "Previous" at bounding box center [466, 310] width 42 height 16
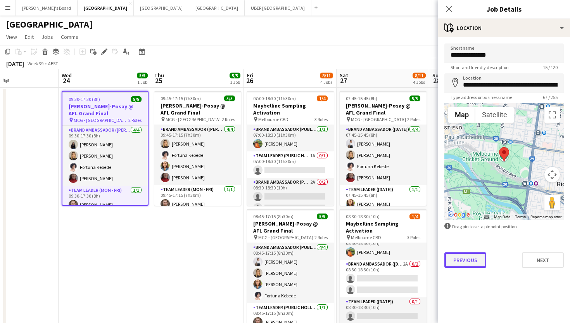
click at [459, 264] on button "Previous" at bounding box center [466, 260] width 42 height 16
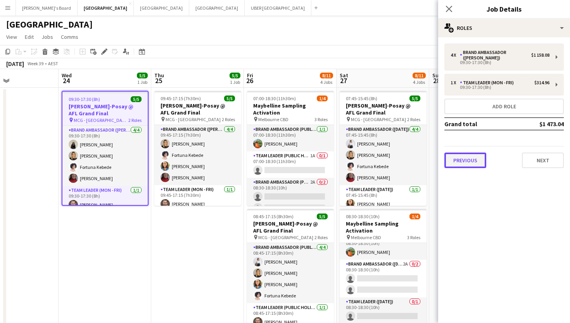
click at [465, 161] on button "Previous" at bounding box center [466, 160] width 42 height 16
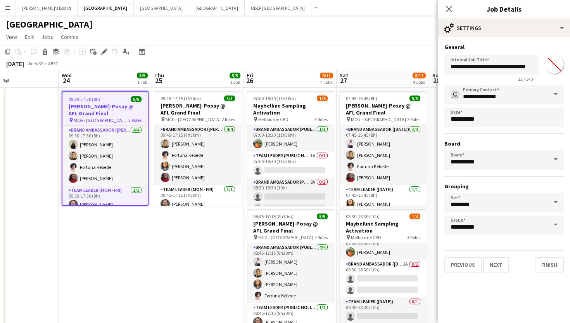
click at [466, 159] on span at bounding box center [556, 159] width 16 height 19
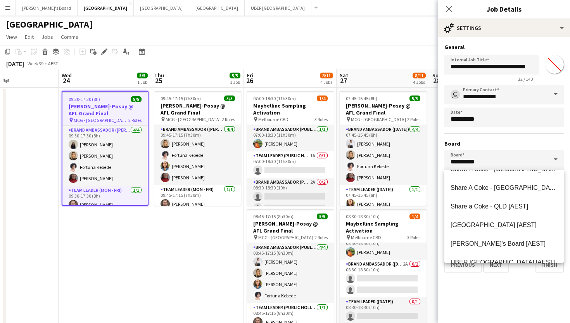
scroll to position [255, 0]
click at [466, 207] on span "[PERSON_NAME]'s Board [AEST]" at bounding box center [498, 206] width 95 height 7
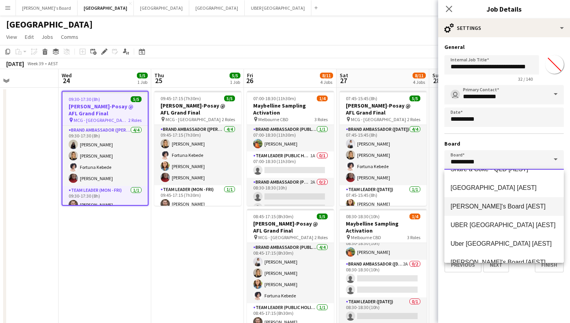
type input "**********"
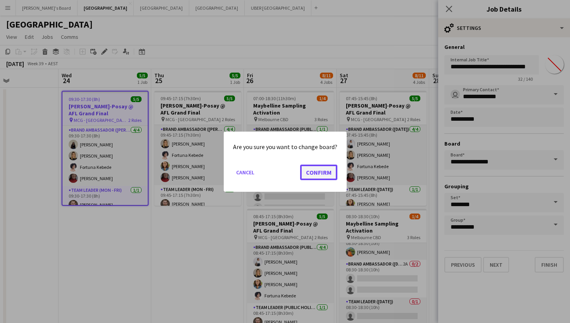
click at [324, 169] on button "Confirm" at bounding box center [318, 172] width 37 height 16
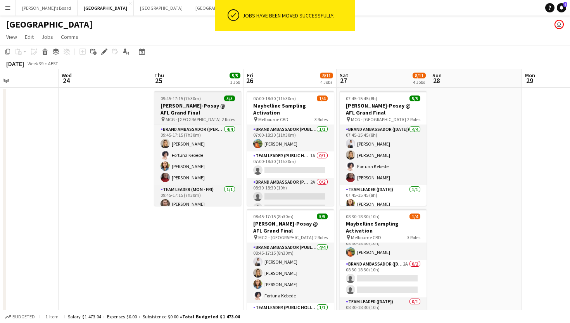
click at [203, 97] on div "09:45-17:15 (7h30m) 5/5" at bounding box center [197, 98] width 87 height 6
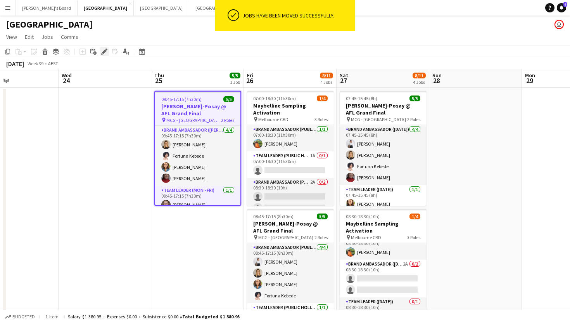
click at [105, 48] on icon "Edit" at bounding box center [104, 51] width 6 height 6
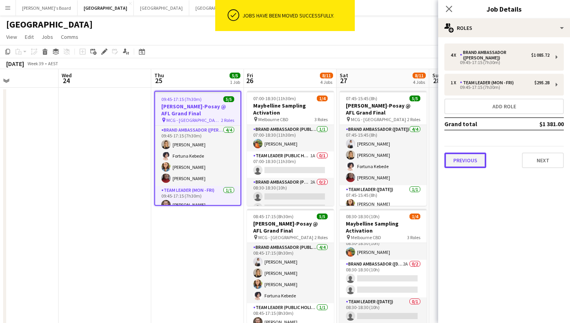
click at [466, 160] on button "Previous" at bounding box center [466, 160] width 42 height 16
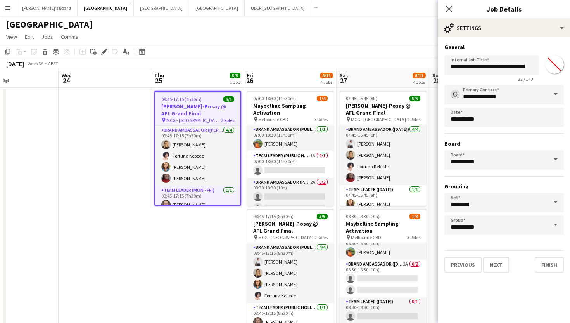
click at [466, 159] on span at bounding box center [556, 159] width 16 height 19
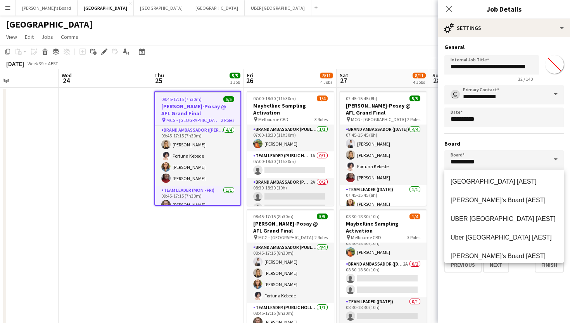
scroll to position [261, 0]
click at [466, 199] on span "[PERSON_NAME]'s Board [AEST]" at bounding box center [498, 199] width 95 height 7
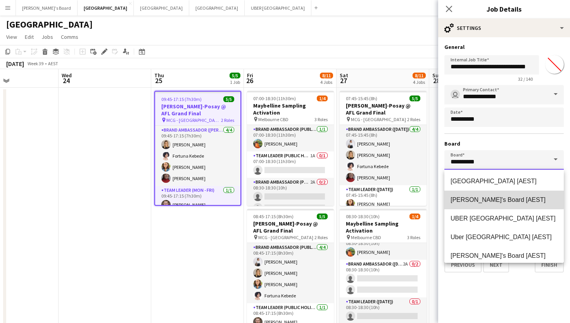
type input "**********"
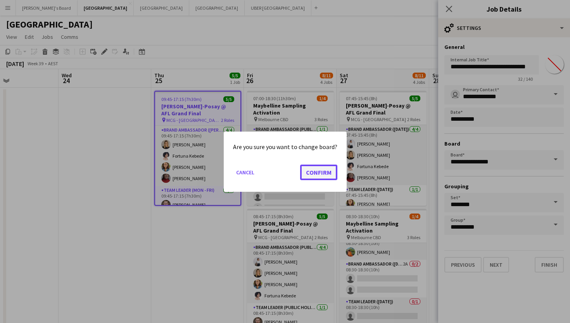
click at [332, 175] on button "Confirm" at bounding box center [318, 172] width 37 height 16
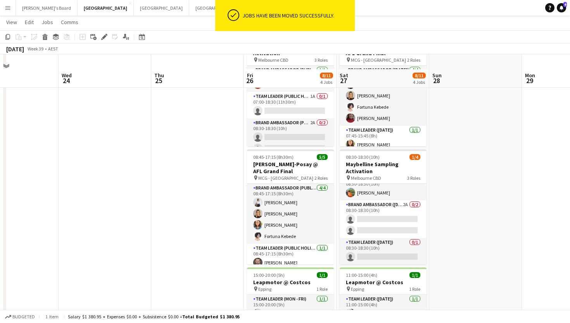
scroll to position [74, 0]
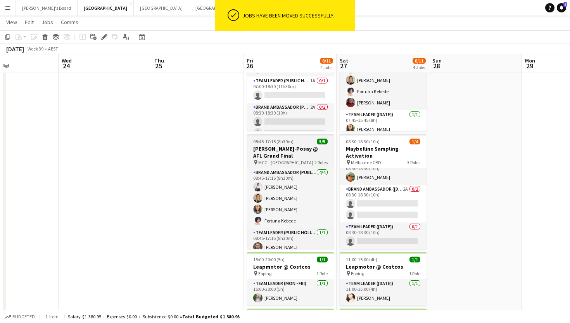
click at [301, 147] on h3 "[PERSON_NAME]-Posay @ AFL Grand Final" at bounding box center [290, 152] width 87 height 14
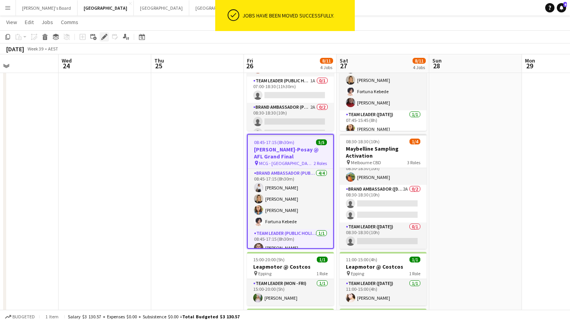
click at [100, 36] on div "Edit" at bounding box center [104, 36] width 9 height 9
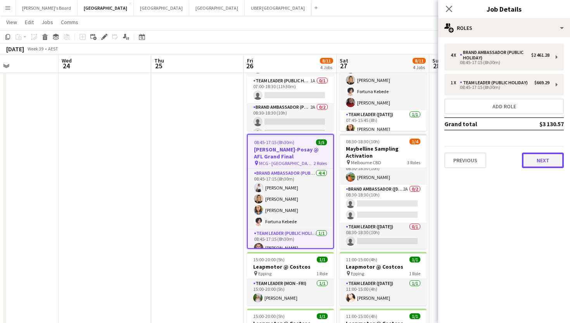
click at [466, 154] on button "Next" at bounding box center [543, 160] width 42 height 16
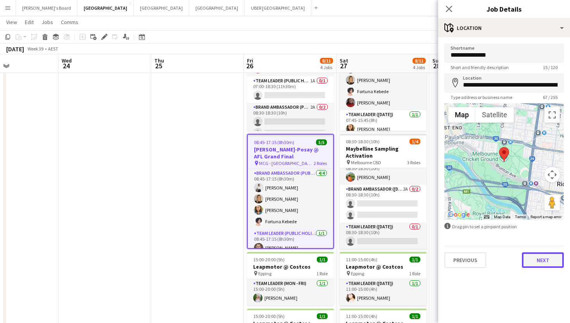
click at [466, 262] on button "Next" at bounding box center [543, 260] width 42 height 16
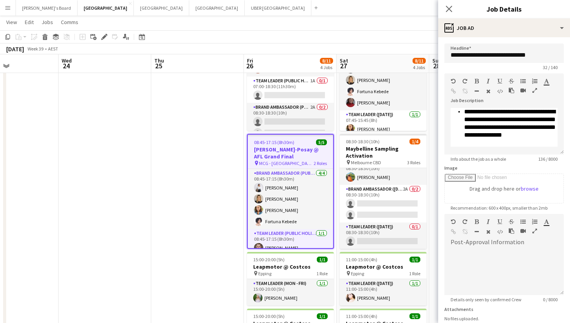
scroll to position [61, 0]
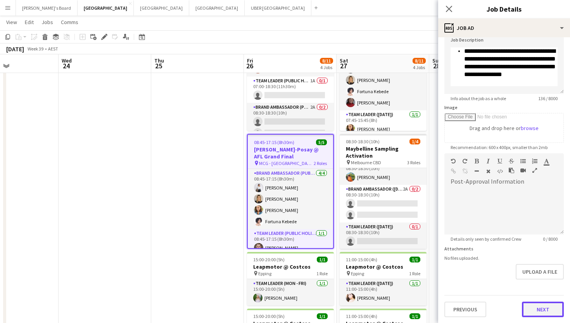
click at [466, 277] on button "Next" at bounding box center [543, 309] width 42 height 16
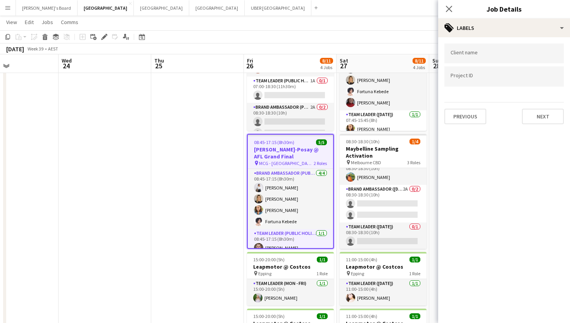
scroll to position [0, 0]
click at [466, 114] on button "Next" at bounding box center [543, 117] width 42 height 16
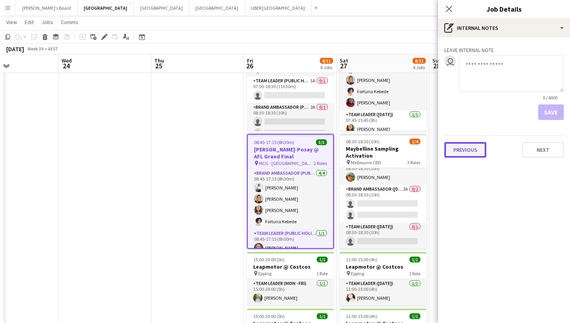
click at [464, 147] on button "Previous" at bounding box center [466, 150] width 42 height 16
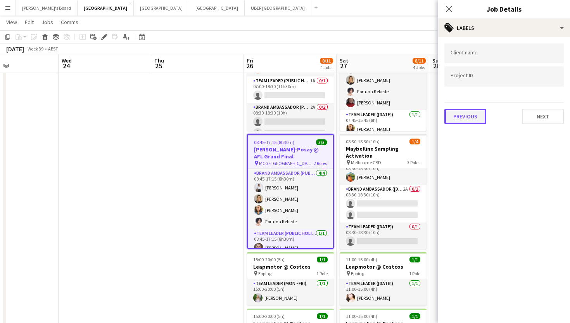
click at [455, 114] on button "Previous" at bounding box center [466, 117] width 42 height 16
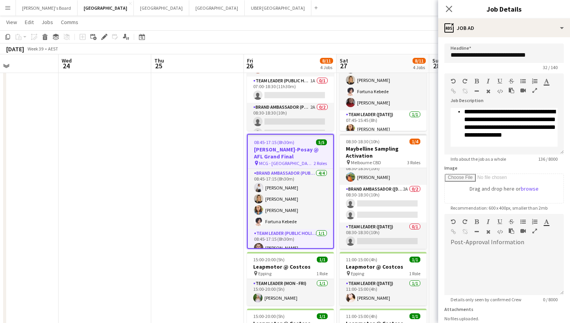
scroll to position [61, 0]
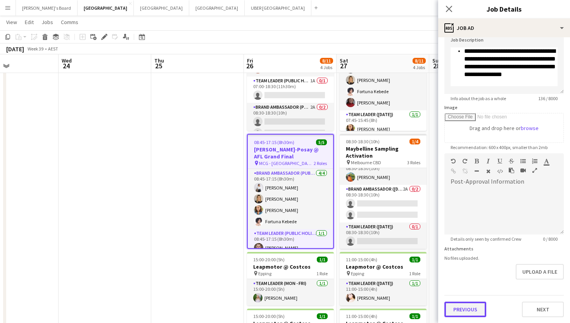
click at [465, 277] on button "Previous" at bounding box center [466, 309] width 42 height 16
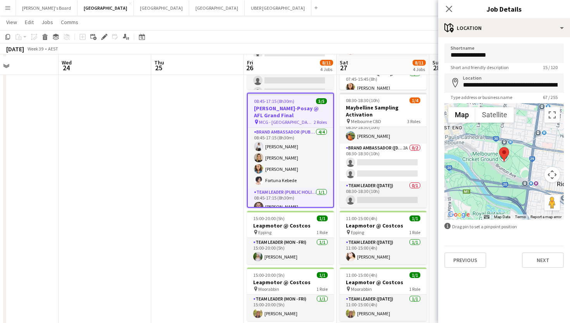
scroll to position [117, 0]
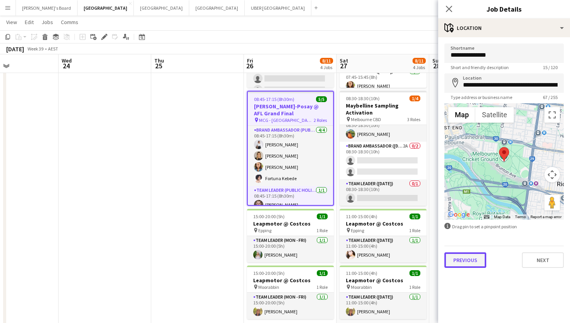
click at [463, 260] on button "Previous" at bounding box center [466, 260] width 42 height 16
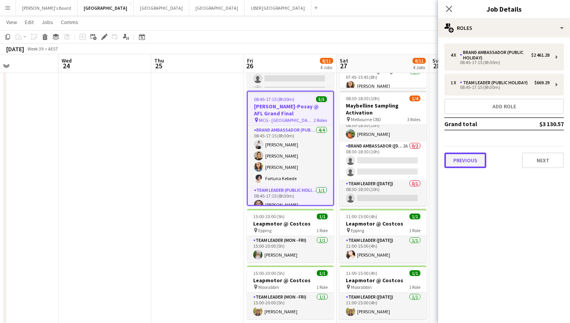
click at [466, 160] on button "Previous" at bounding box center [466, 160] width 42 height 16
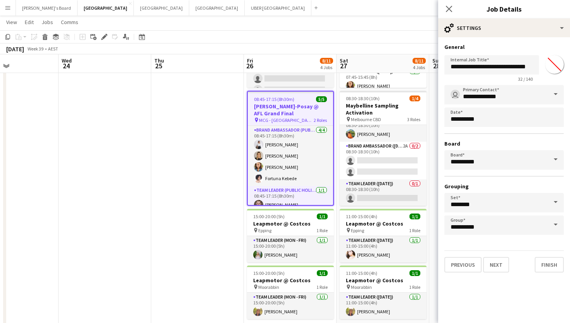
click at [466, 159] on span at bounding box center [556, 159] width 16 height 19
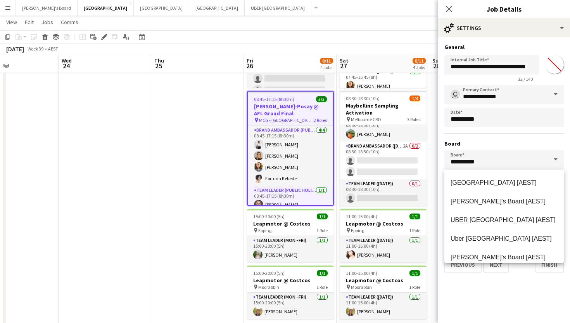
scroll to position [258, 0]
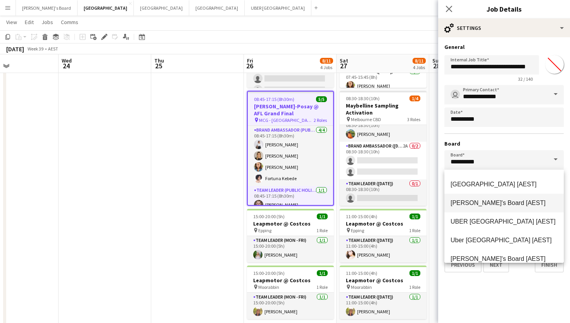
click at [466, 199] on span "[PERSON_NAME]'s Board [AEST]" at bounding box center [498, 202] width 95 height 7
type input "**********"
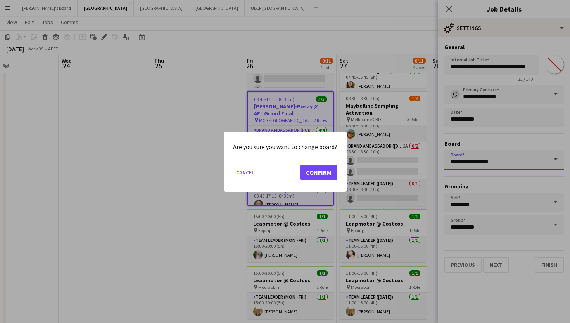
scroll to position [0, 0]
click at [324, 169] on button "Confirm" at bounding box center [318, 172] width 37 height 16
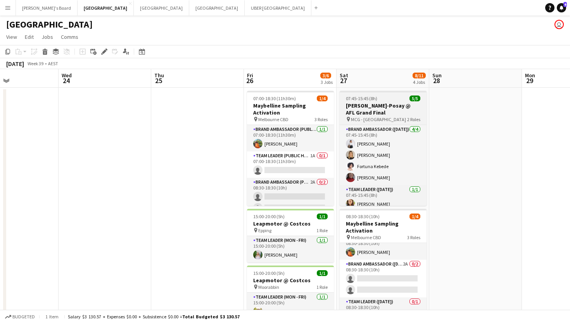
click at [388, 99] on div "07:45-15:45 (8h) 5/5" at bounding box center [383, 98] width 87 height 6
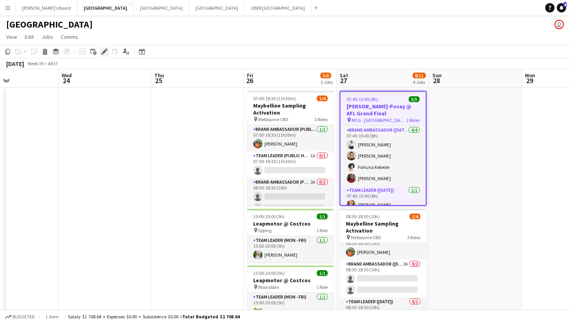
click at [101, 52] on icon "Edit" at bounding box center [104, 51] width 6 height 6
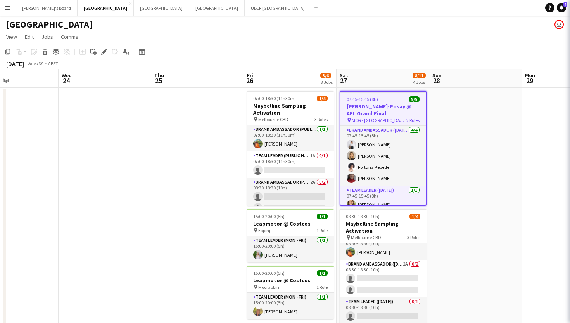
type input "*******"
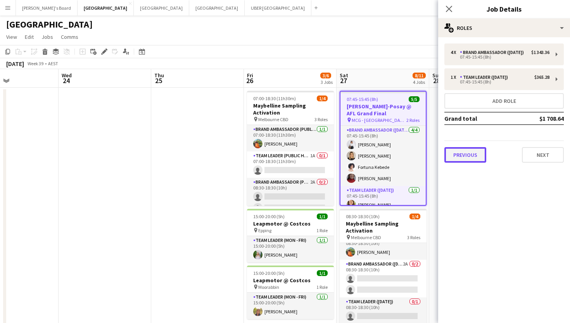
click at [461, 160] on button "Previous" at bounding box center [466, 155] width 42 height 16
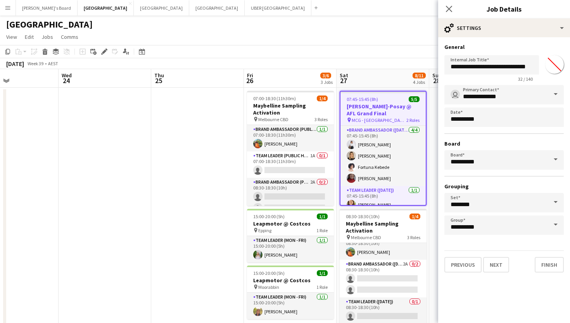
click at [466, 158] on span at bounding box center [556, 159] width 16 height 19
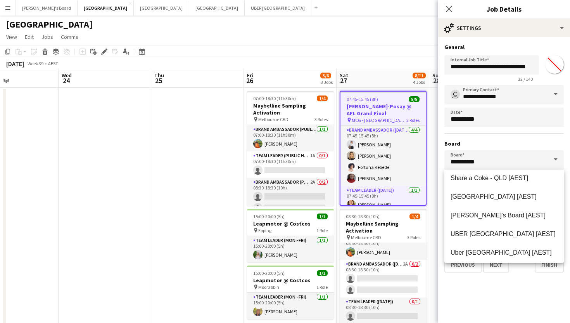
scroll to position [246, 0]
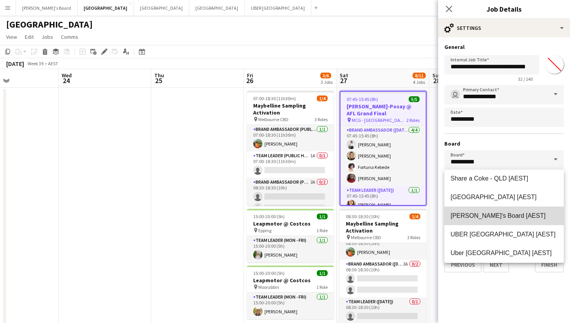
click at [466, 219] on span "[PERSON_NAME]'s Board [AEST]" at bounding box center [504, 215] width 107 height 7
type input "**********"
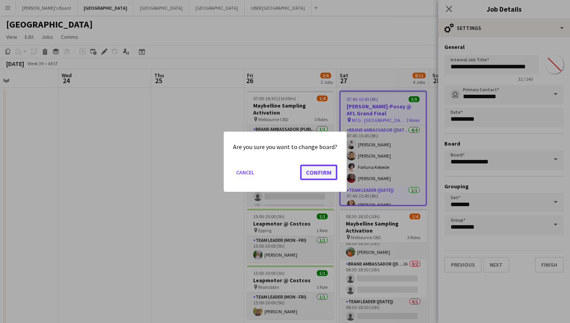
click at [320, 169] on button "Confirm" at bounding box center [318, 172] width 37 height 16
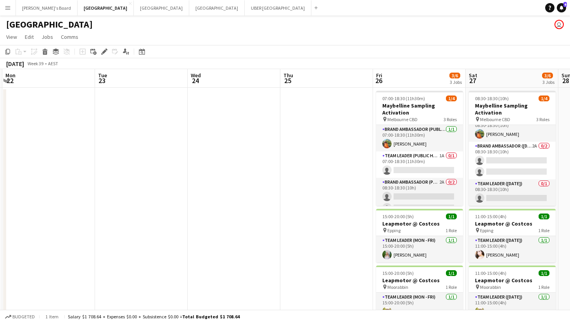
scroll to position [0, 180]
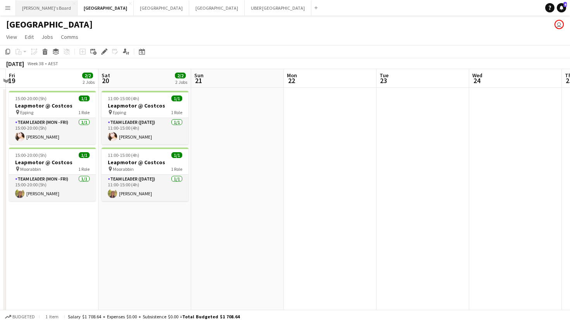
click at [34, 7] on button "Tennille's Board Close" at bounding box center [47, 7] width 62 height 15
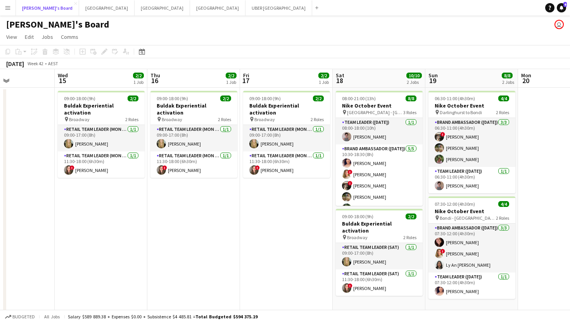
scroll to position [0, 223]
